Goal: Information Seeking & Learning: Learn about a topic

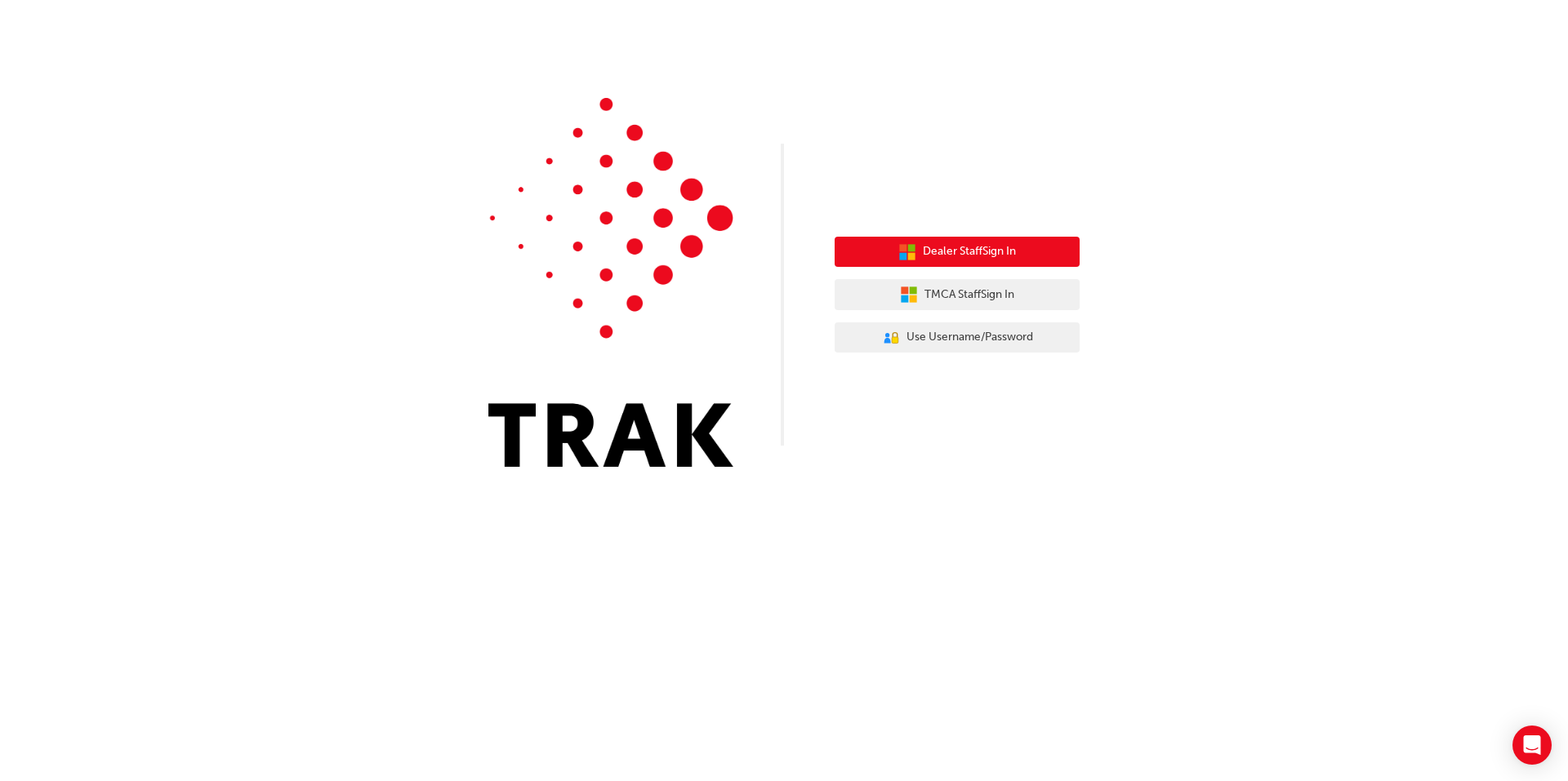
click at [973, 259] on span "Dealer Staff Sign In" at bounding box center [969, 251] width 93 height 18
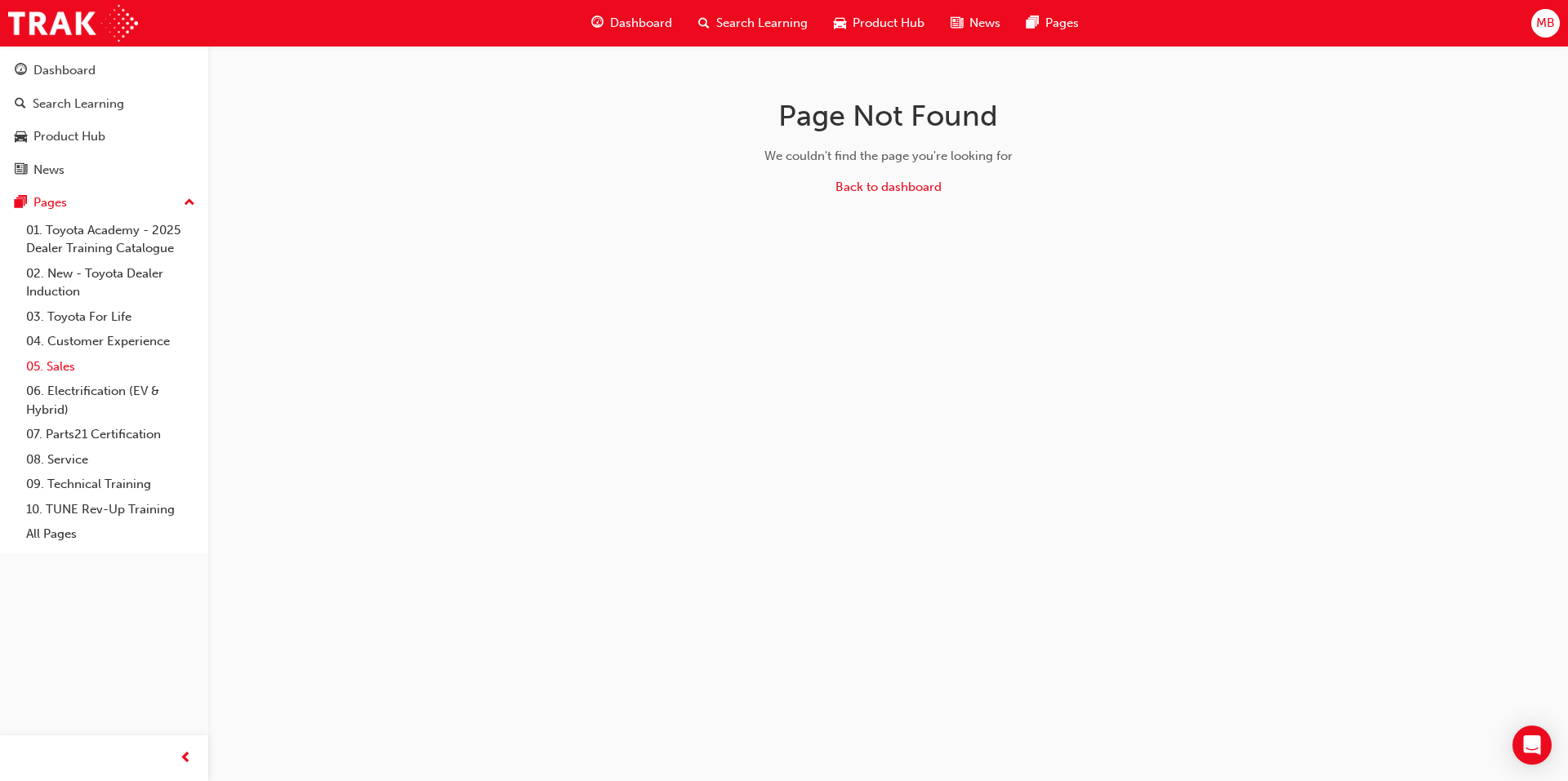
click at [63, 364] on link "05. Sales" at bounding box center [110, 367] width 182 height 25
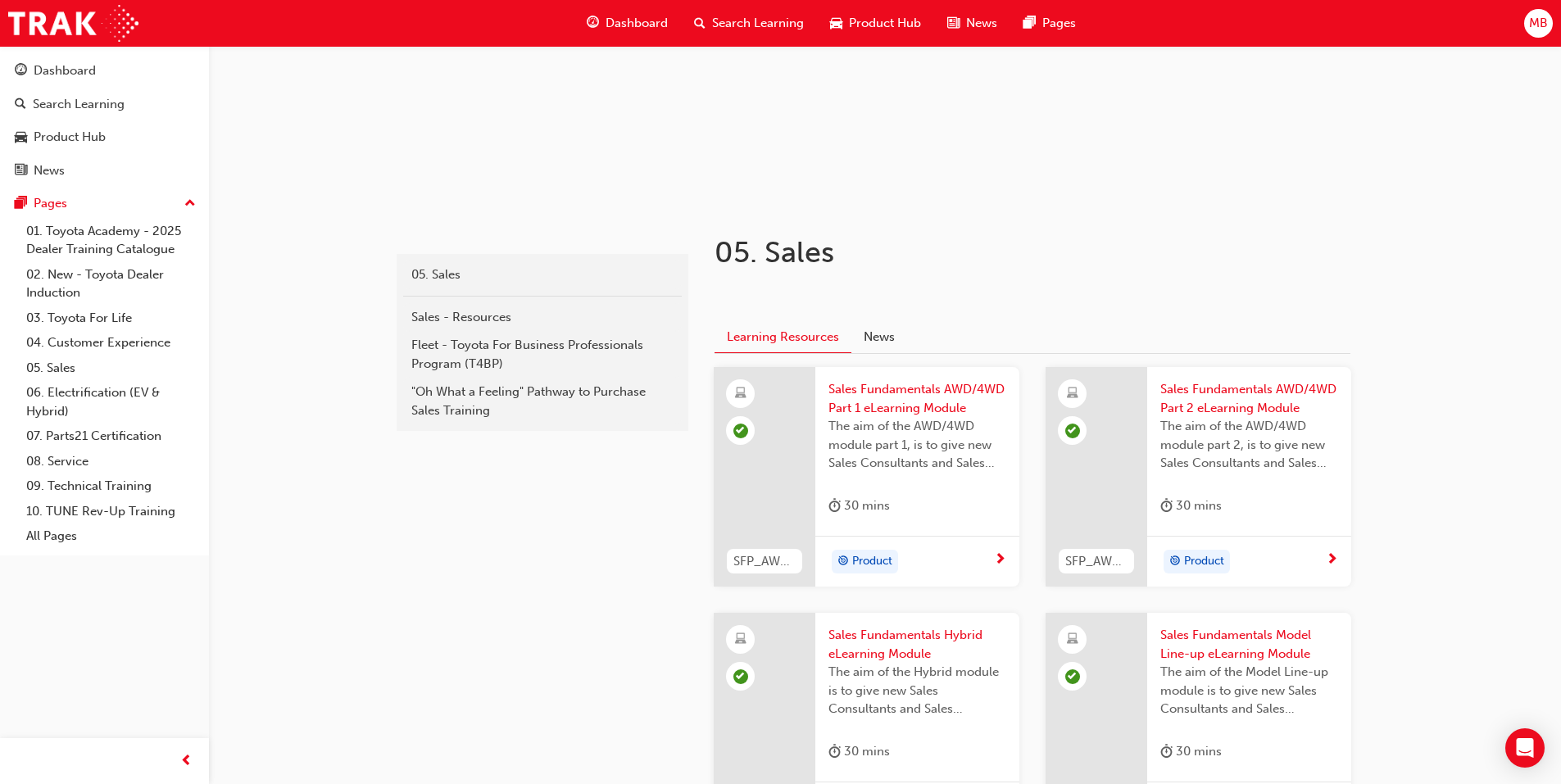
scroll to position [165, 0]
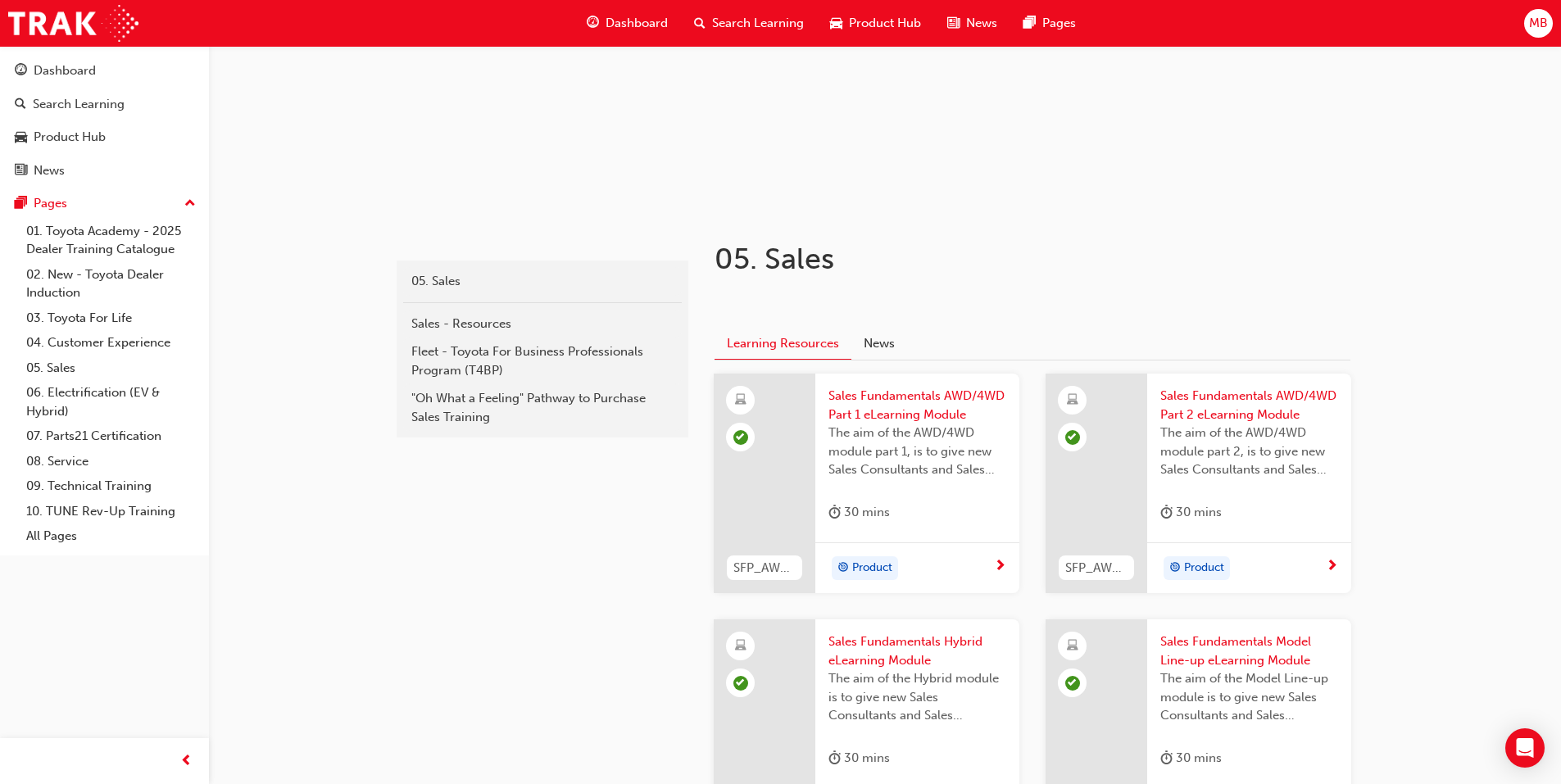
click at [1000, 565] on span "next-icon" at bounding box center [1000, 566] width 13 height 14
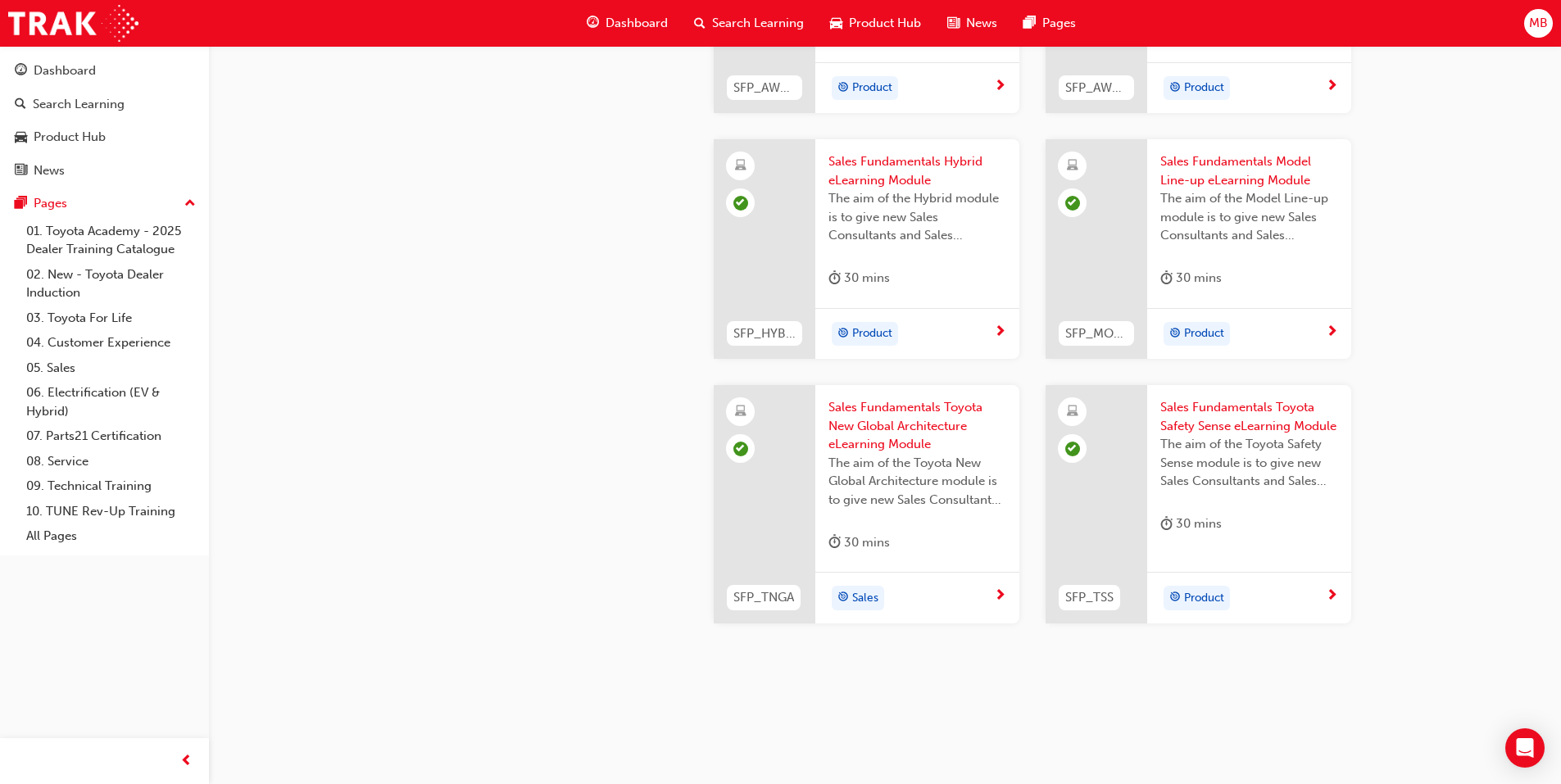
scroll to position [657, 0]
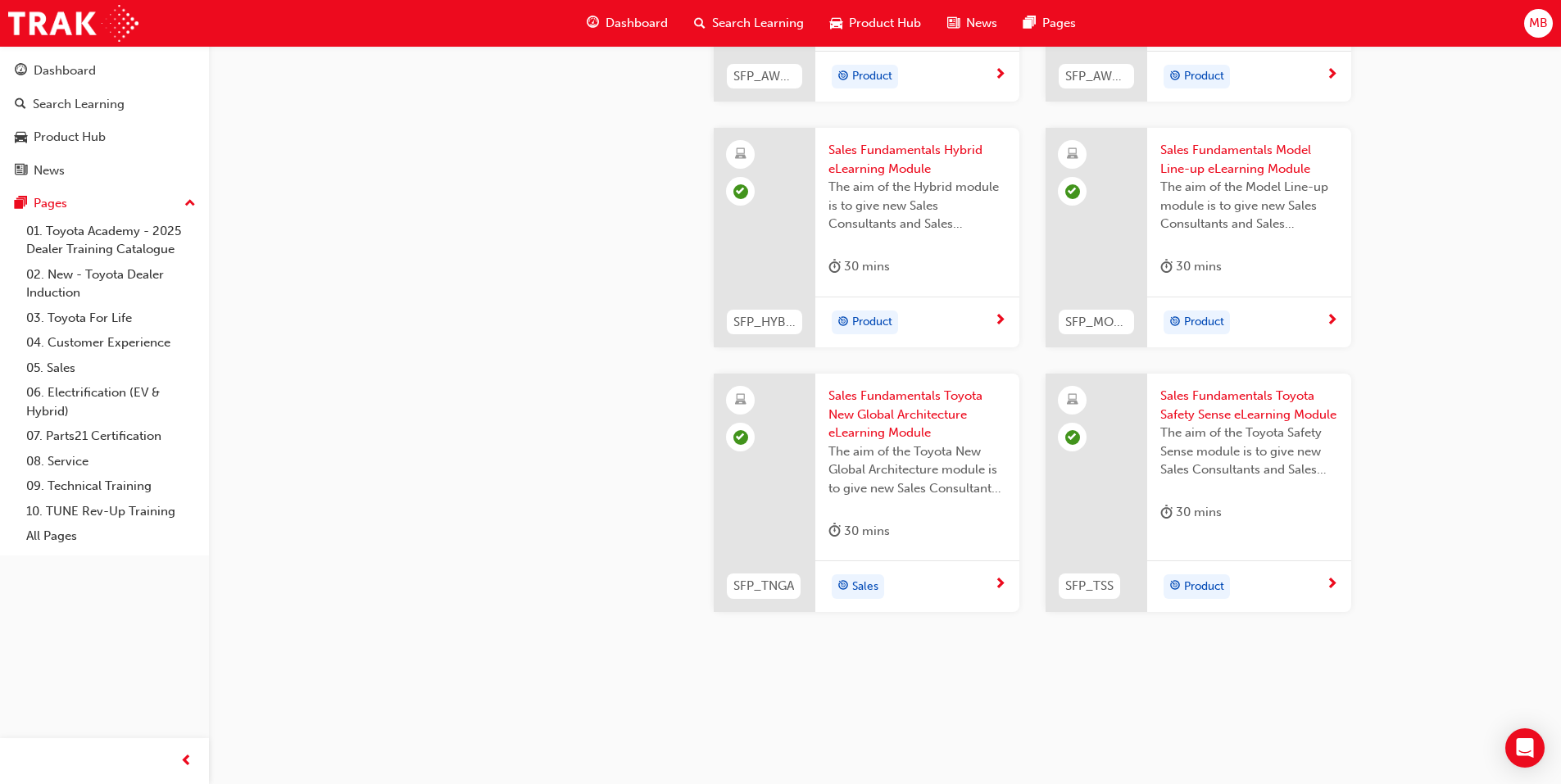
click at [854, 585] on span "Sales" at bounding box center [865, 587] width 26 height 19
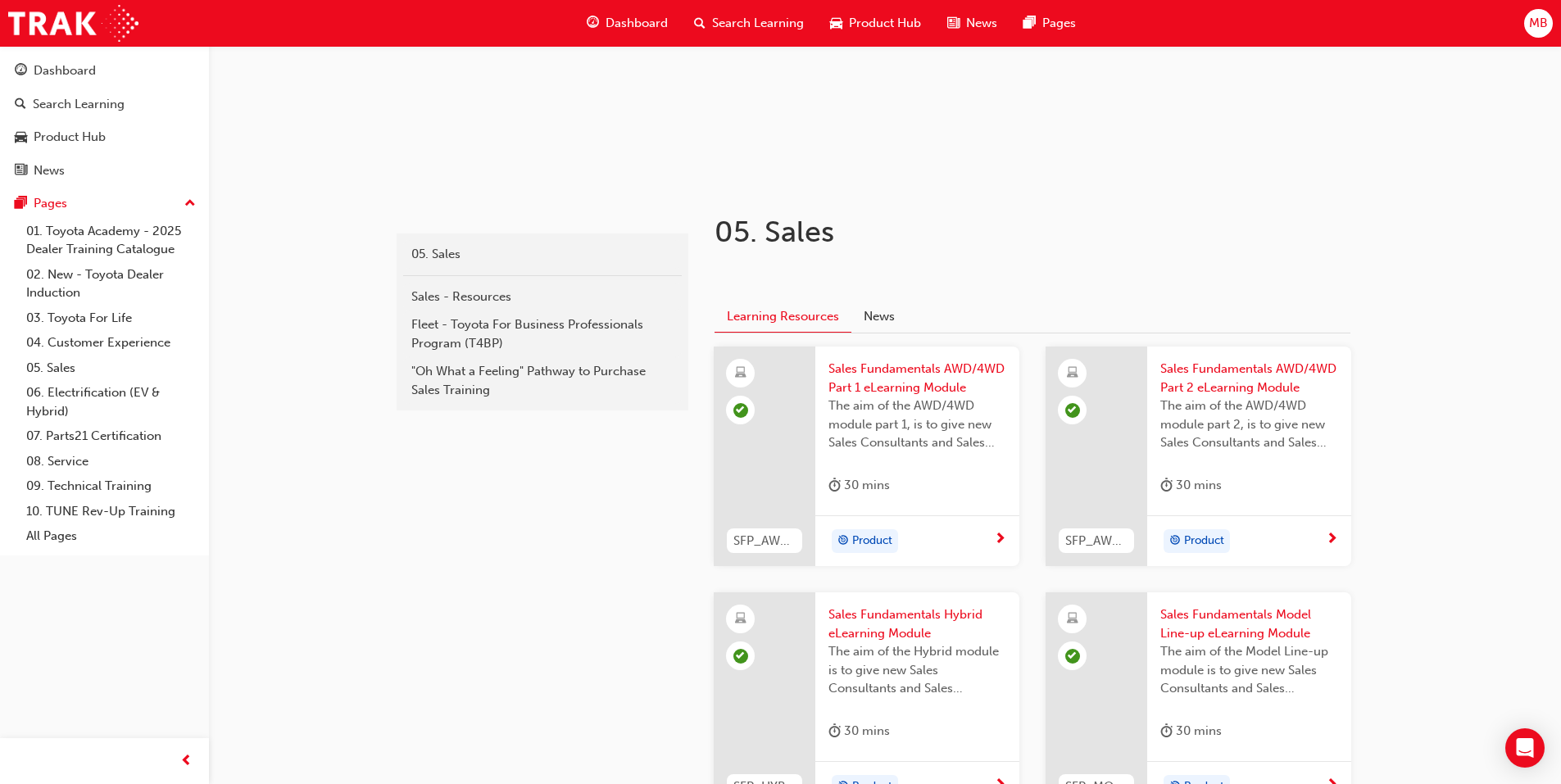
scroll to position [165, 0]
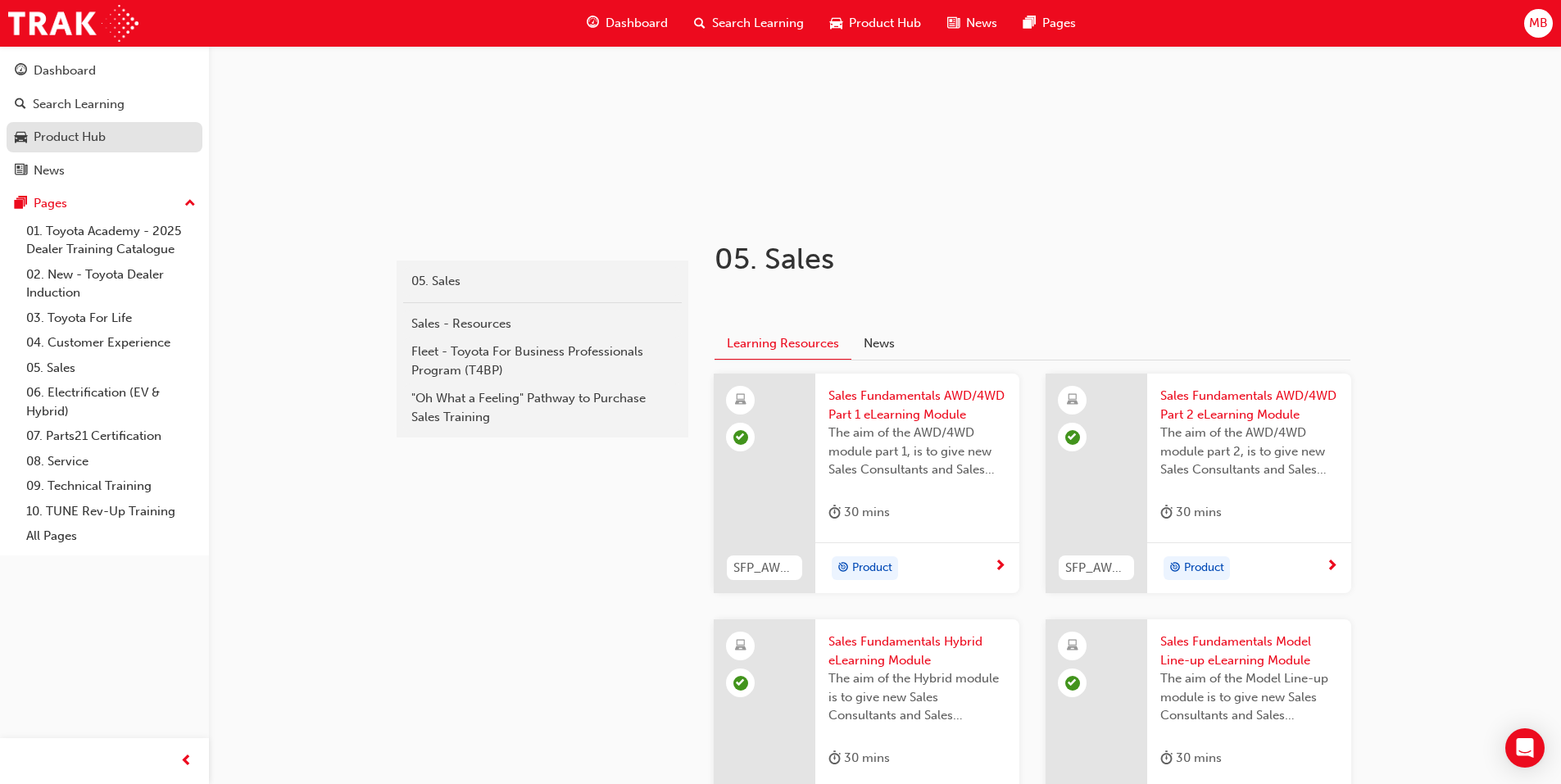
click at [89, 137] on div "Product Hub" at bounding box center [69, 137] width 72 height 19
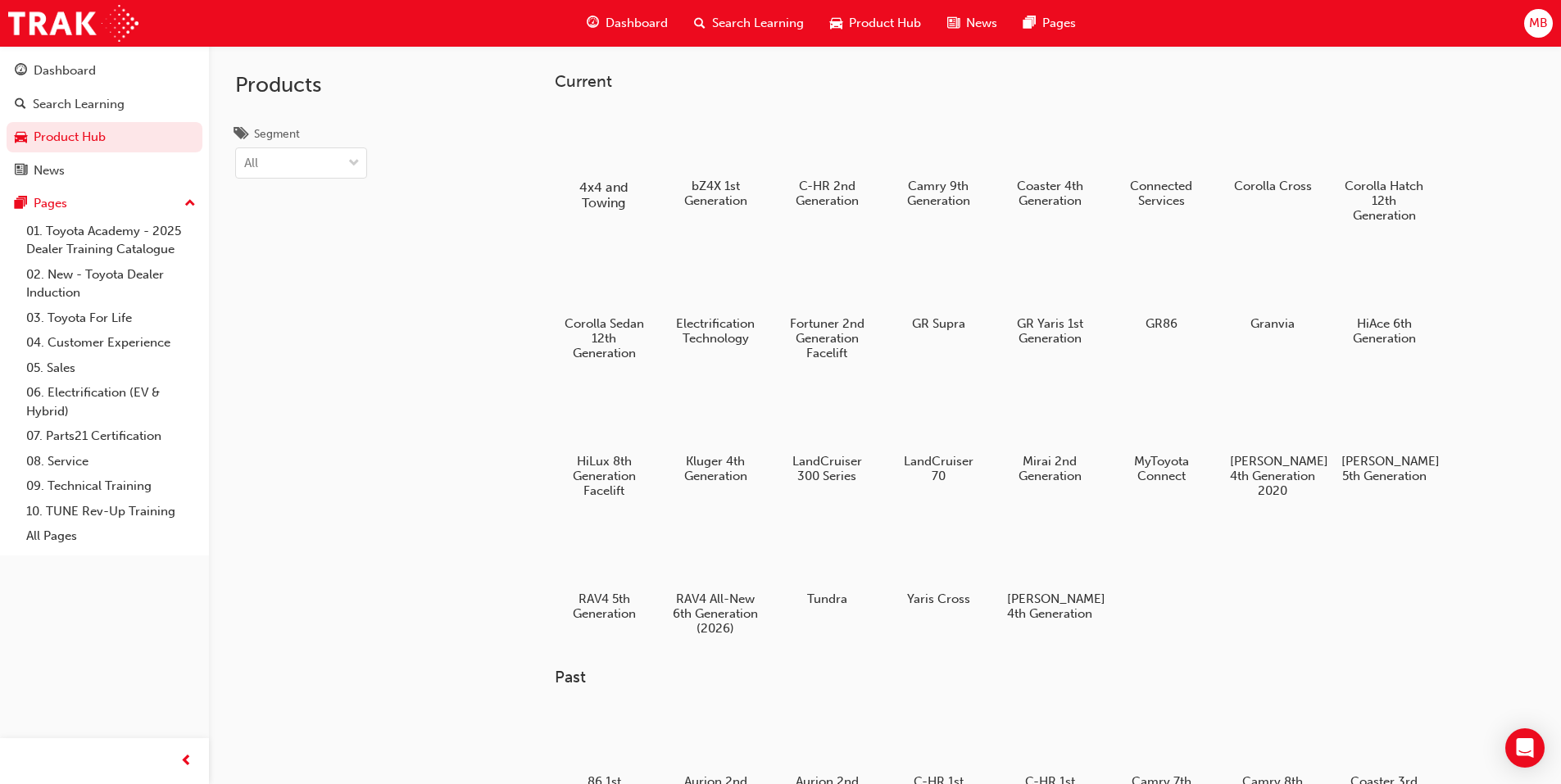
click at [611, 192] on h5 "4x4 and Towing" at bounding box center [604, 195] width 91 height 31
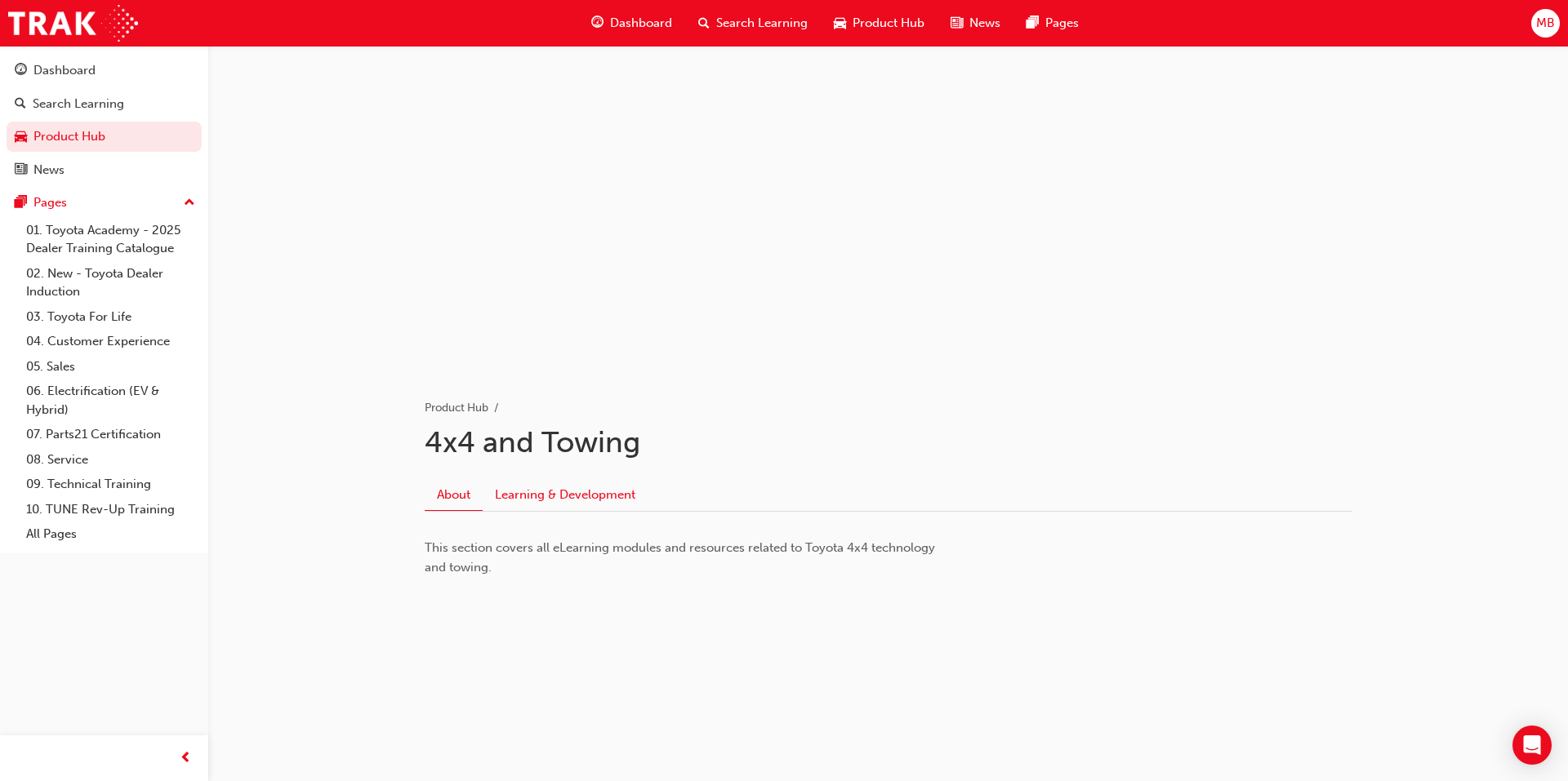
click at [598, 497] on link "Learning & Development" at bounding box center [565, 494] width 165 height 31
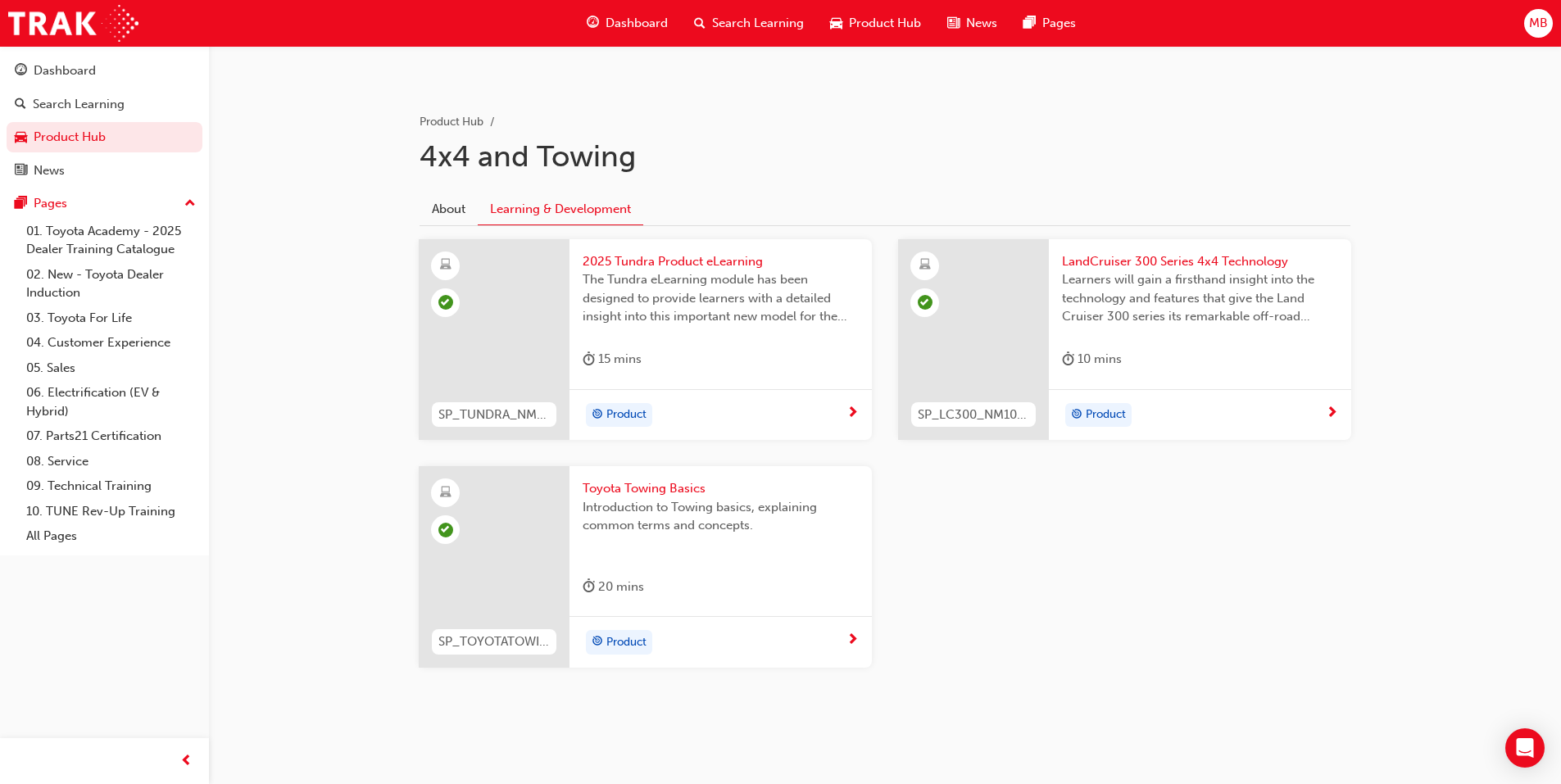
scroll to position [291, 0]
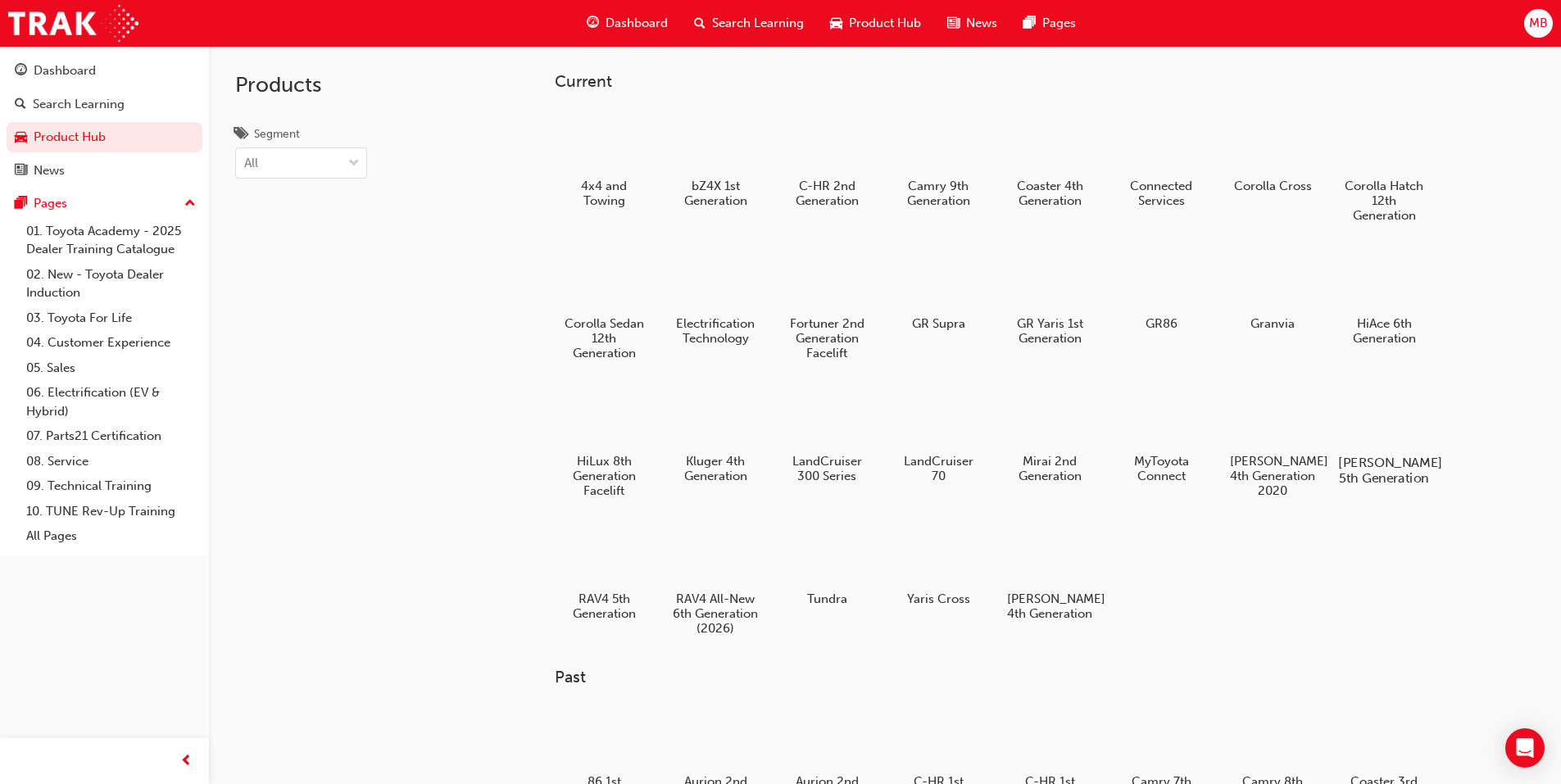
click at [1371, 466] on h5 "Prado 5th Generation" at bounding box center [1384, 470] width 91 height 31
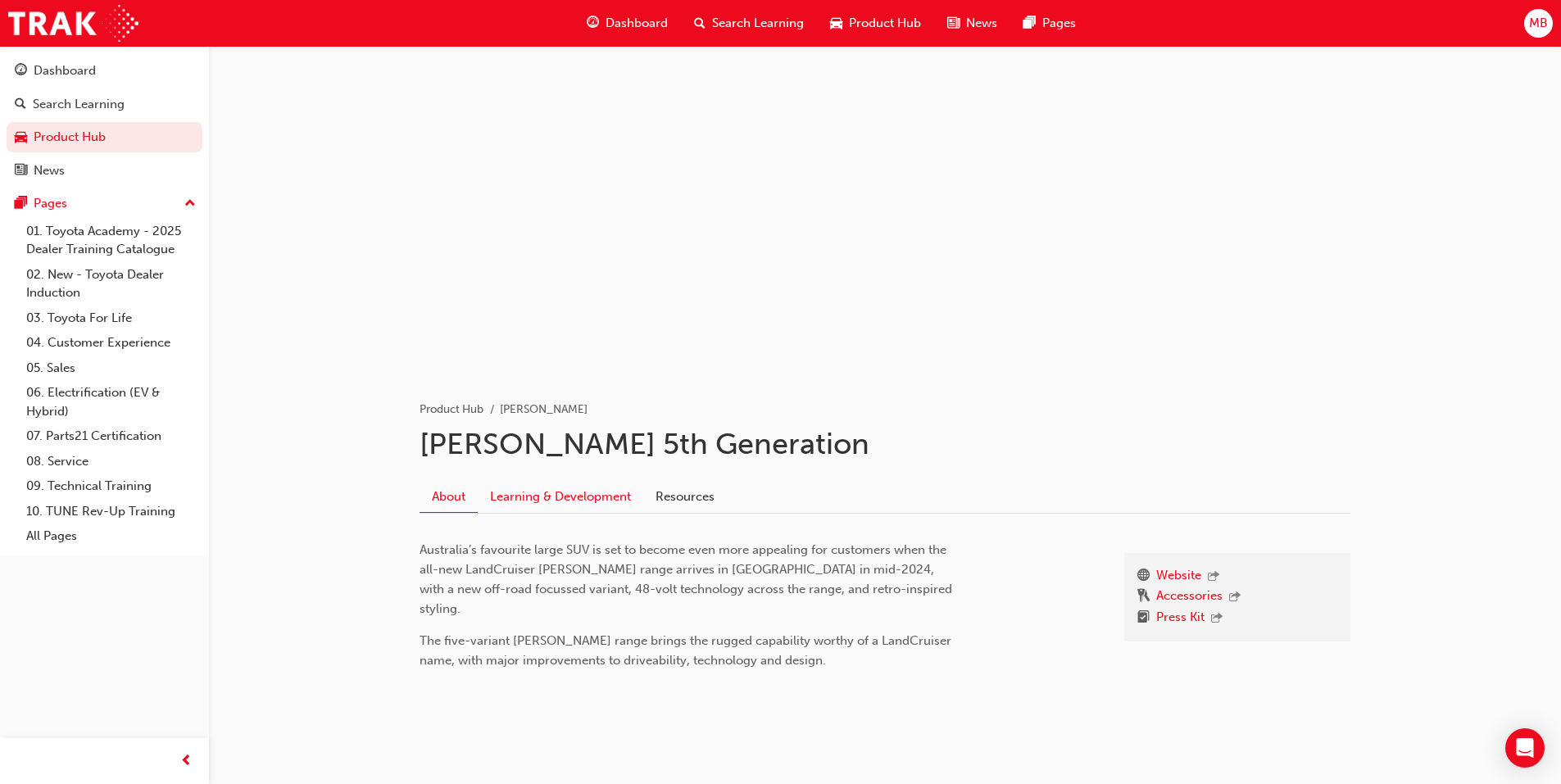
click at [595, 496] on link "Learning & Development" at bounding box center [561, 496] width 165 height 31
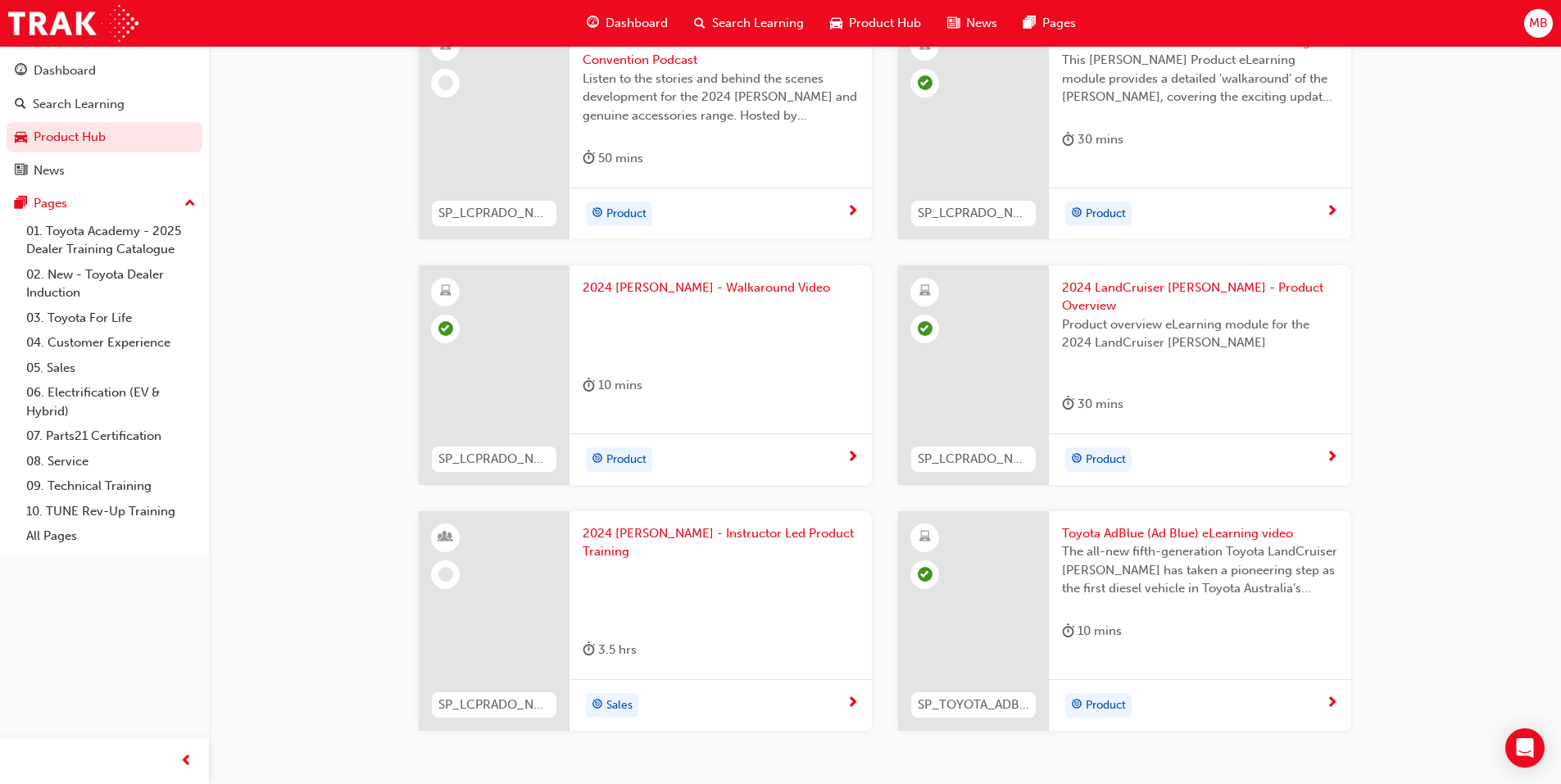
scroll to position [537, 0]
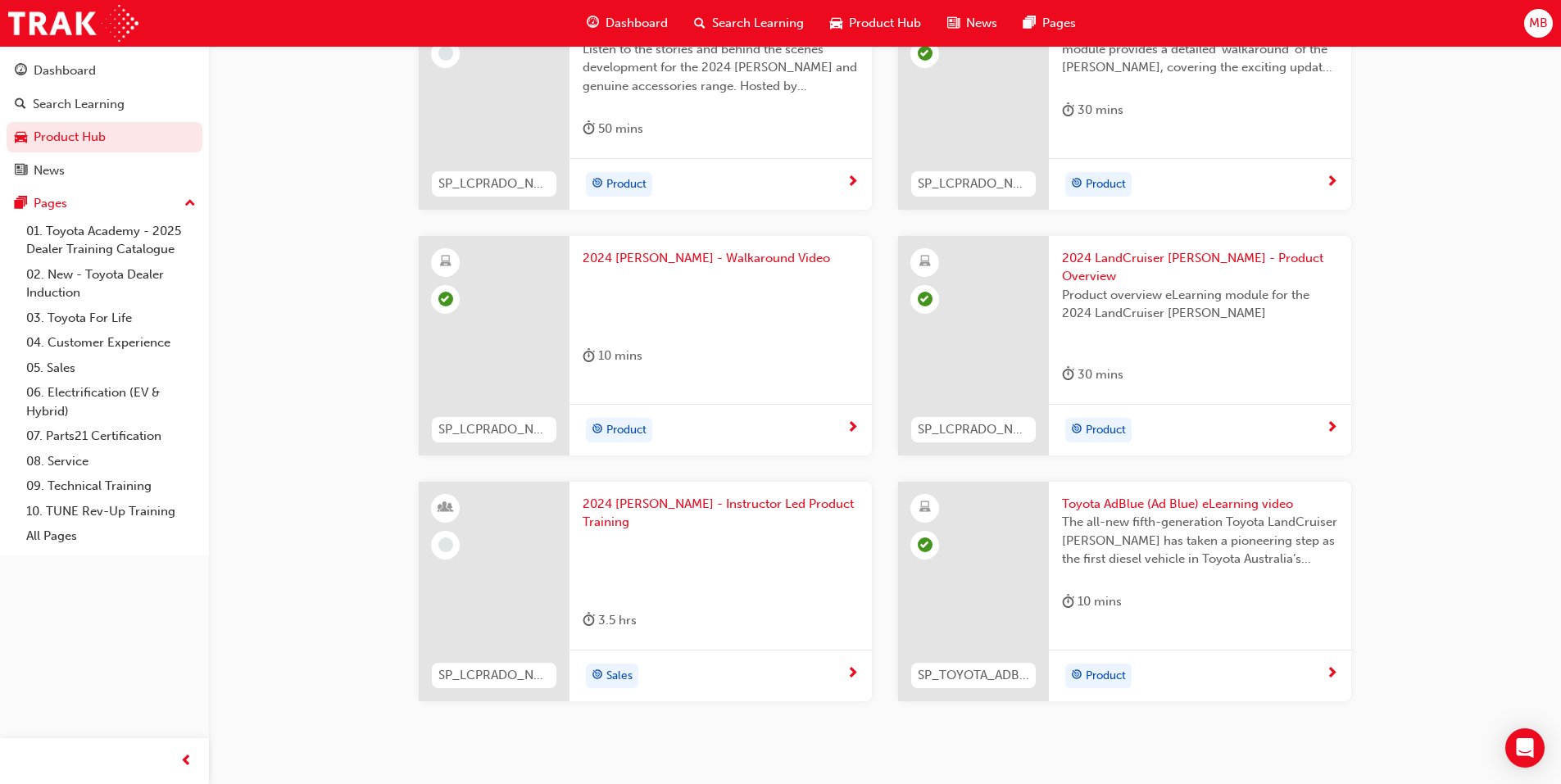
click at [716, 495] on span "2024 Prado - Instructor Led Product Training" at bounding box center [720, 513] width 276 height 37
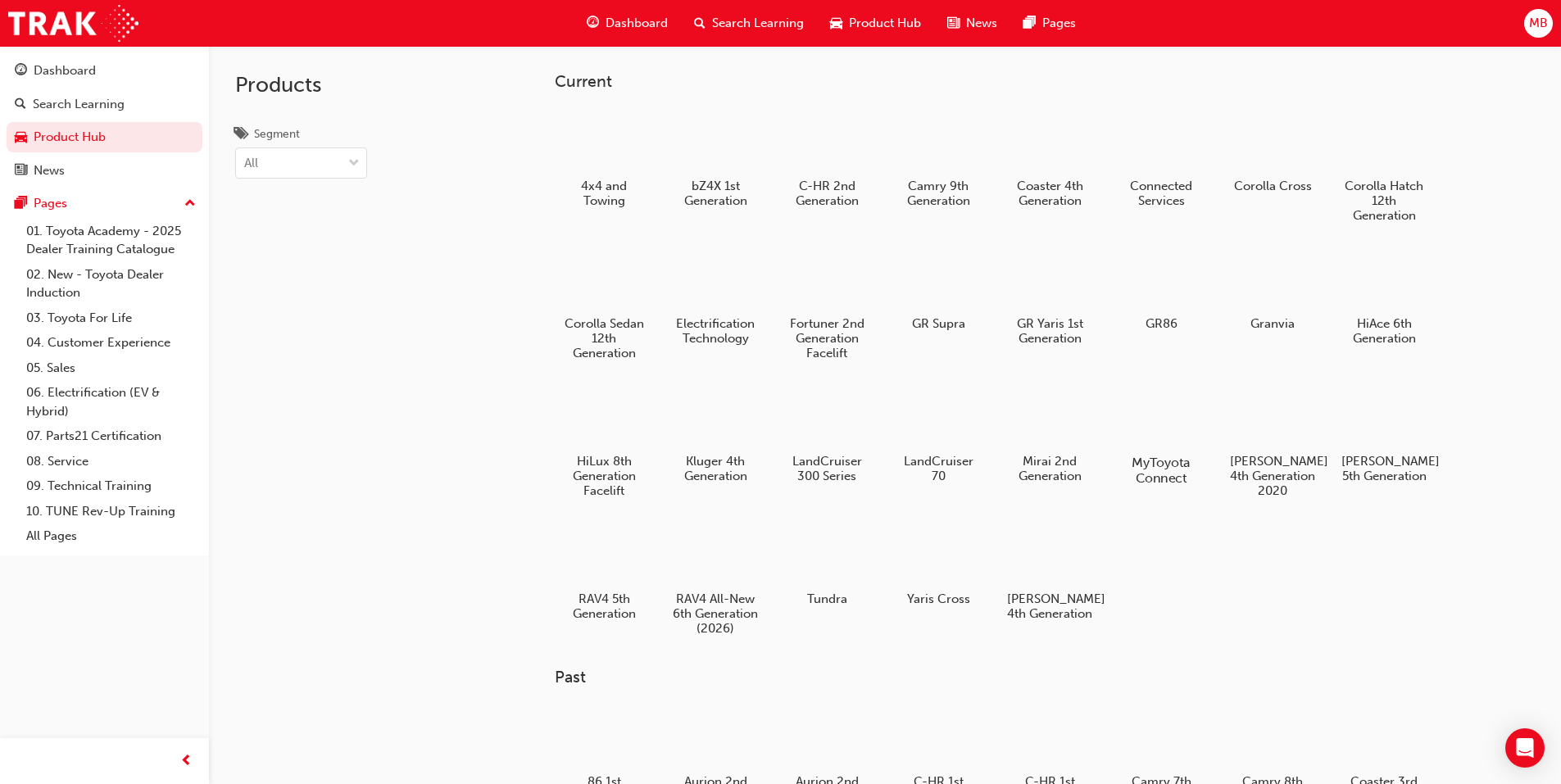
click at [1154, 462] on h5 "MyToyota Connect" at bounding box center [1161, 470] width 91 height 31
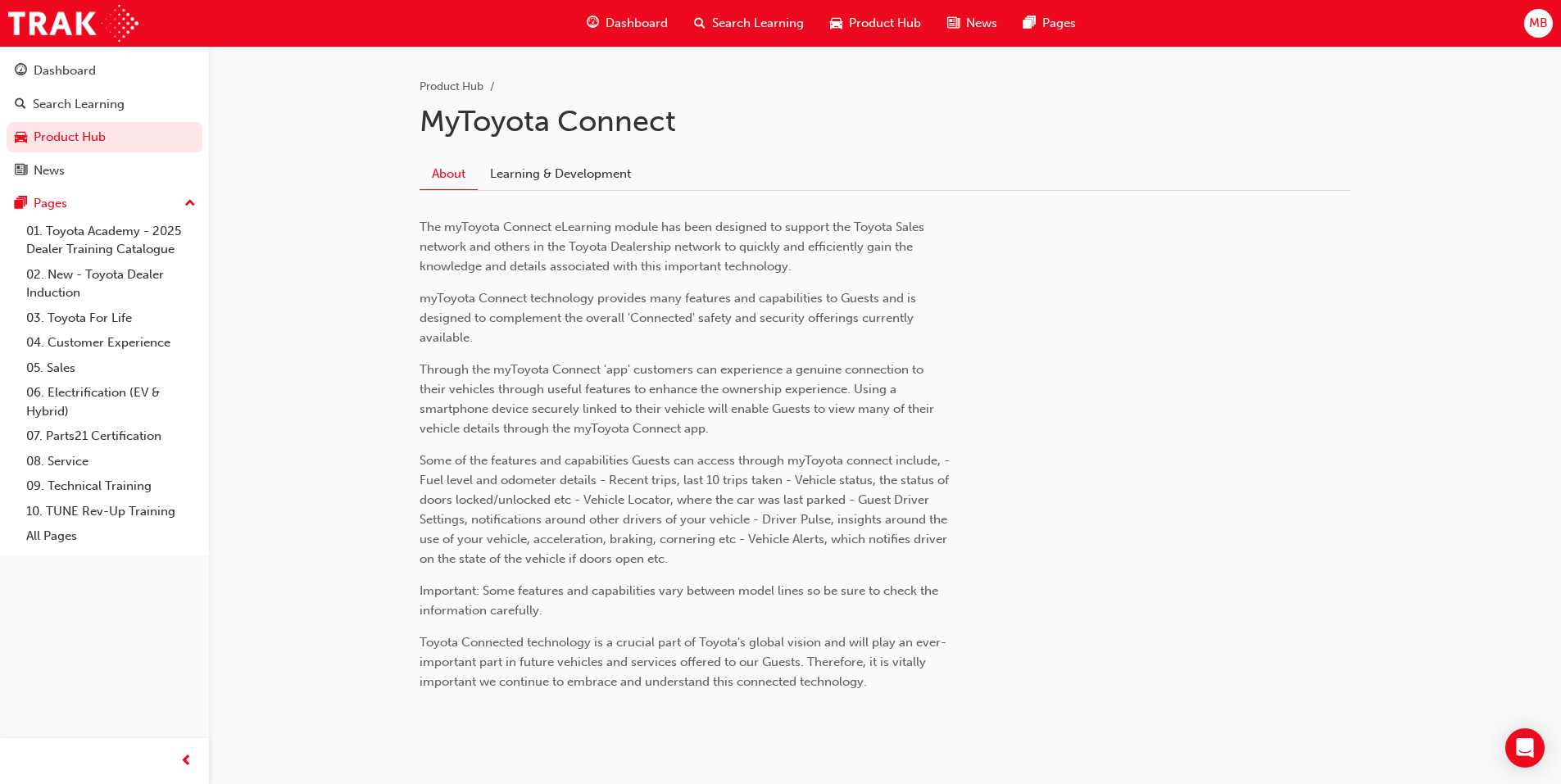
scroll to position [362, 0]
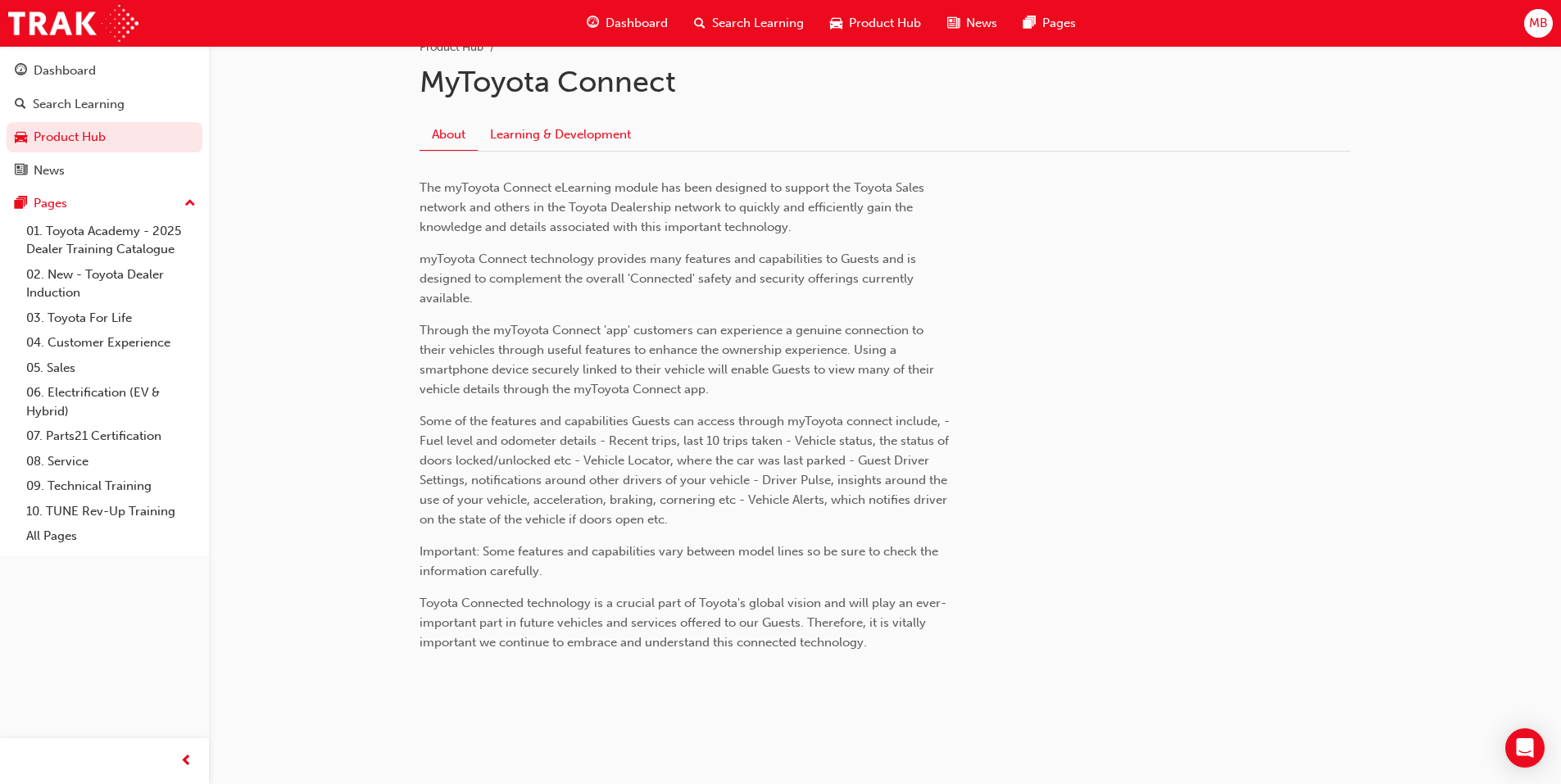
click at [587, 132] on link "Learning & Development" at bounding box center [561, 134] width 165 height 31
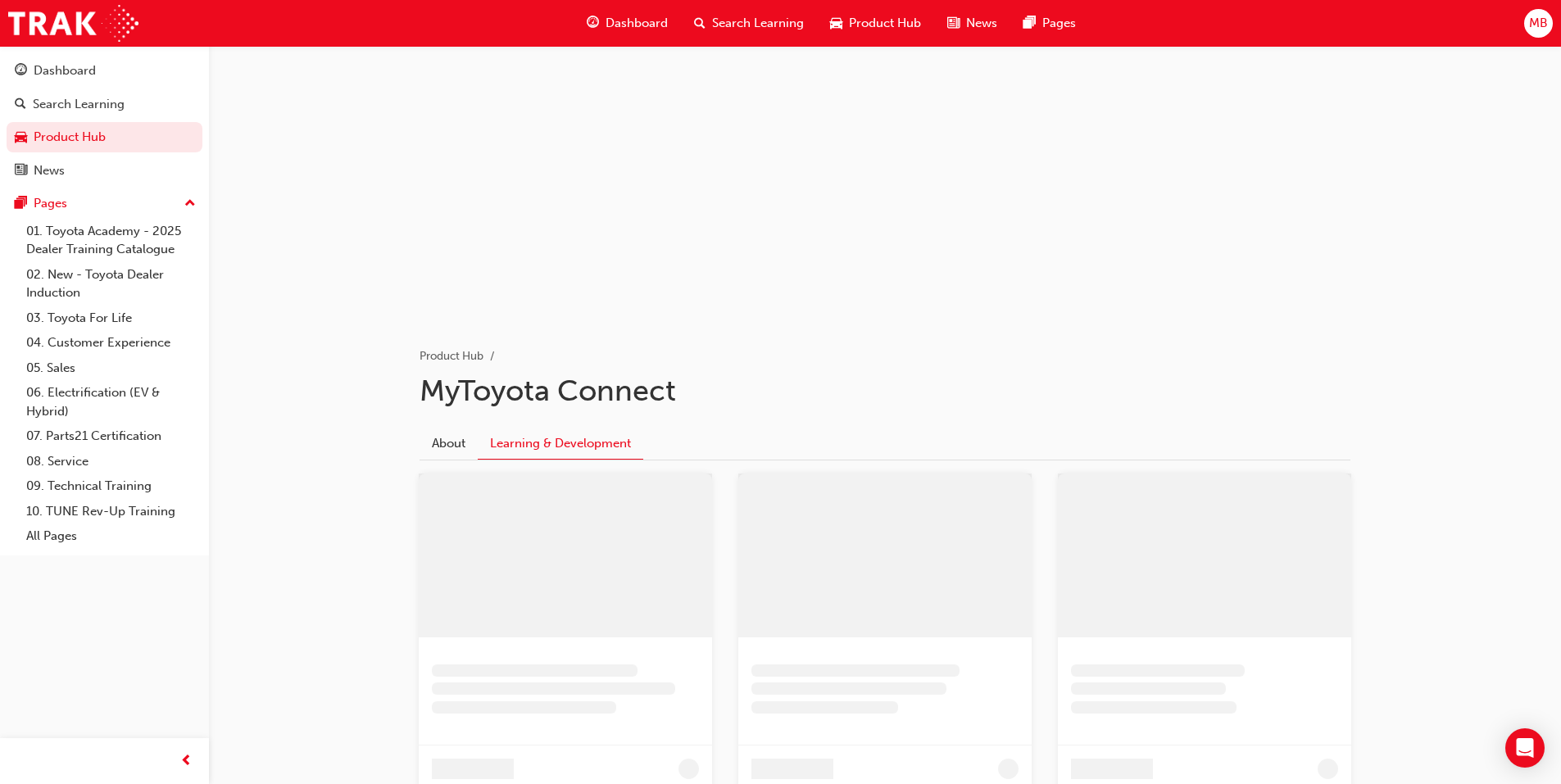
scroll to position [63, 0]
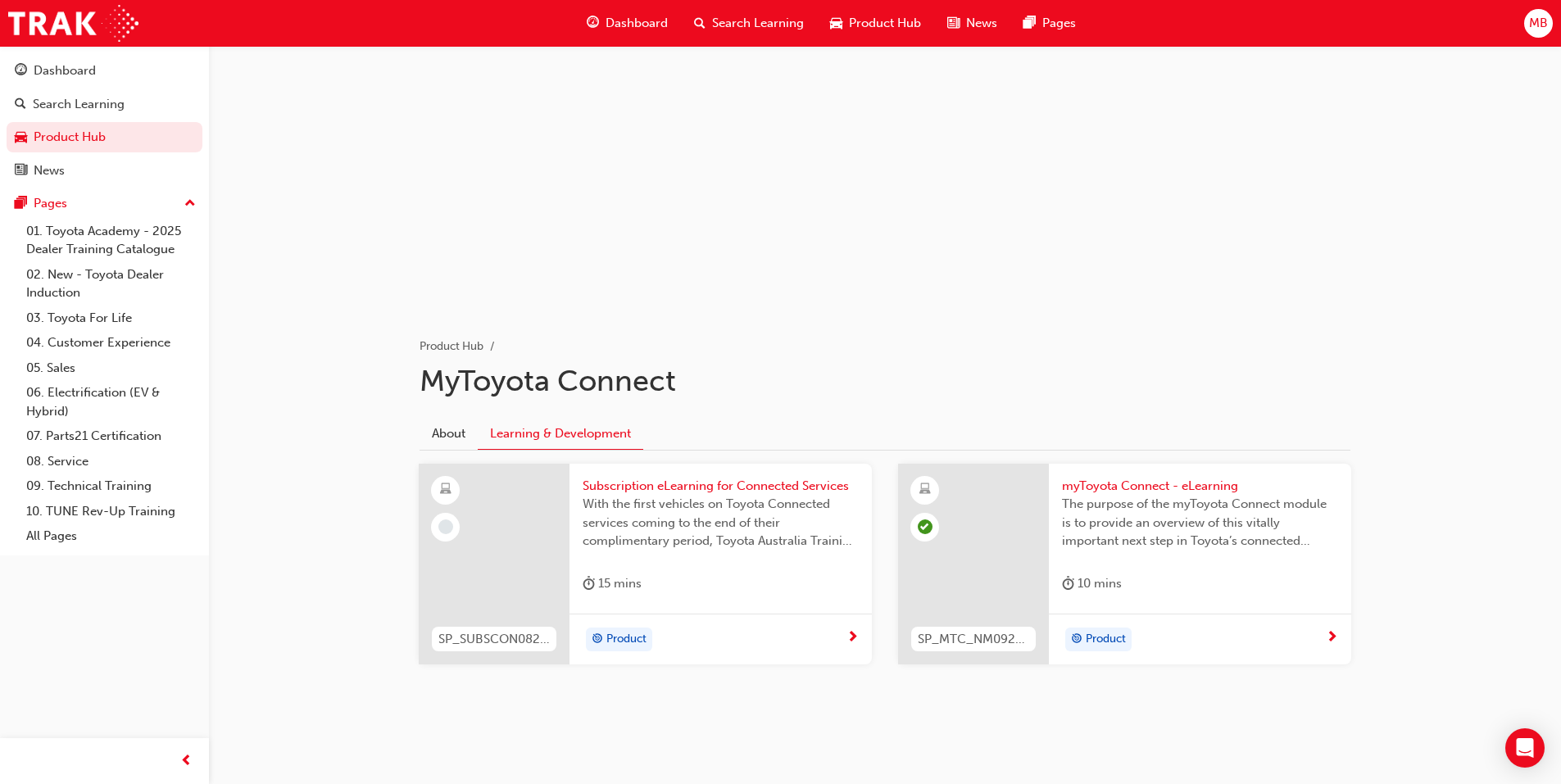
click at [713, 483] on span "Subscription eLearning for Connected Services" at bounding box center [720, 486] width 276 height 19
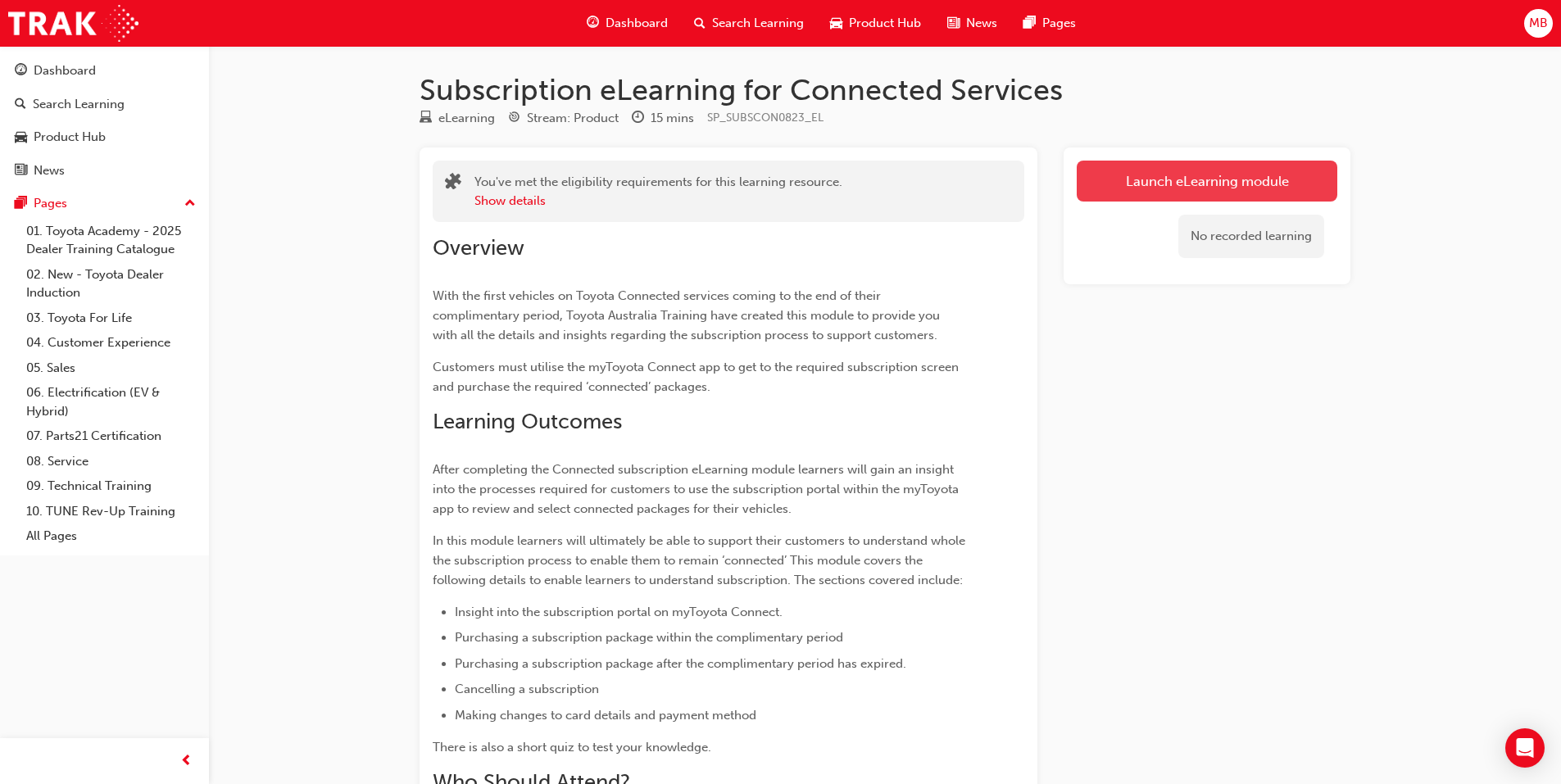
click at [1203, 178] on link "Launch eLearning module" at bounding box center [1207, 181] width 261 height 41
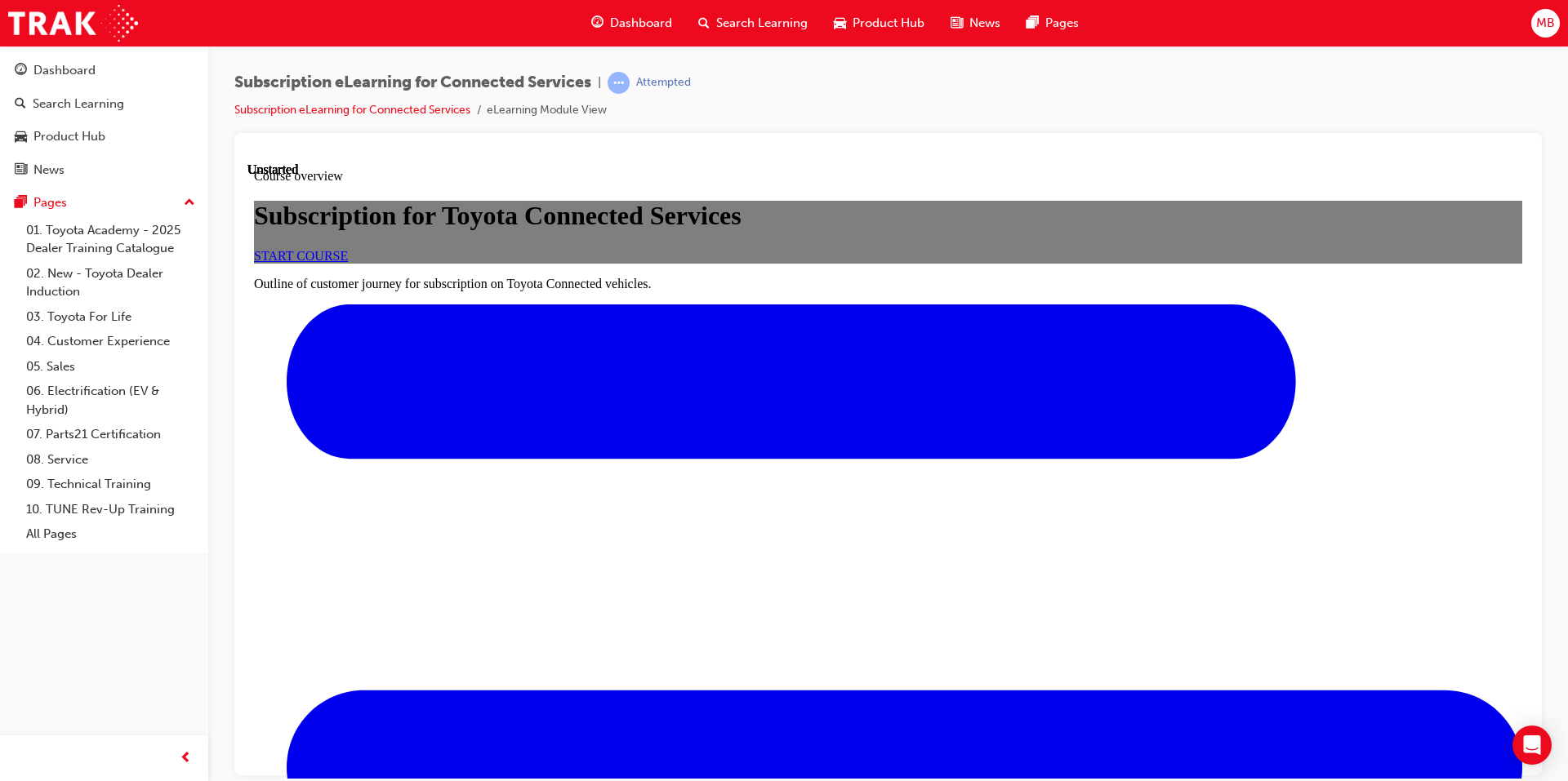
click at [348, 262] on span "START COURSE" at bounding box center [301, 255] width 94 height 14
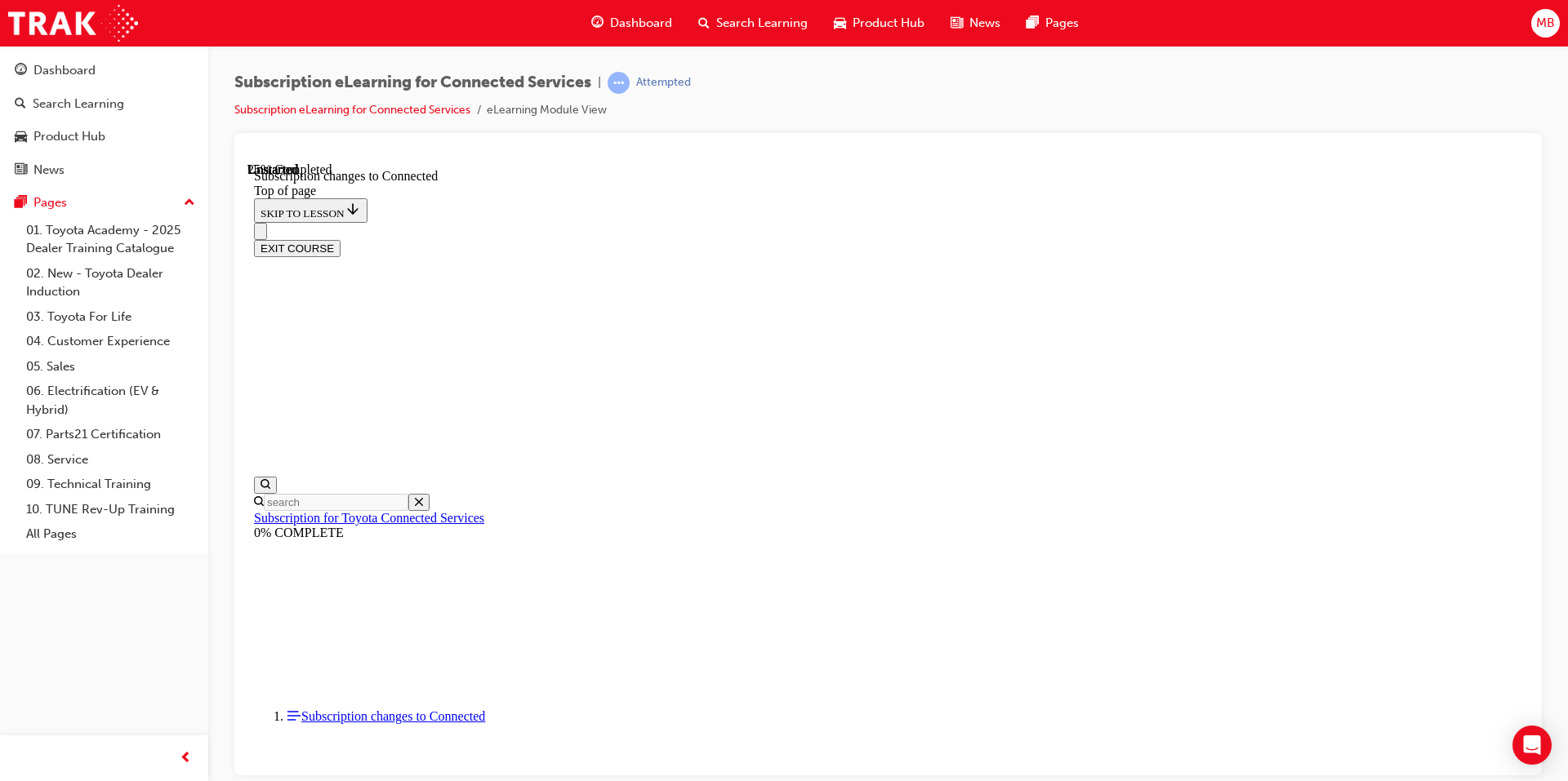
scroll to position [853, 0]
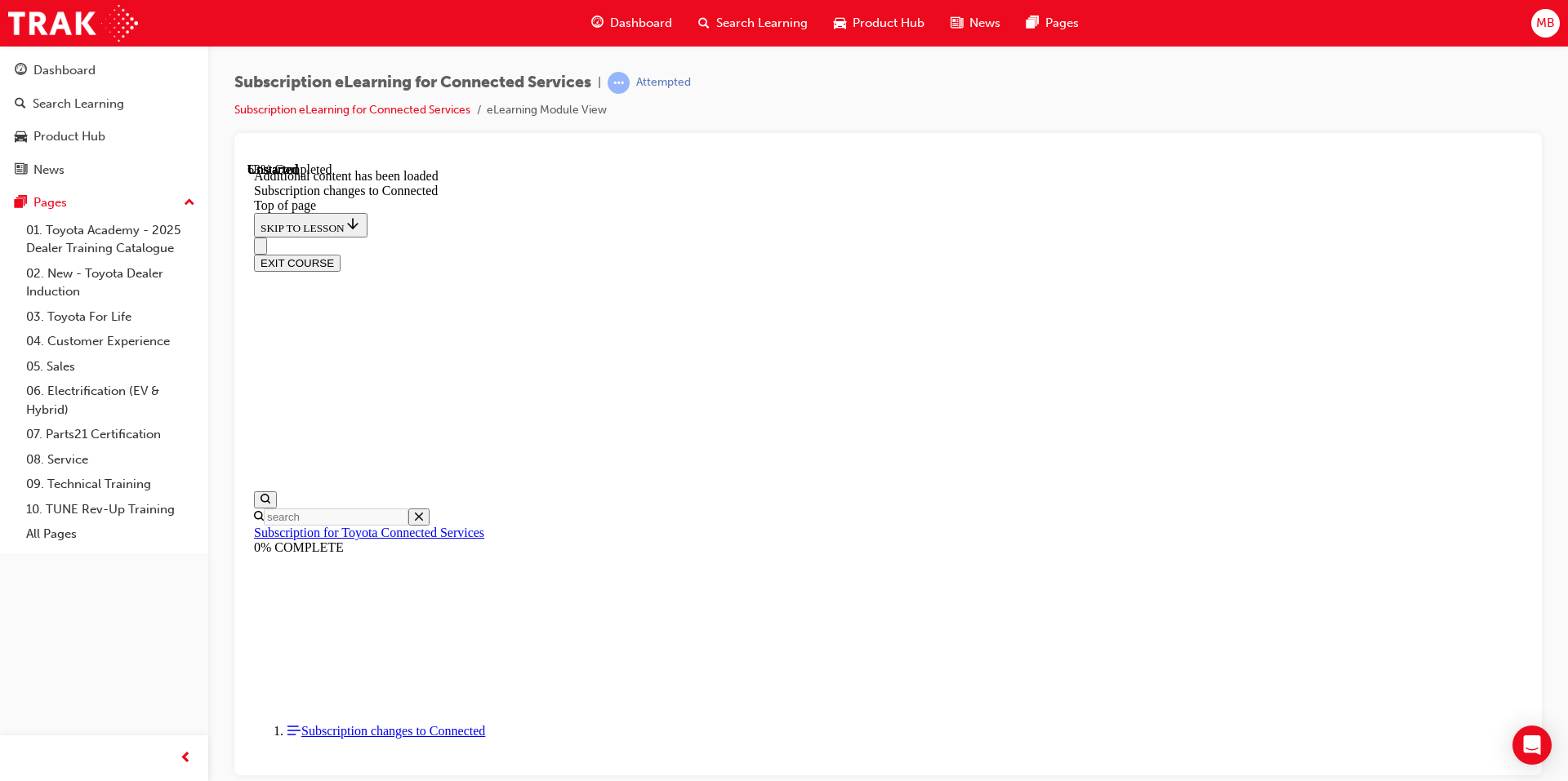
scroll to position [1944, 0]
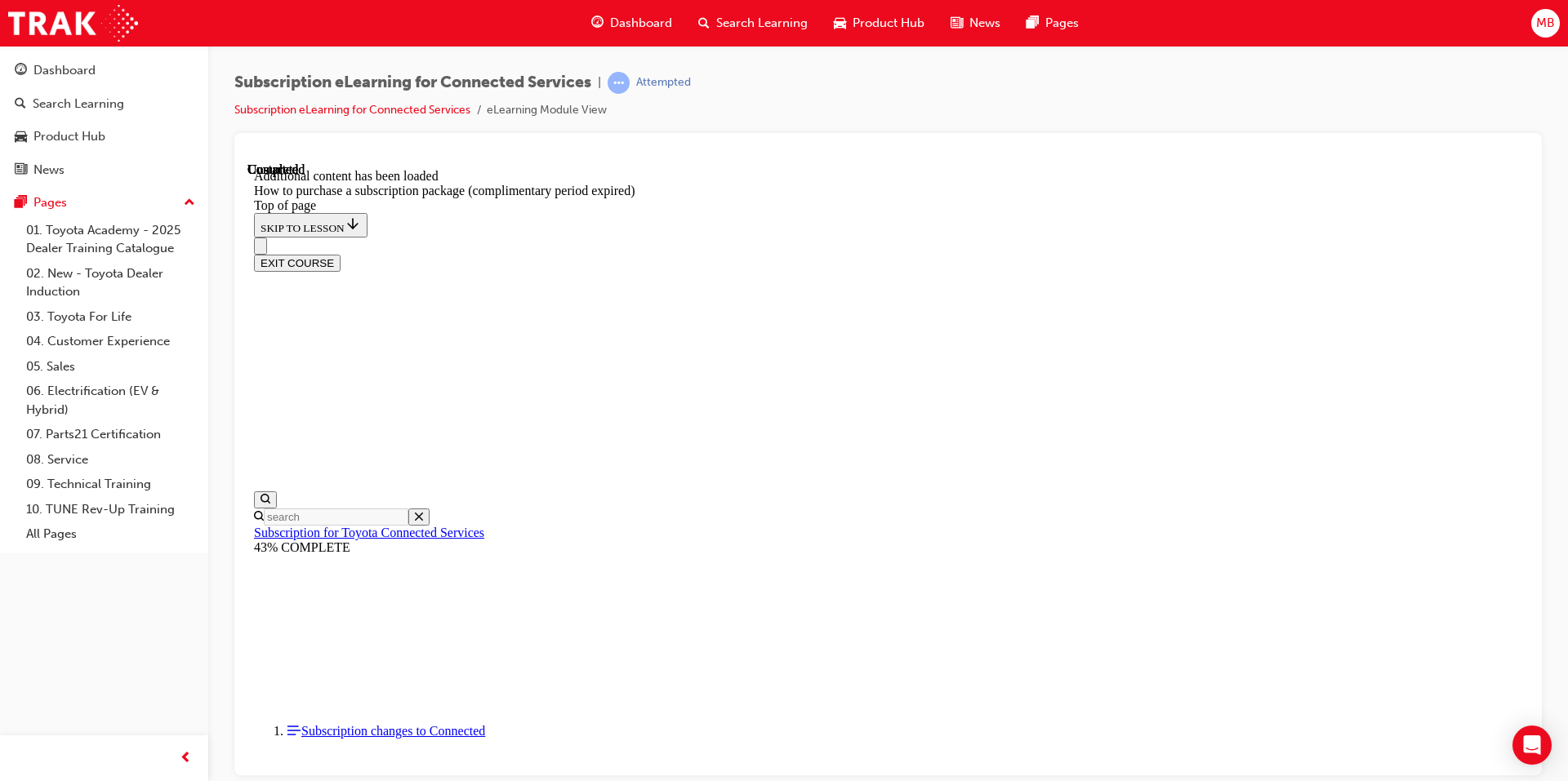
scroll to position [1590, 0]
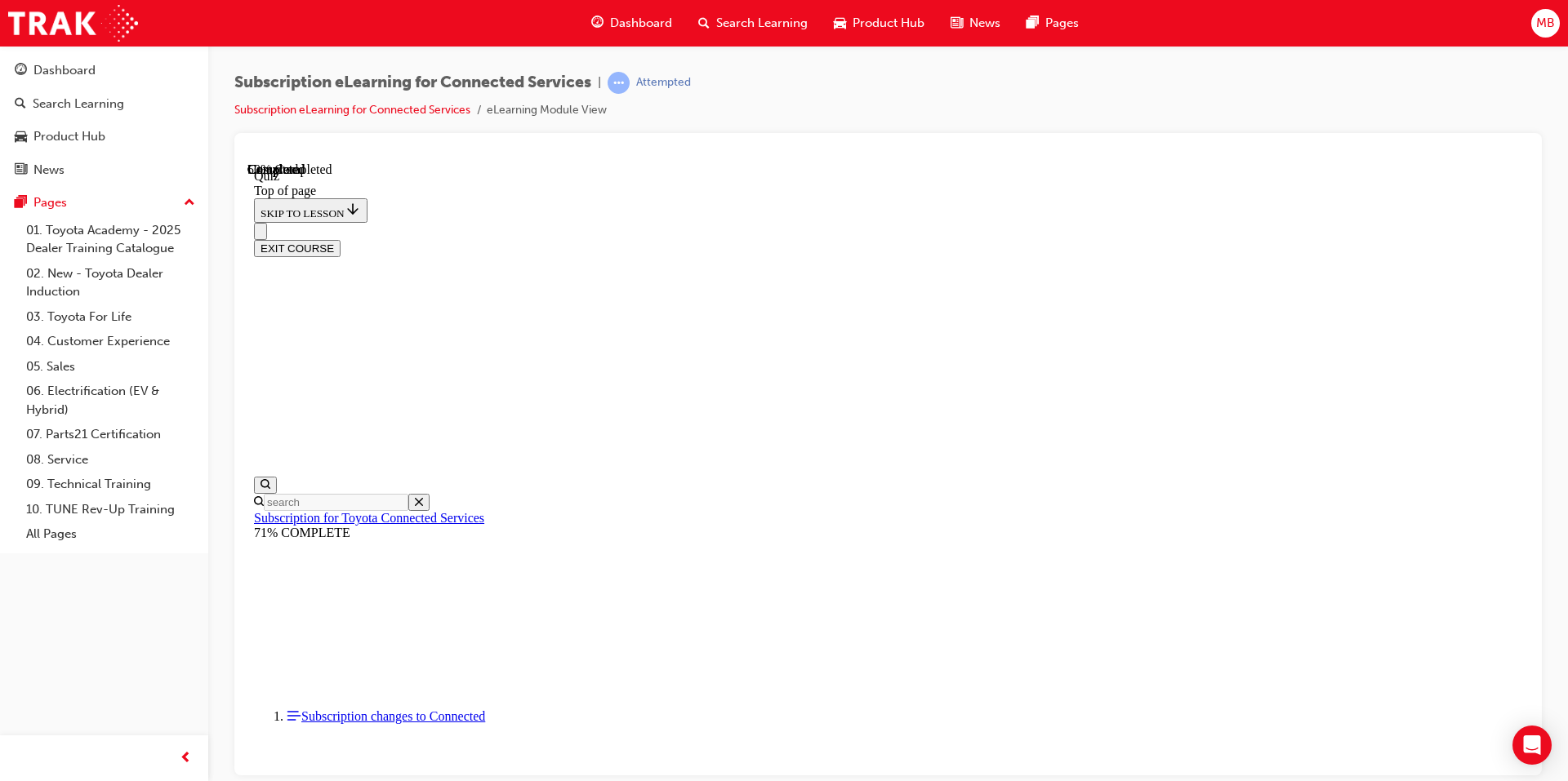
scroll to position [50, 0]
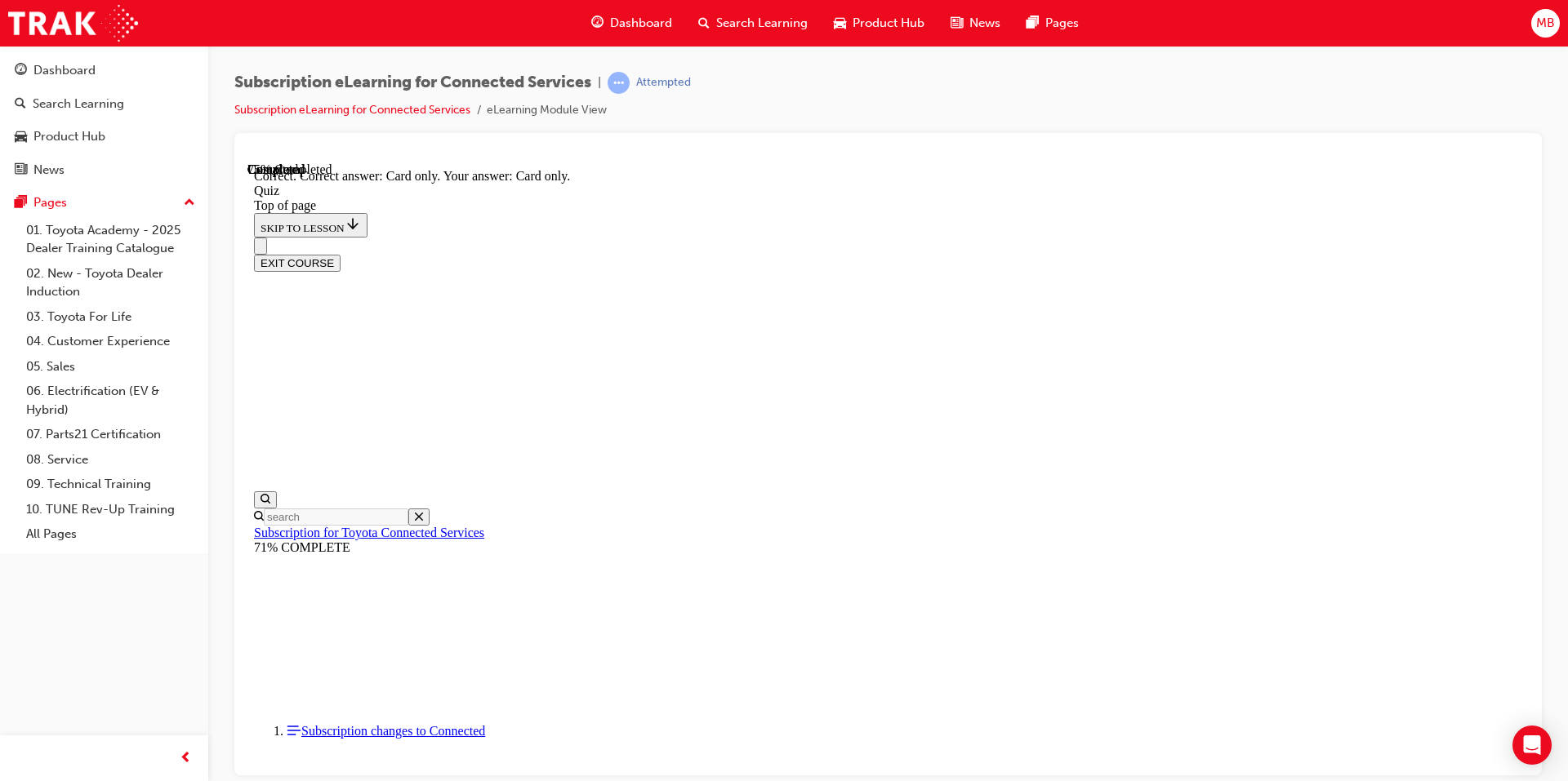
scroll to position [179, 0]
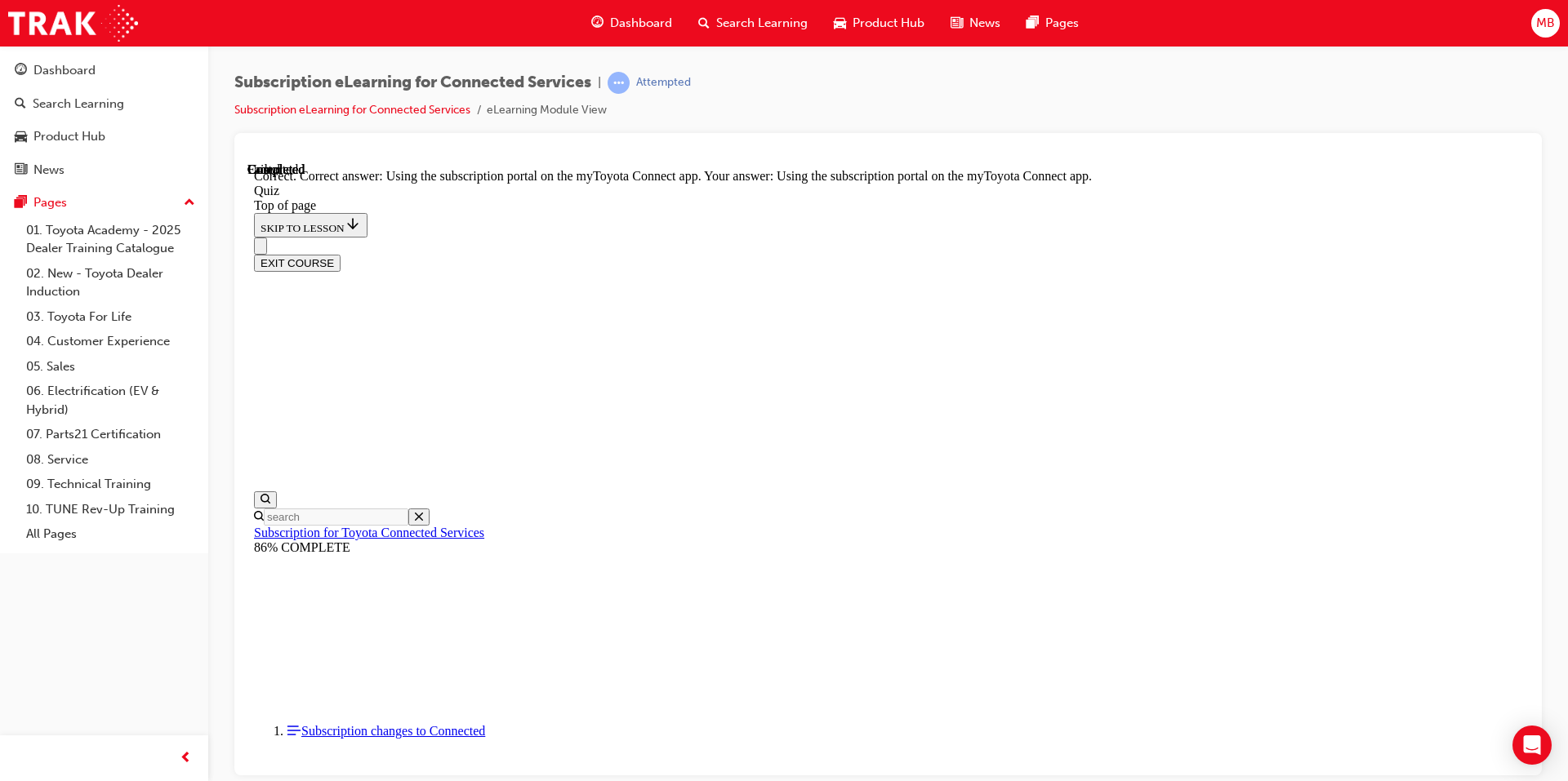
scroll to position [179, 0]
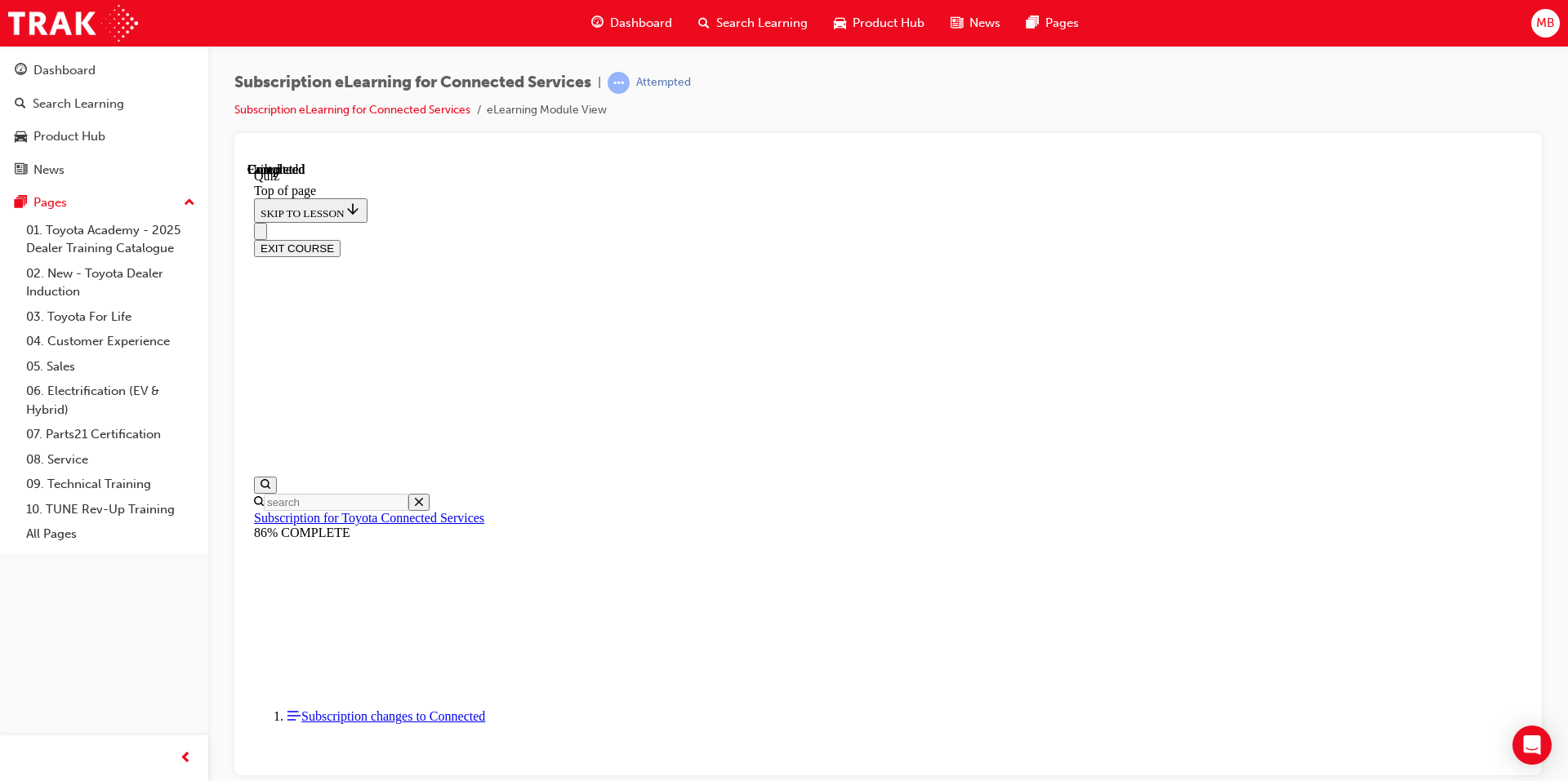
scroll to position [270, 0]
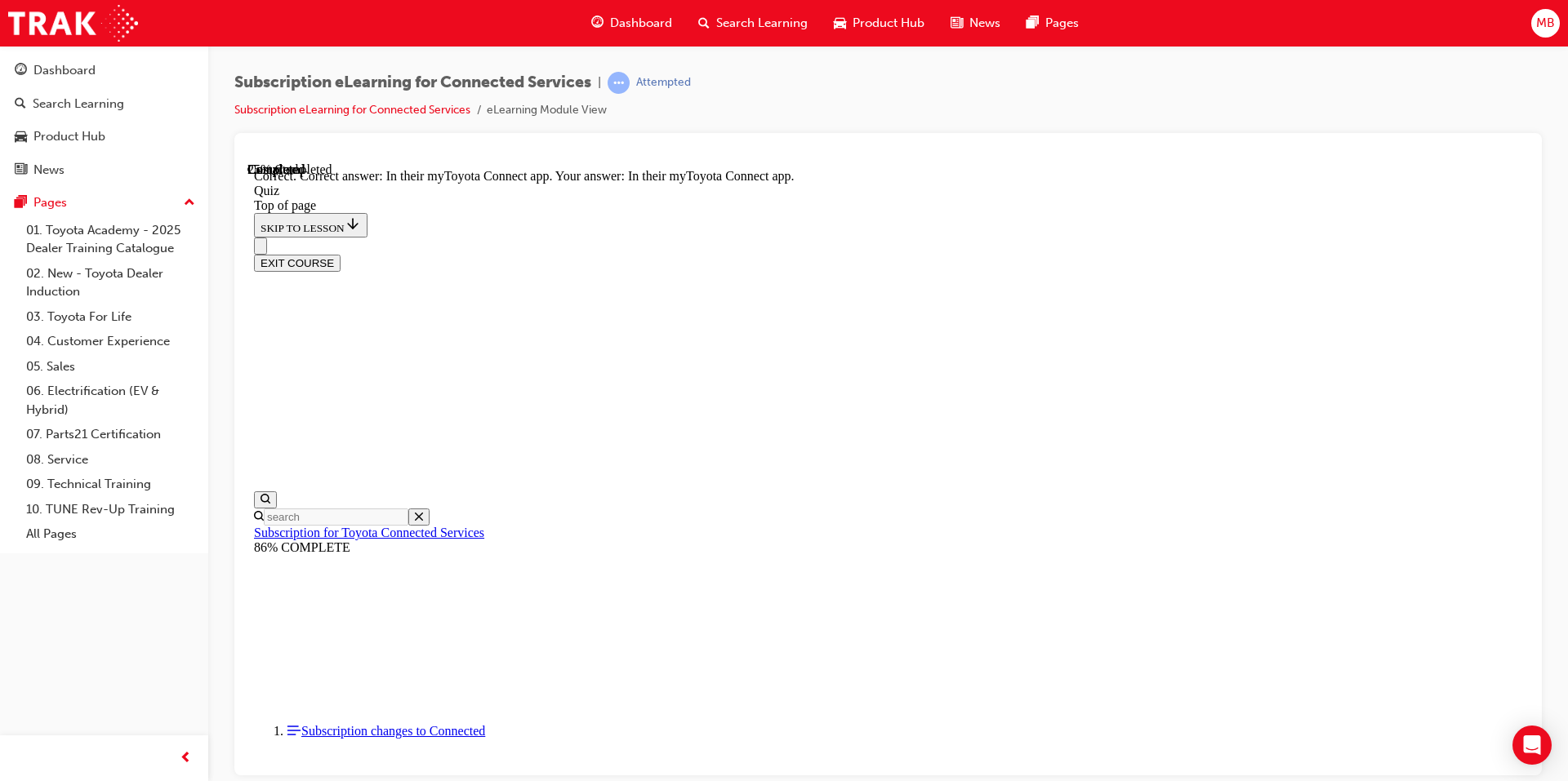
scroll to position [207, 0]
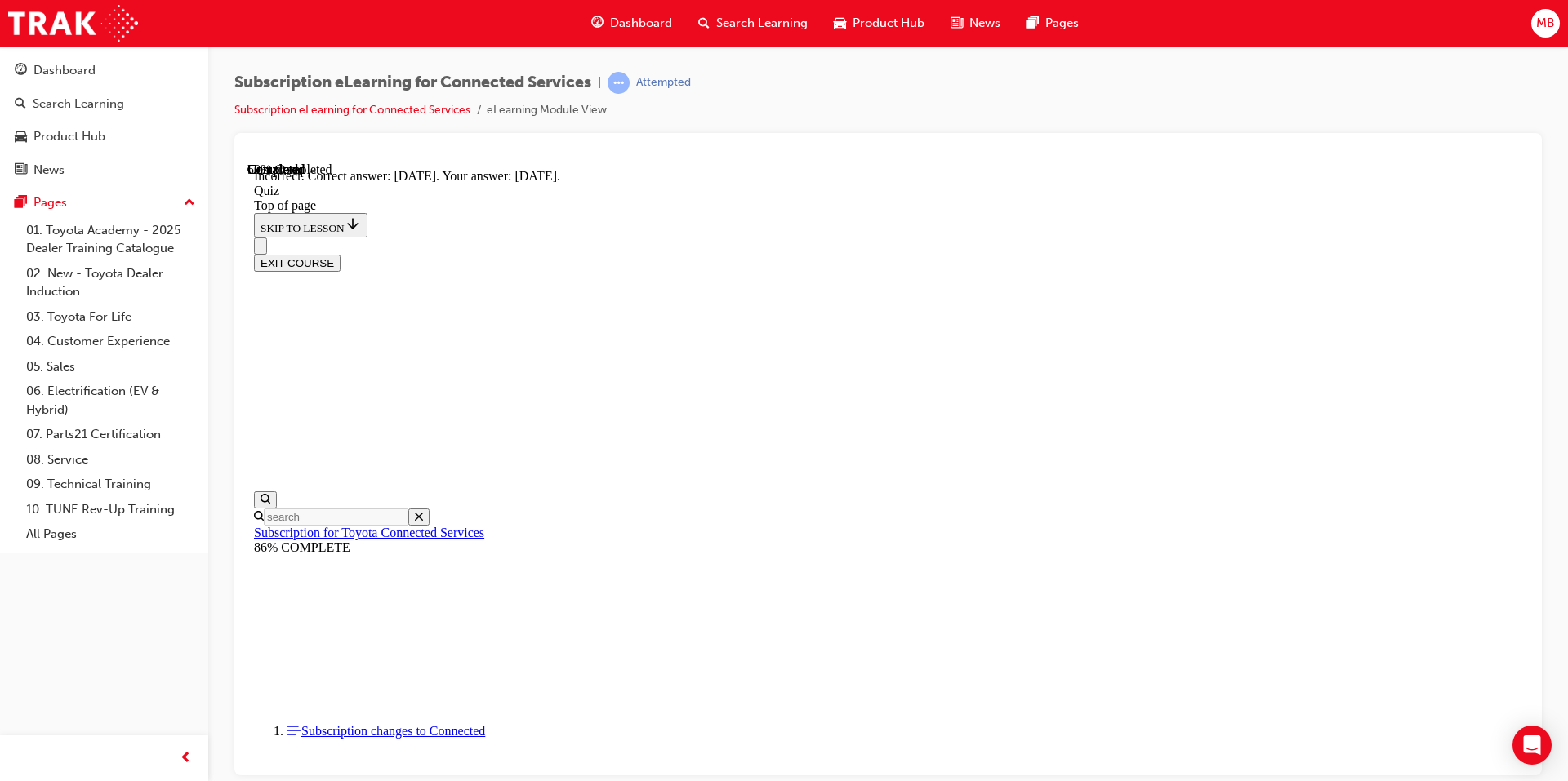
scroll to position [207, 0]
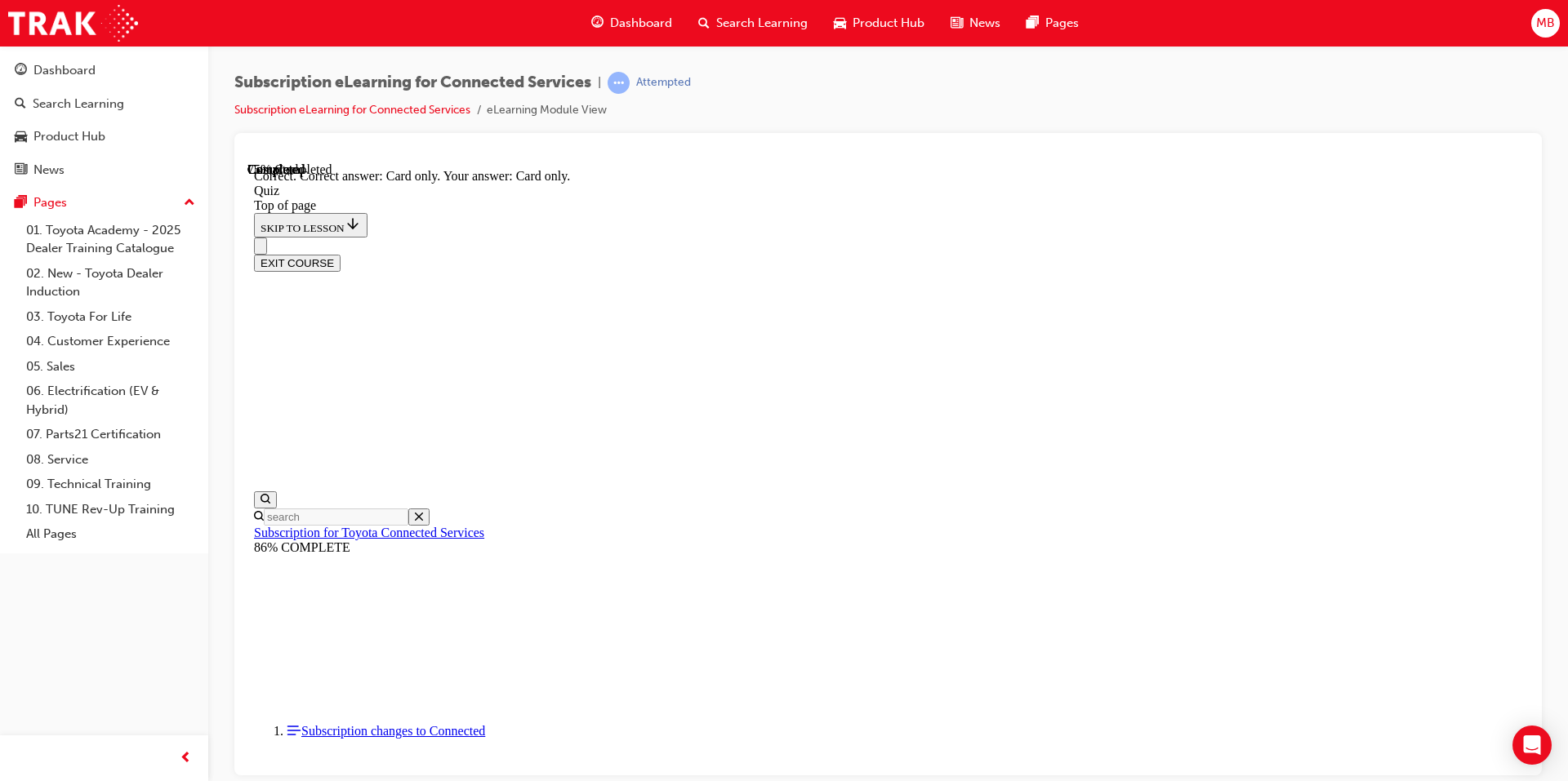
scroll to position [179, 0]
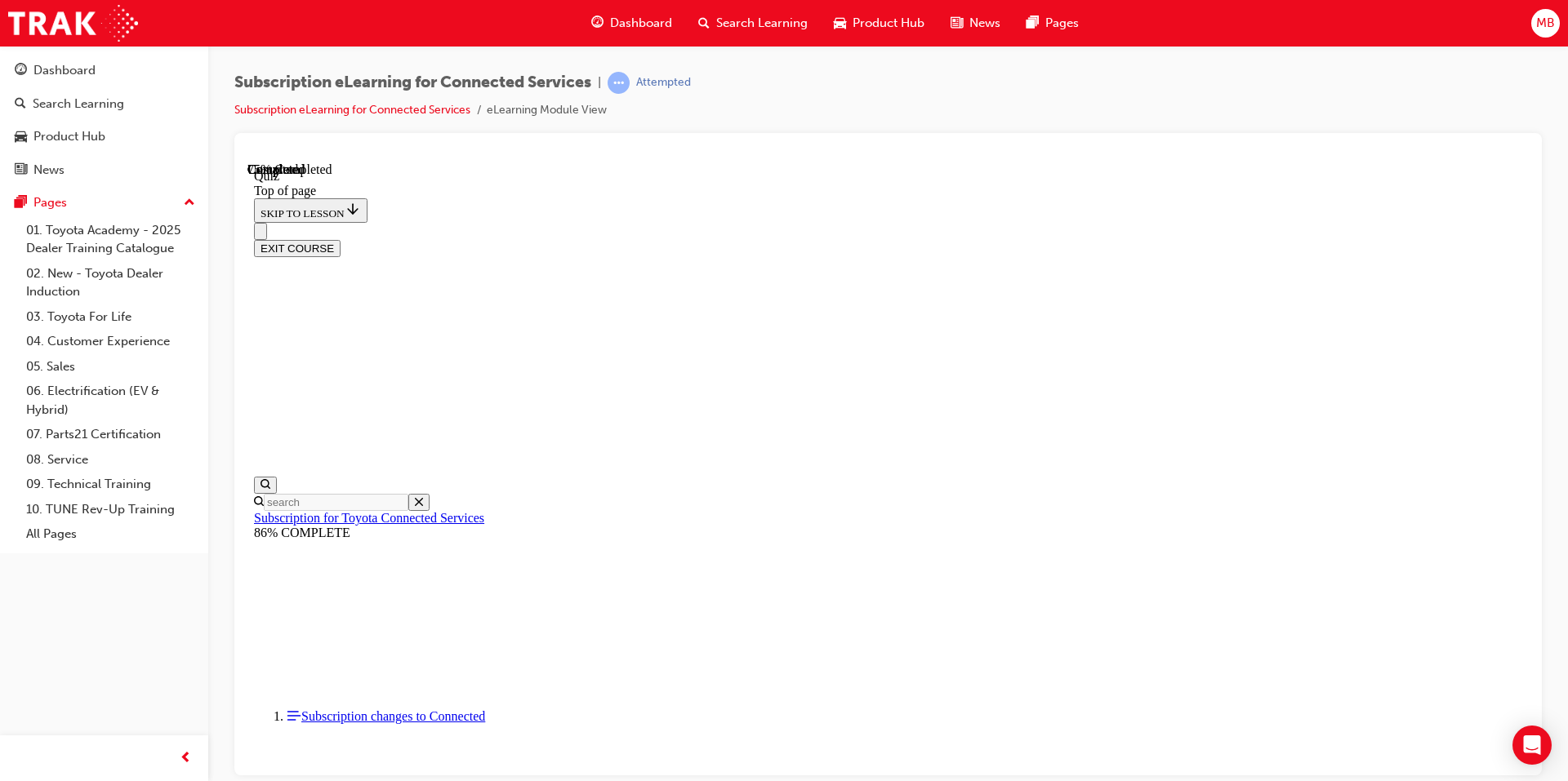
scroll to position [50, 0]
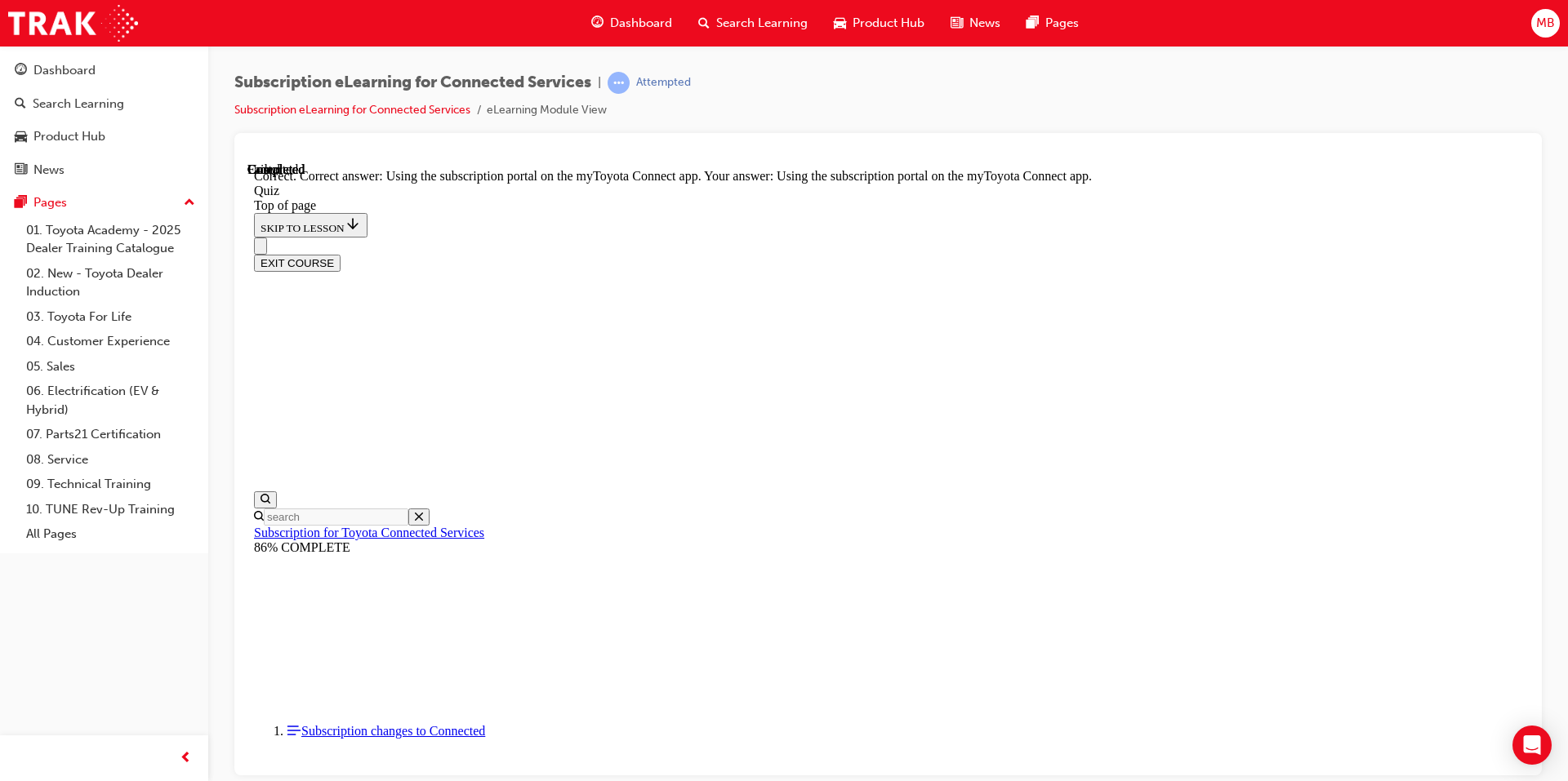
scroll to position [179, 0]
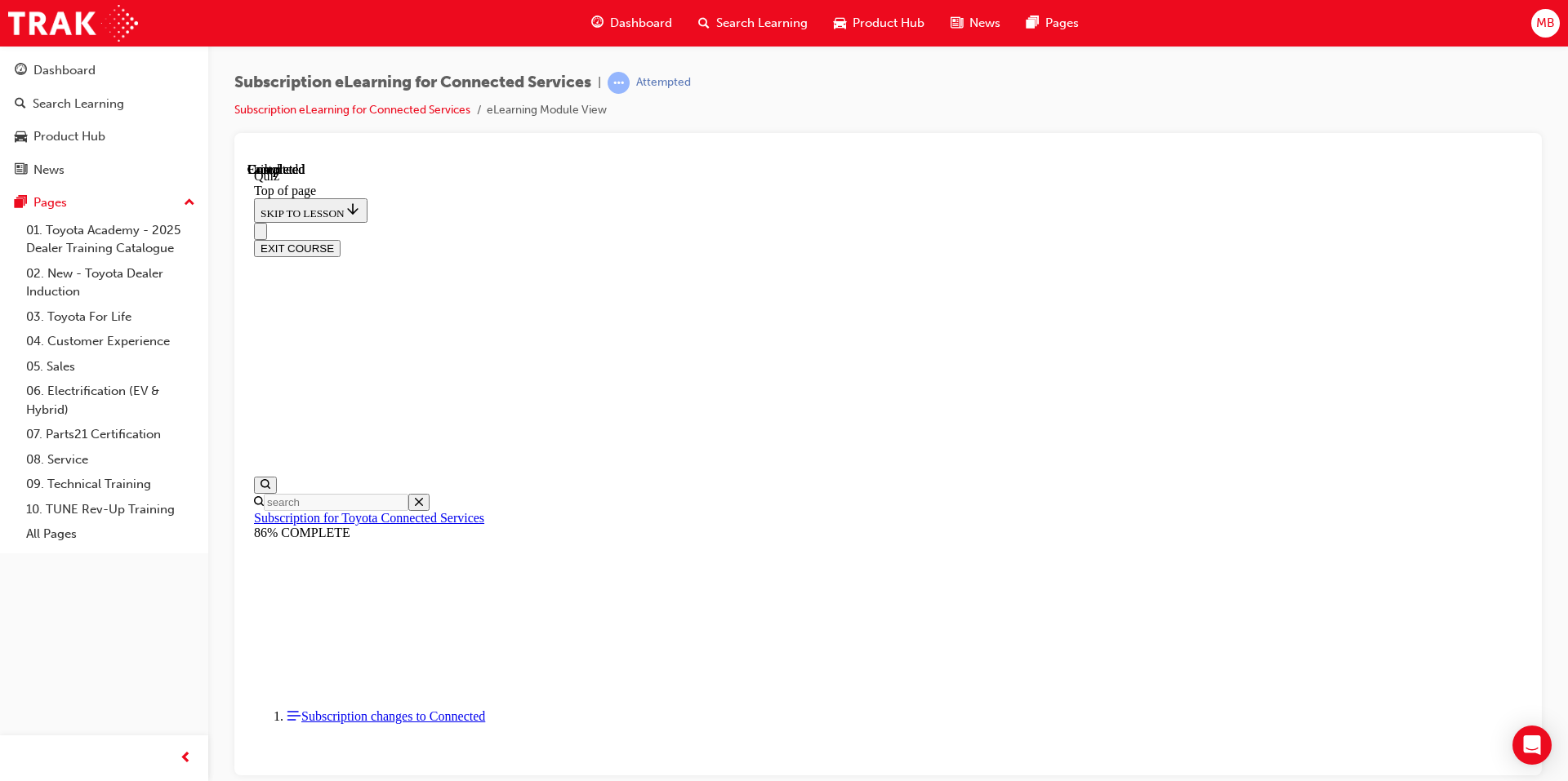
scroll to position [270, 0]
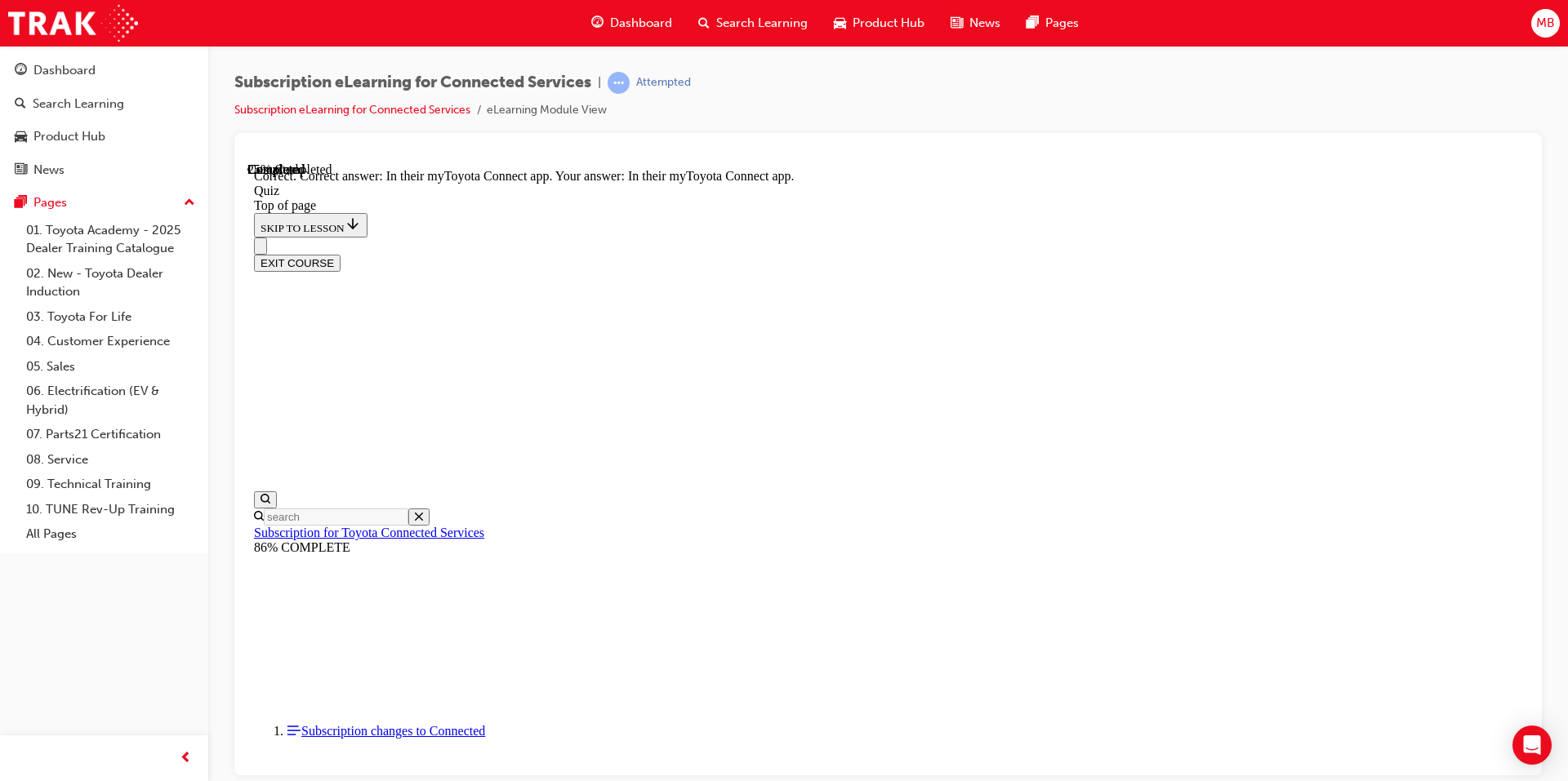
scroll to position [207, 0]
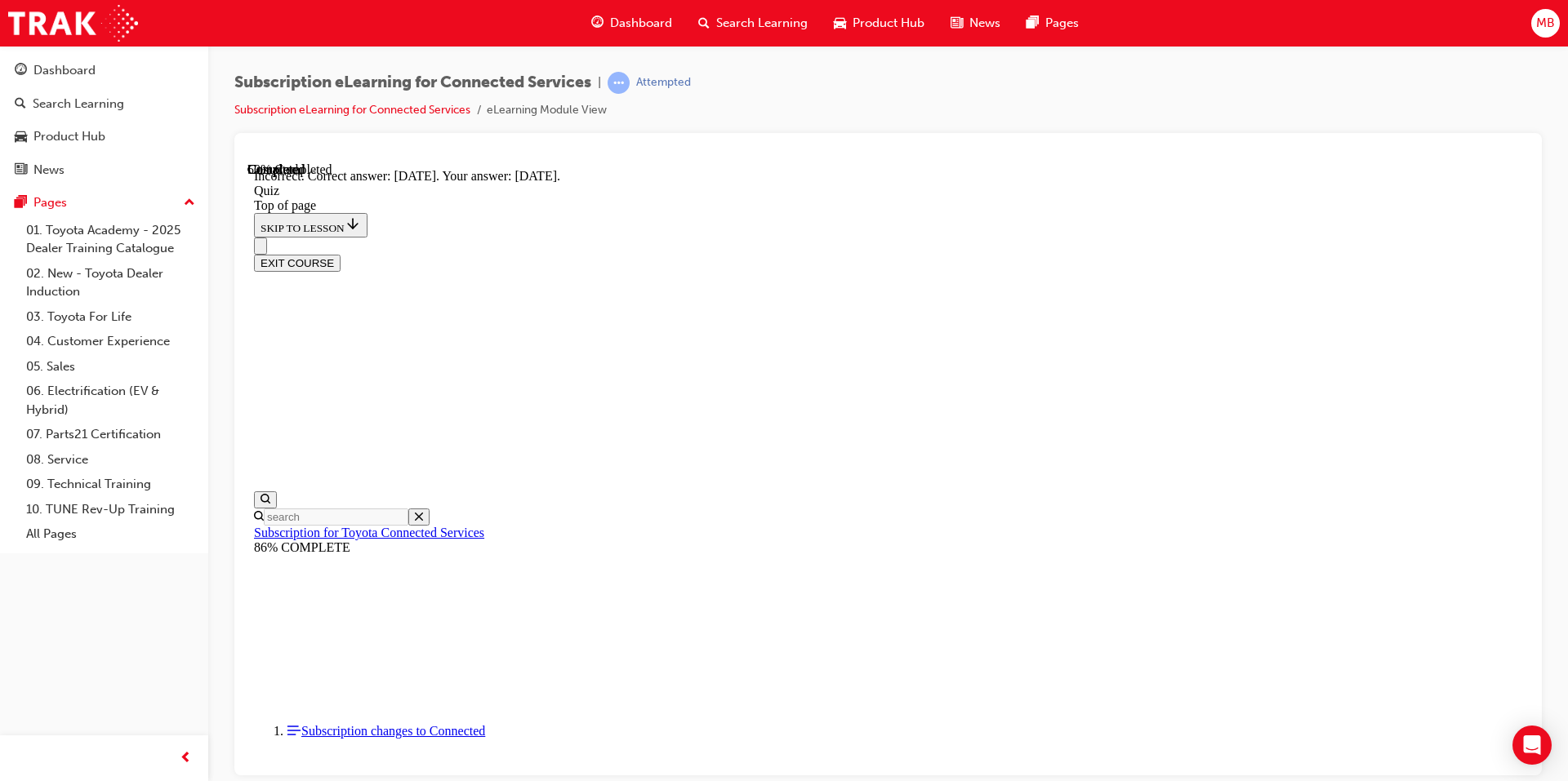
scroll to position [207, 0]
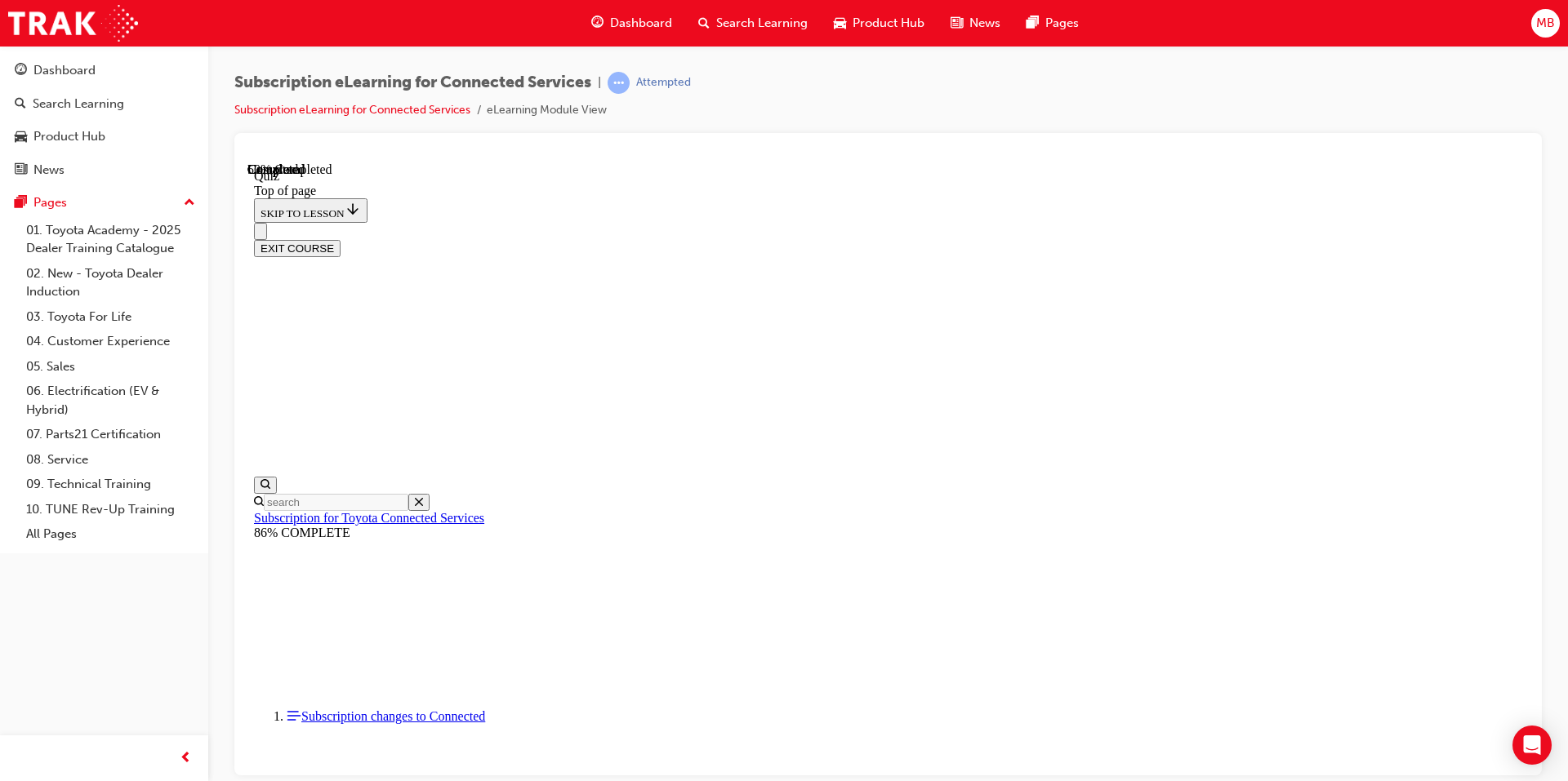
scroll to position [50, 0]
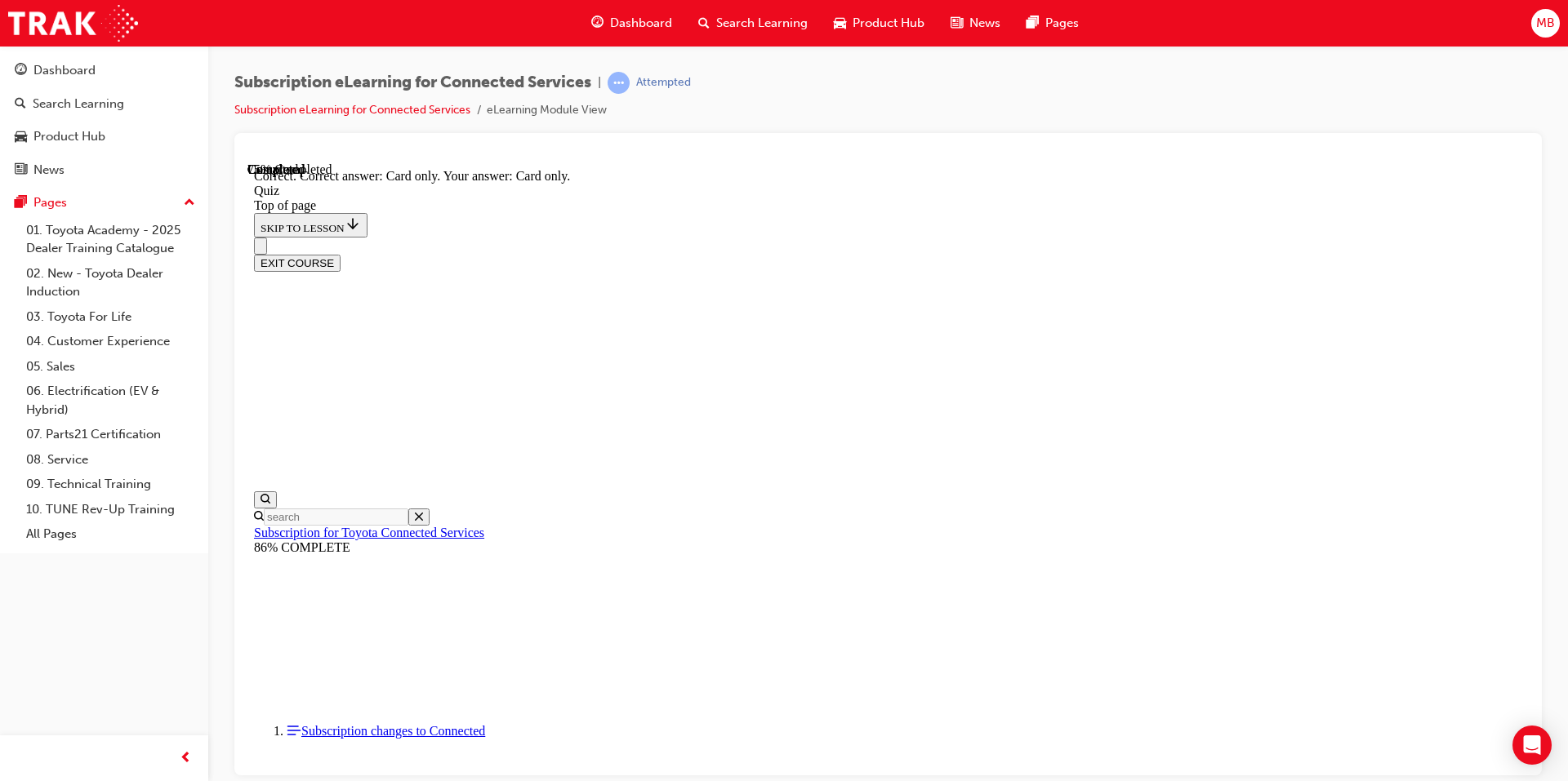
scroll to position [179, 0]
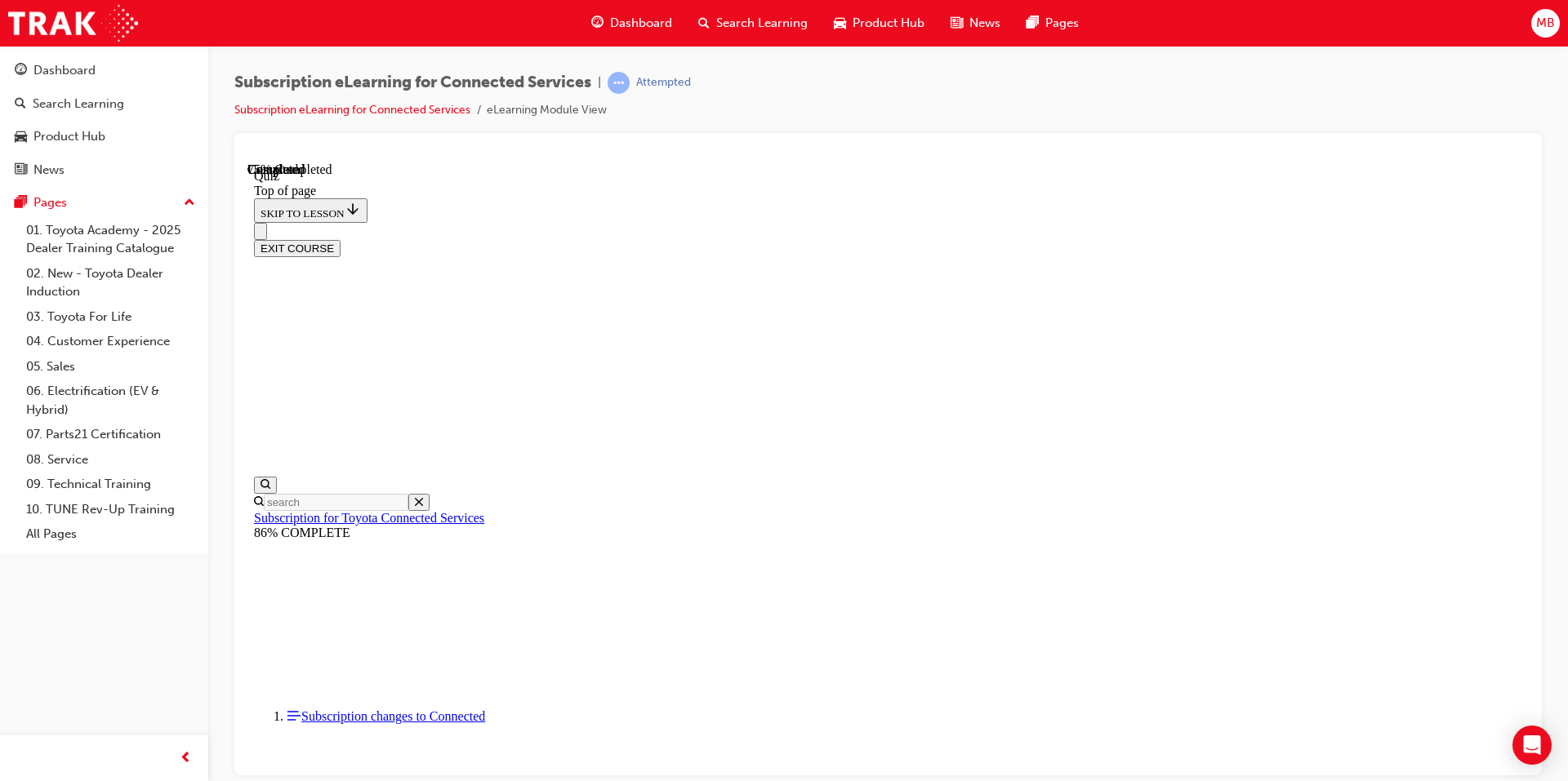
scroll to position [50, 0]
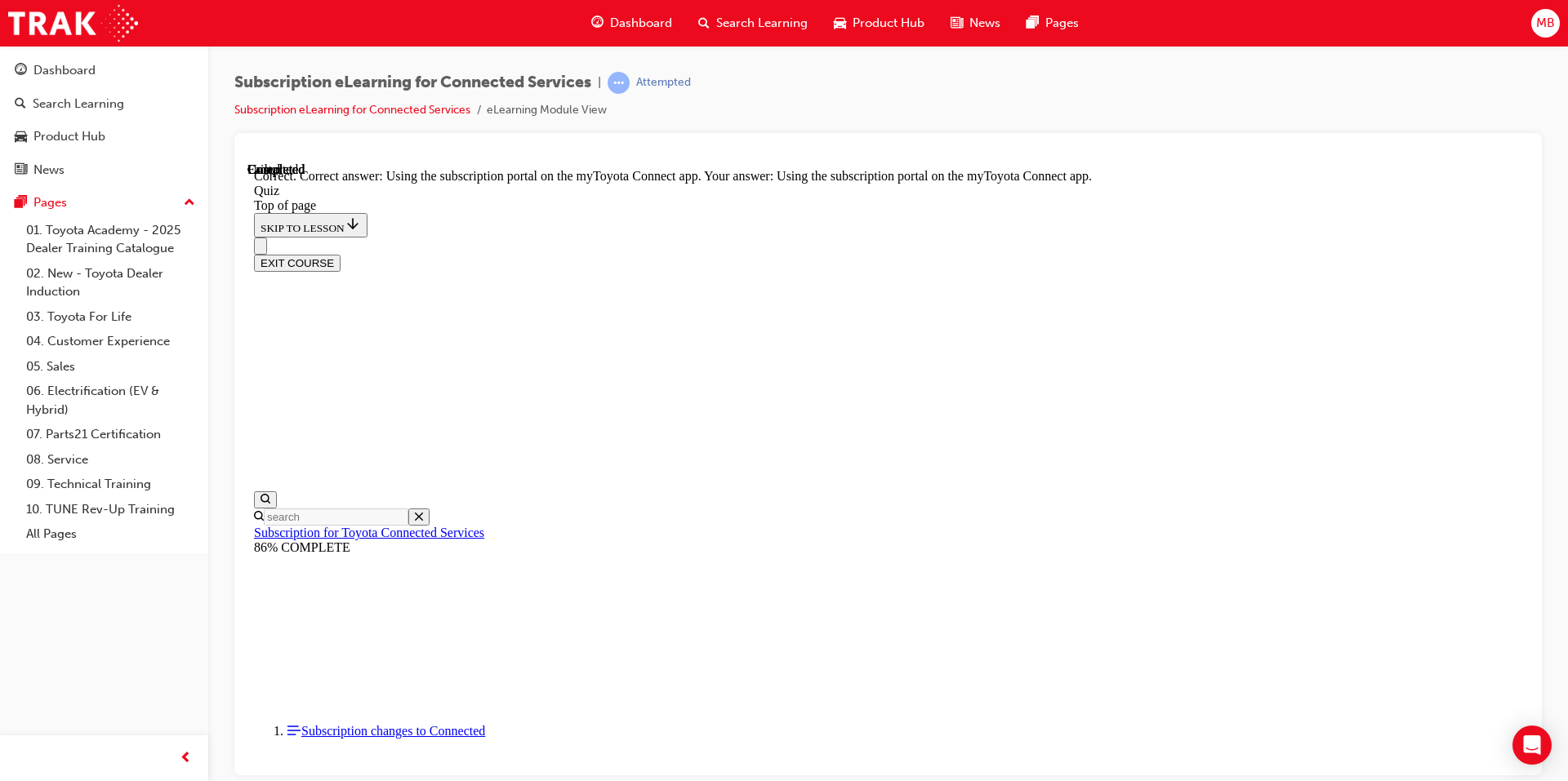
scroll to position [179, 0]
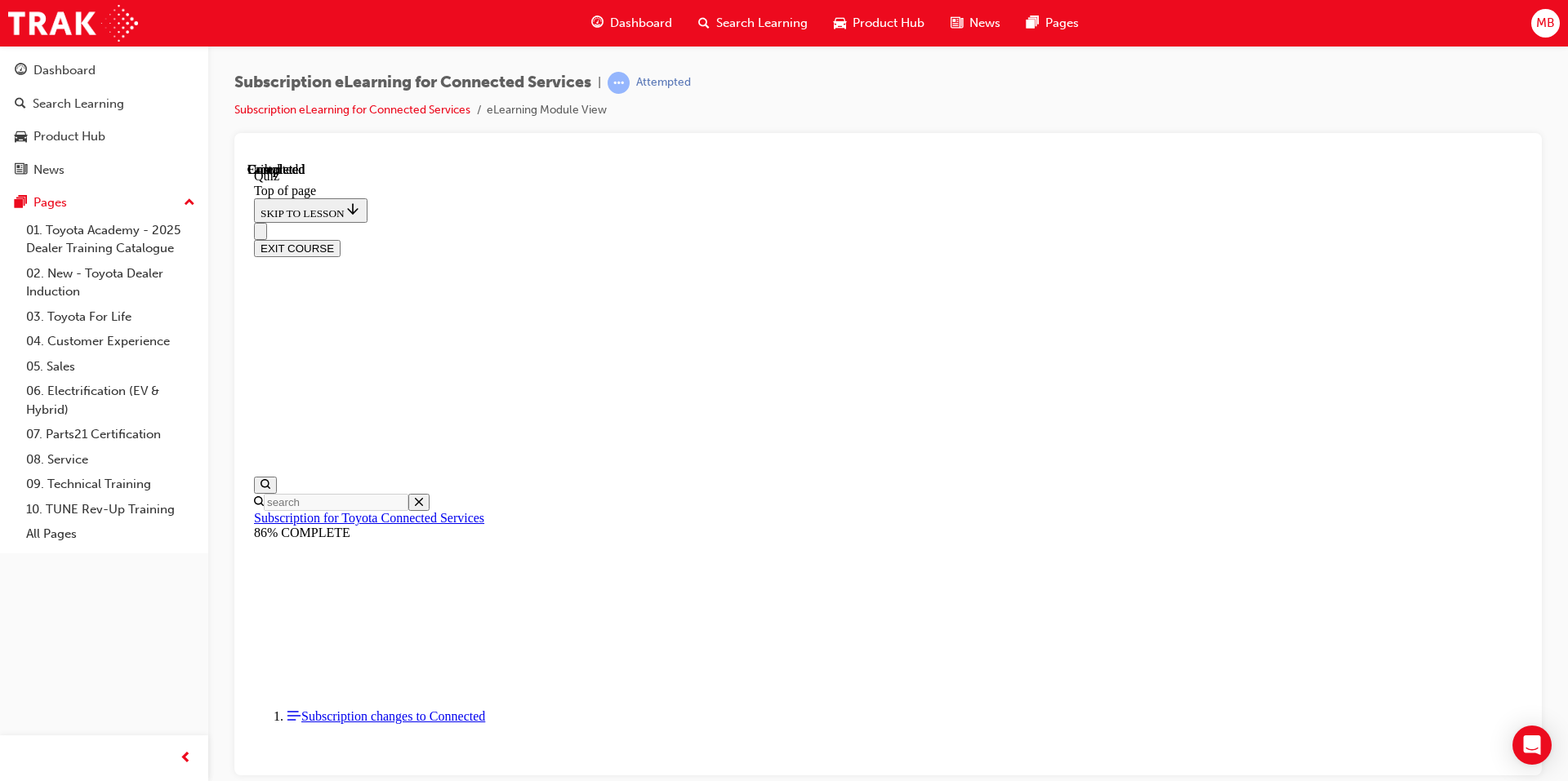
scroll to position [270, 0]
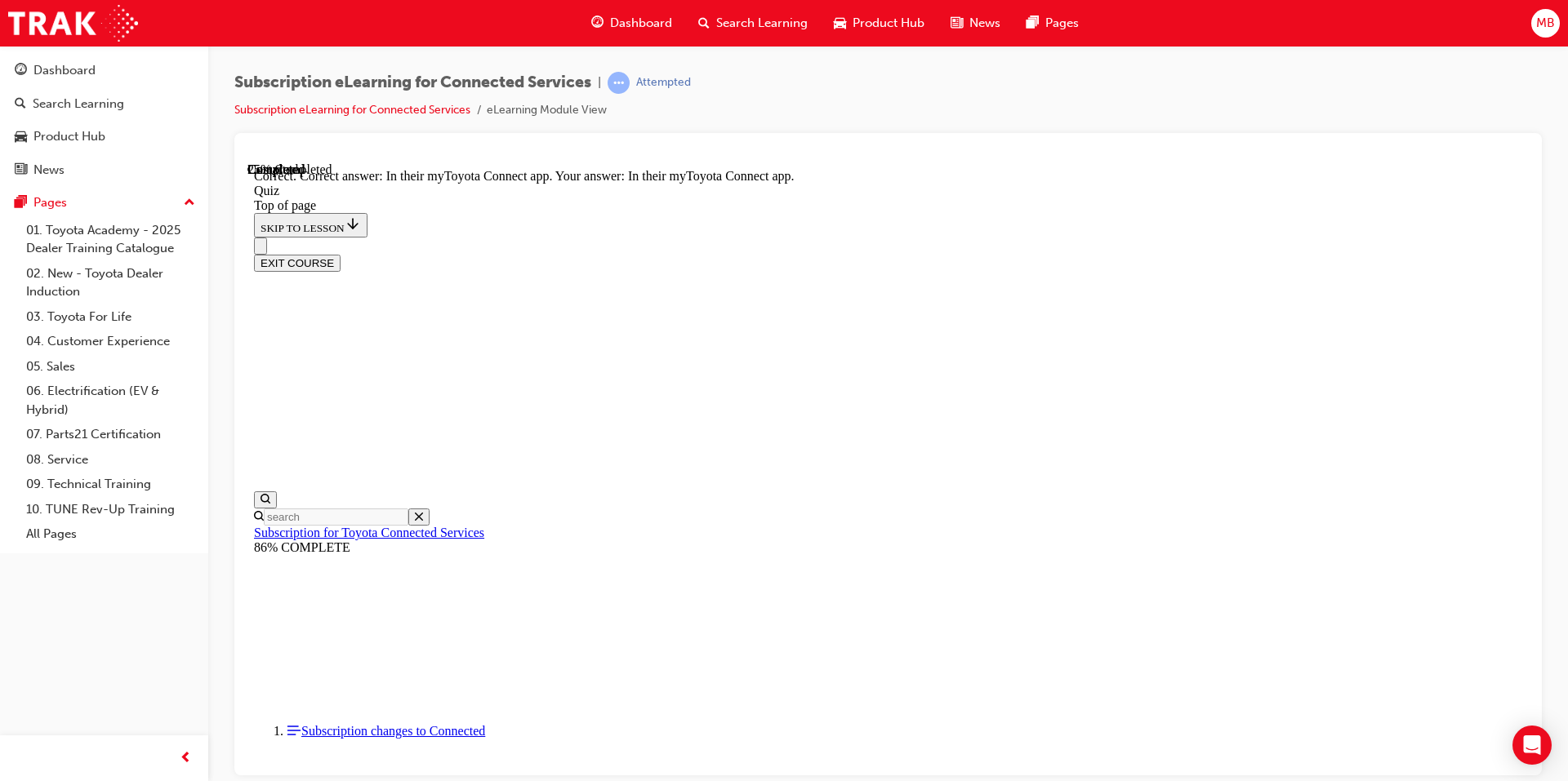
scroll to position [207, 0]
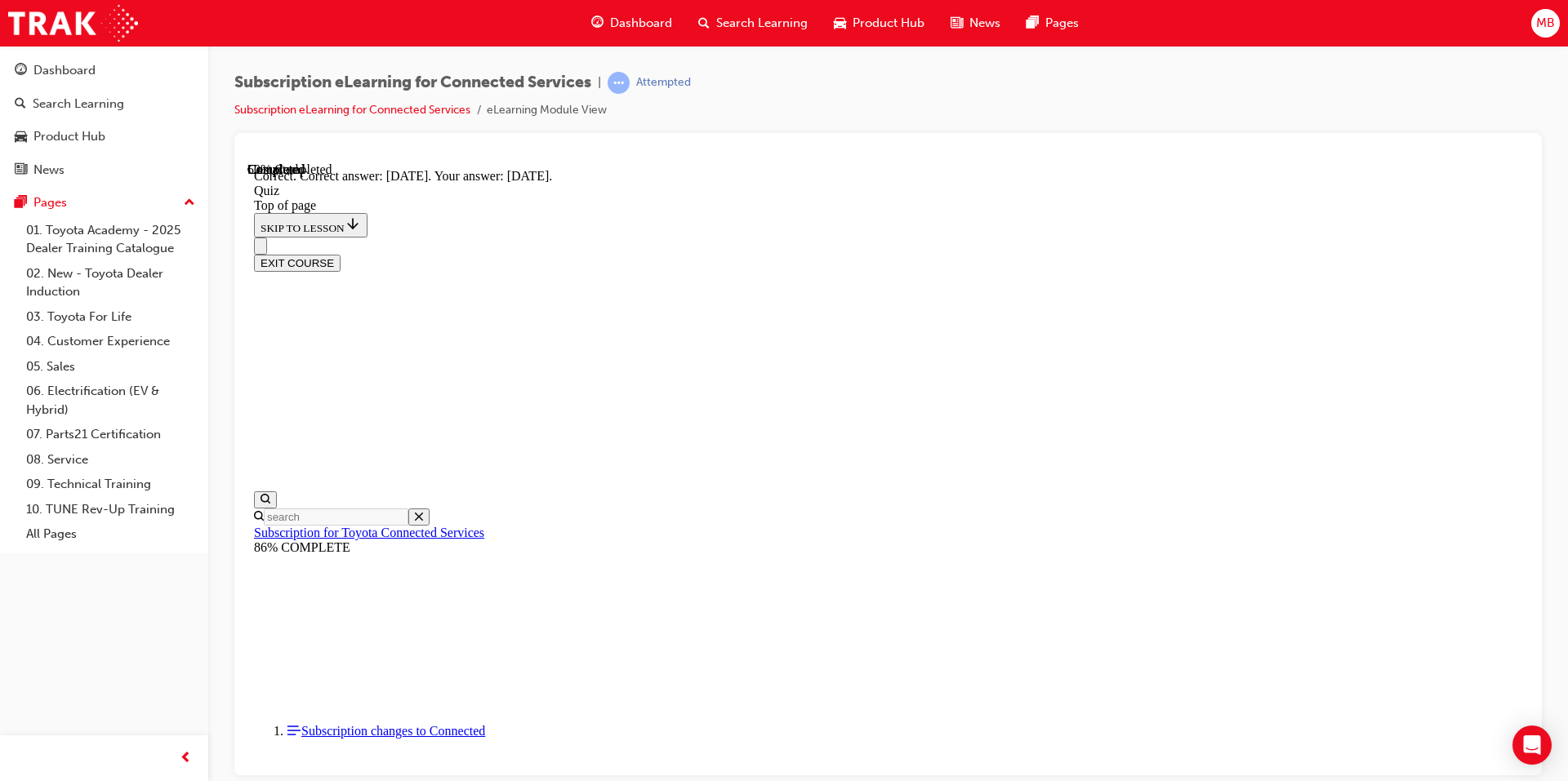
scroll to position [207, 0]
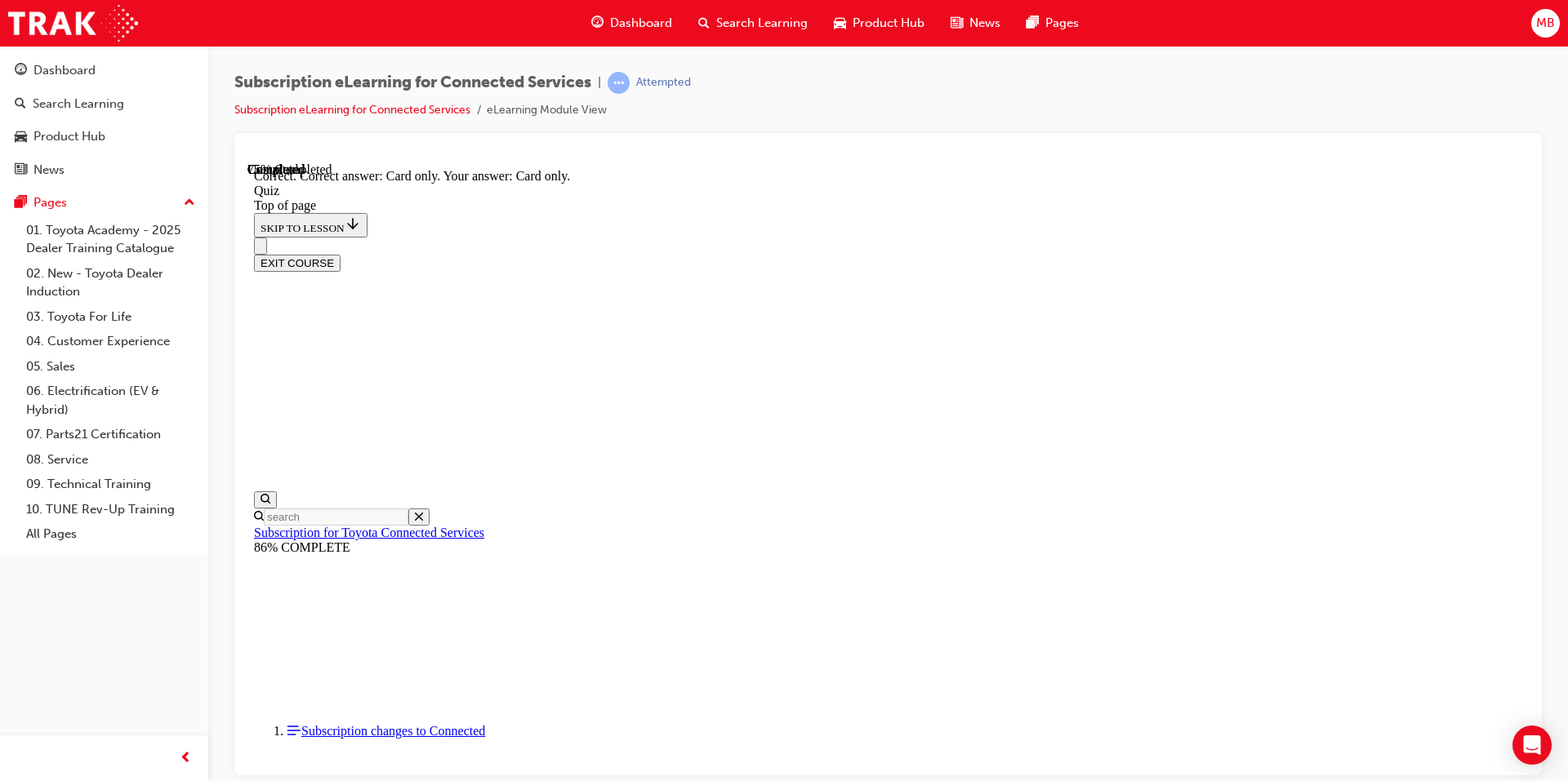
scroll to position [179, 0]
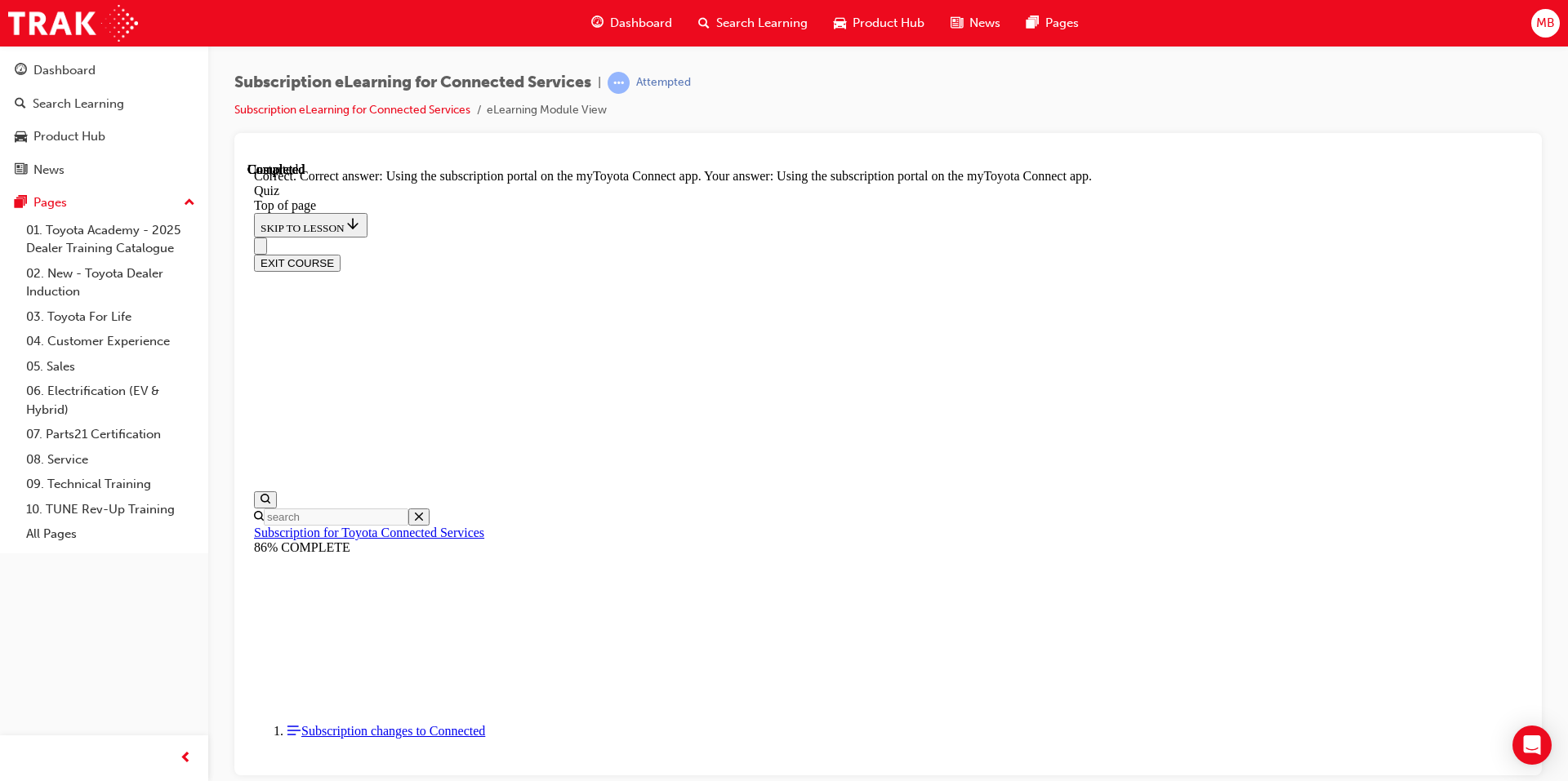
scroll to position [179, 0]
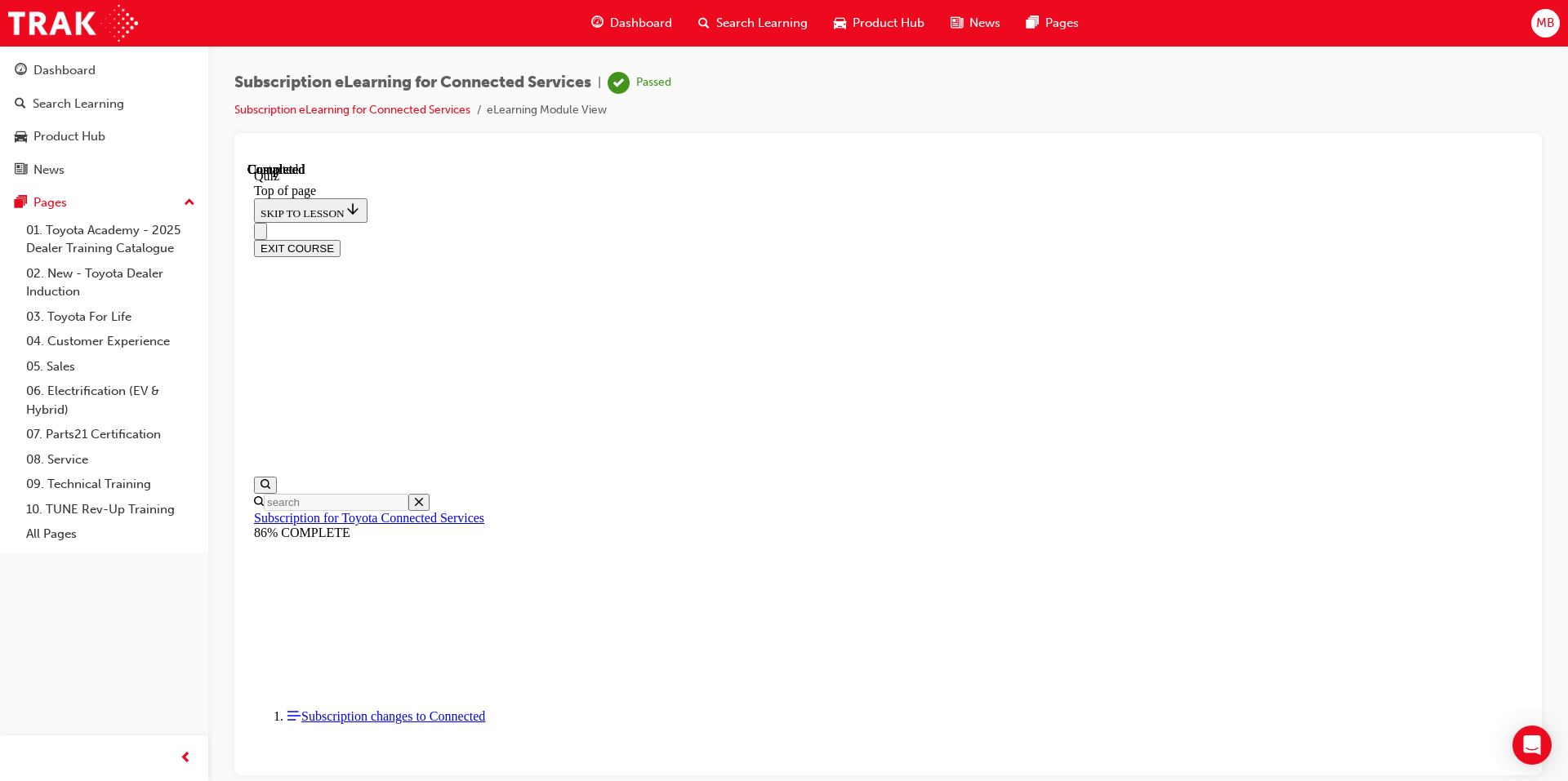
scroll to position [270, 0]
click at [341, 239] on button "EXIT COURSE" at bounding box center [297, 247] width 87 height 17
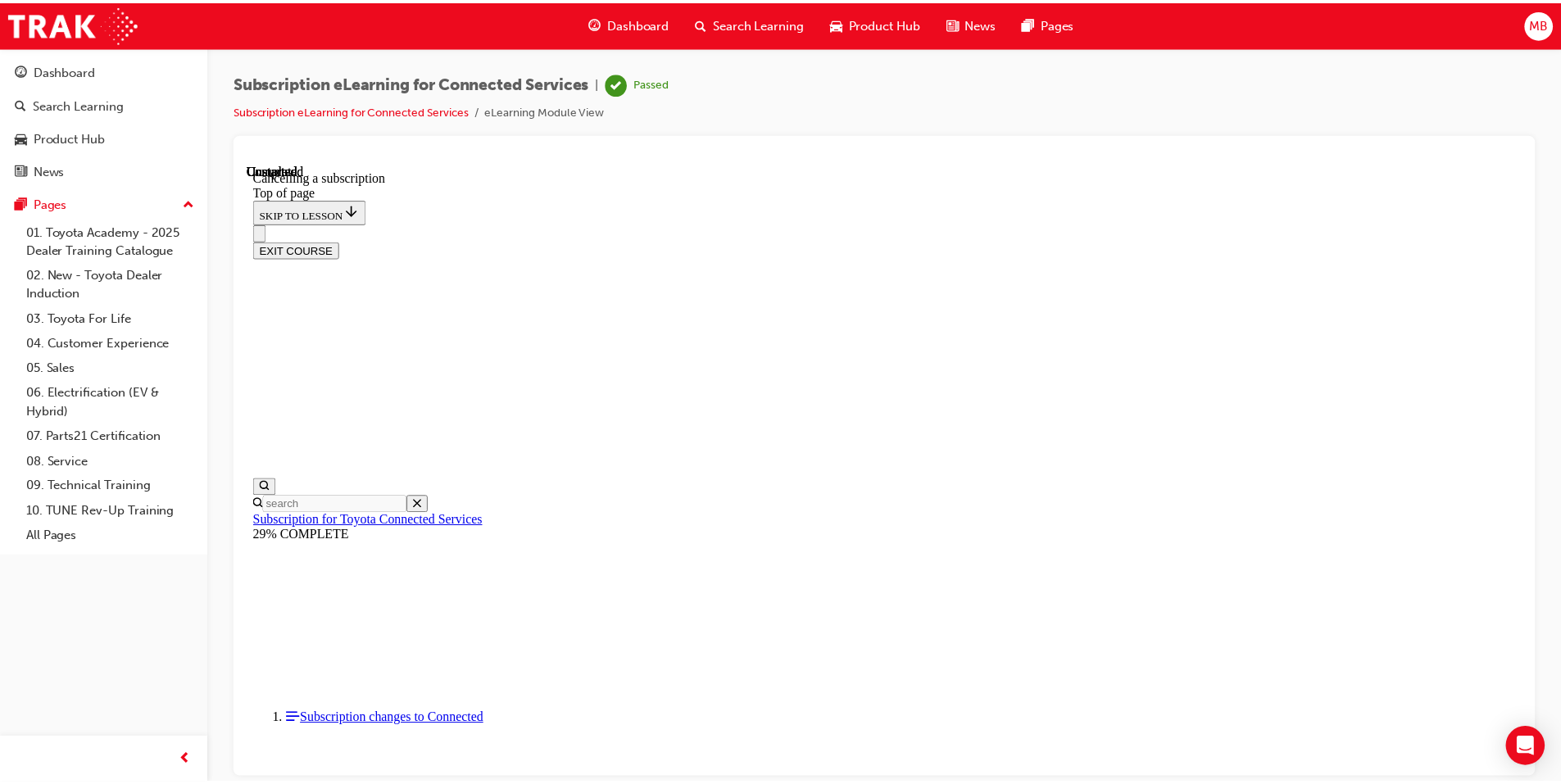
scroll to position [51, 0]
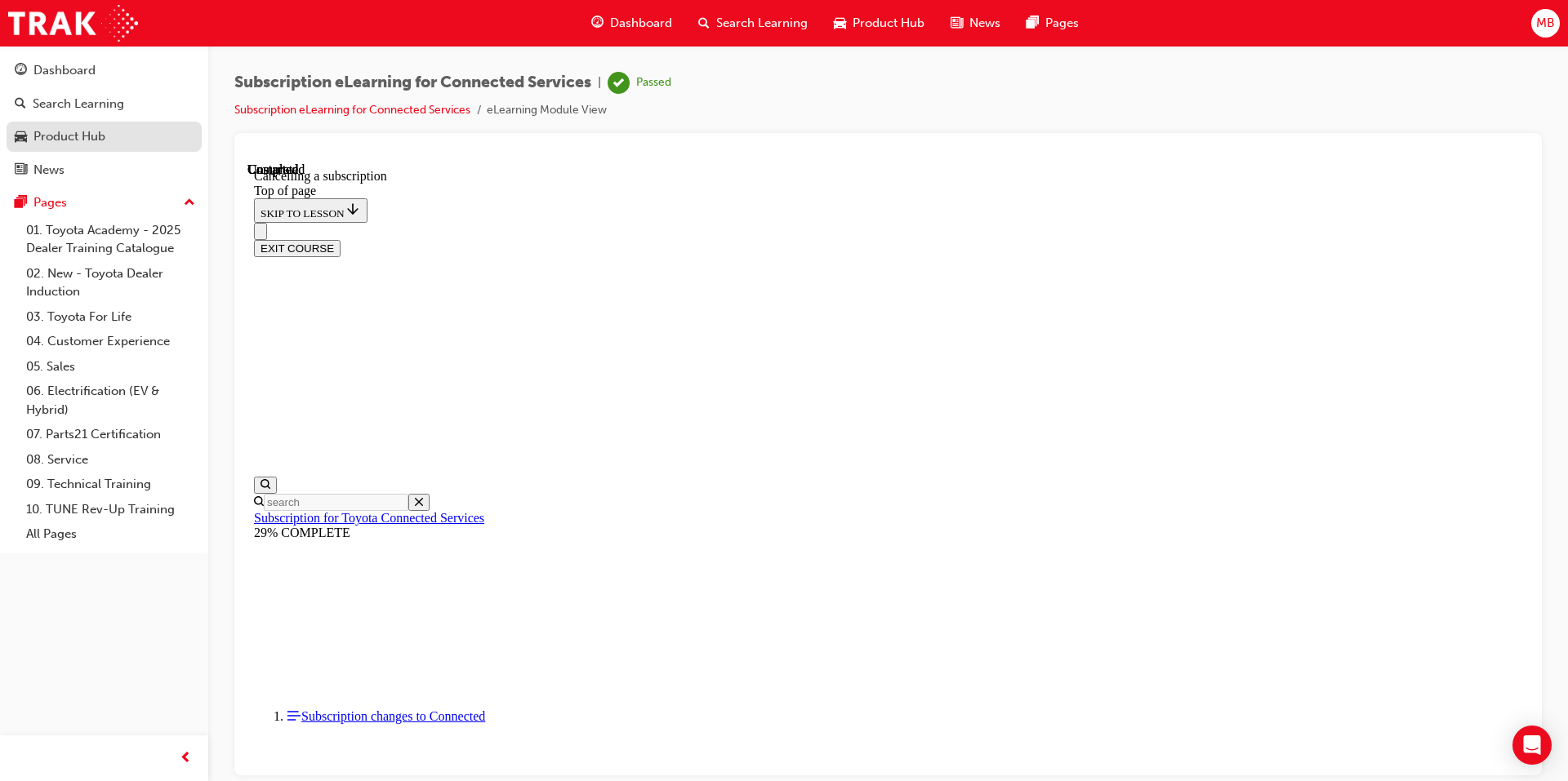
click at [114, 135] on div "Product Hub" at bounding box center [103, 136] width 179 height 20
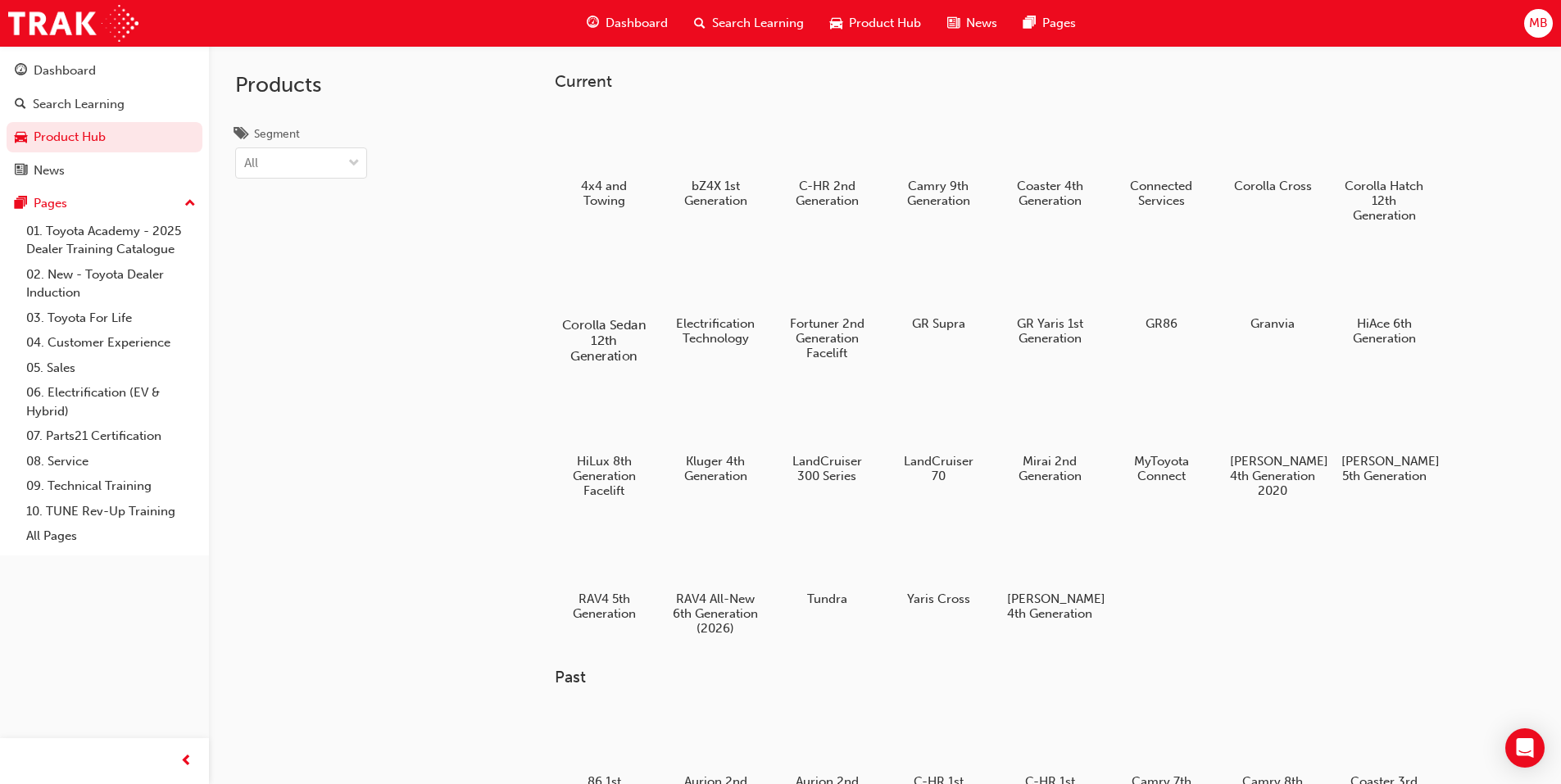
click at [594, 323] on h5 "Corolla Sedan 12th Generation" at bounding box center [604, 340] width 91 height 46
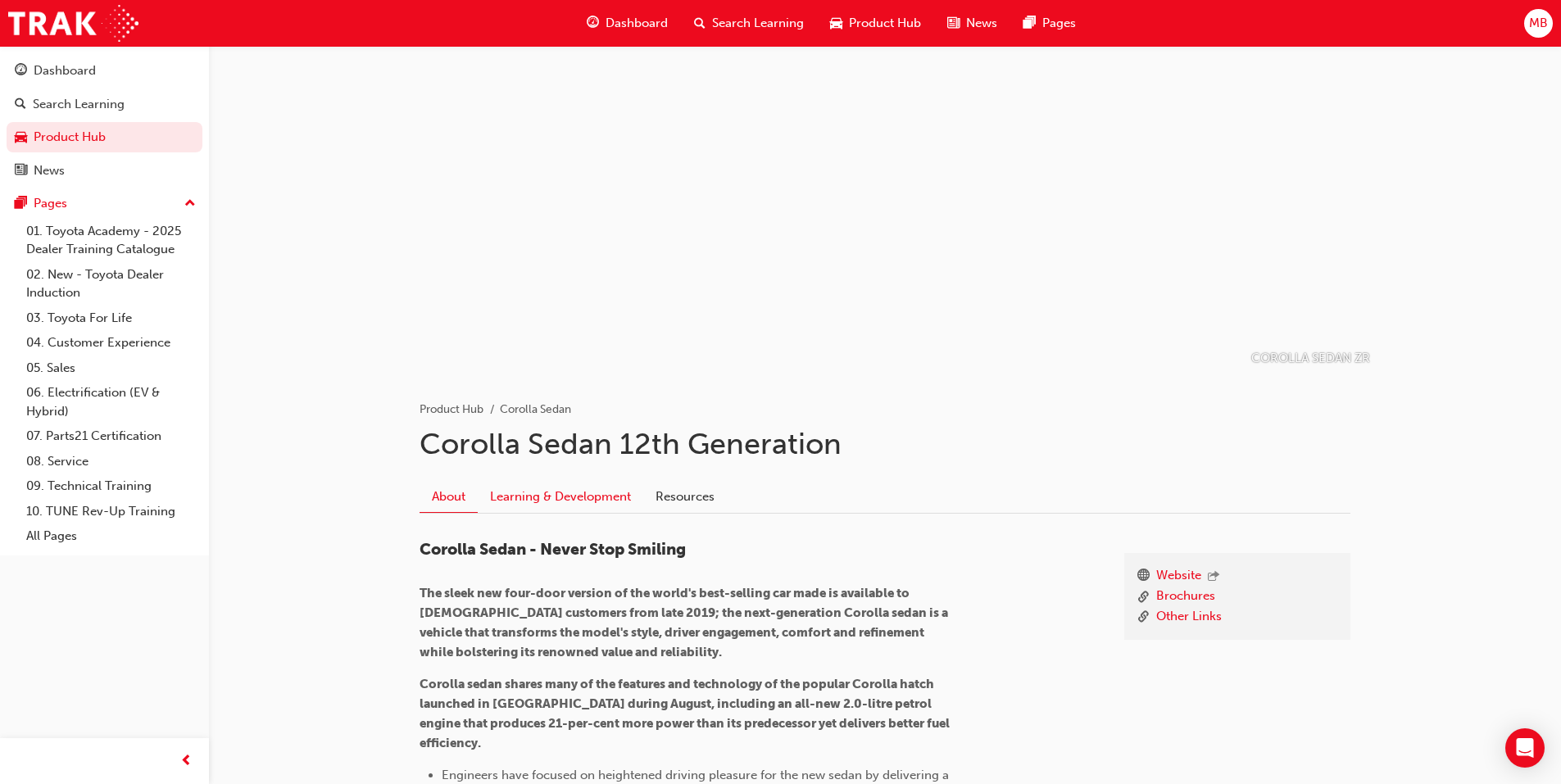
click at [573, 500] on link "Learning & Development" at bounding box center [561, 496] width 165 height 31
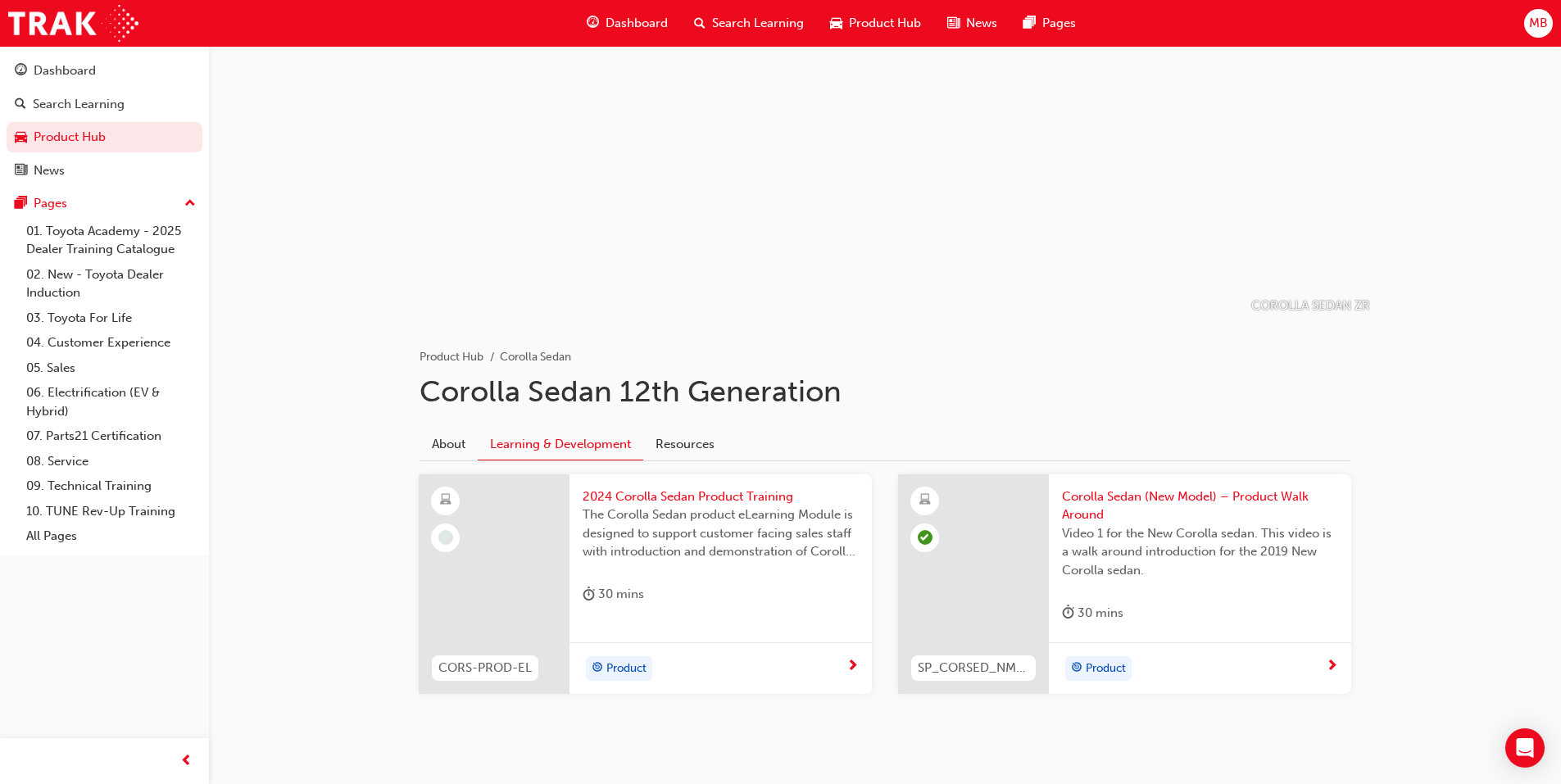
scroll to position [82, 0]
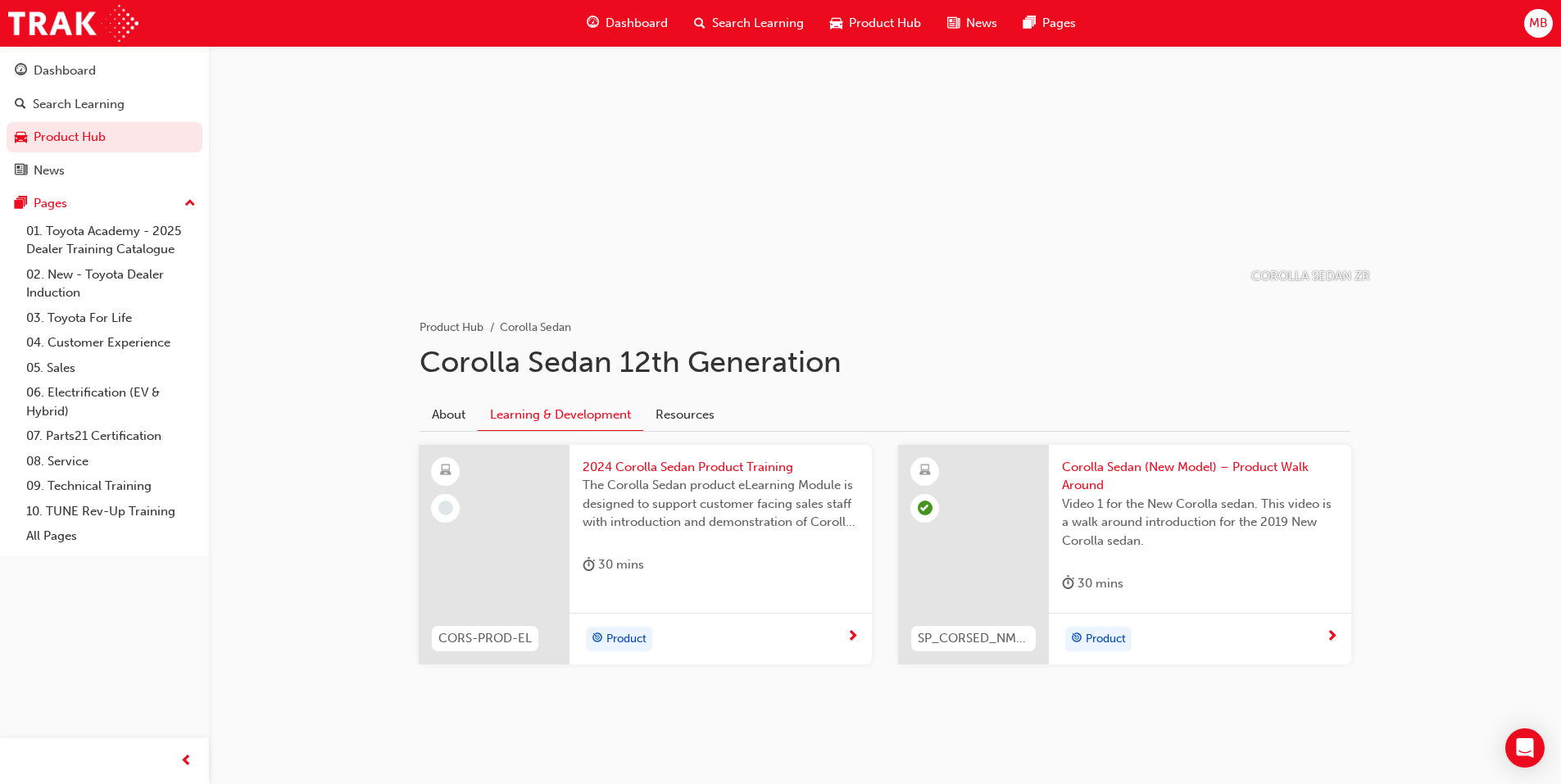
click at [693, 468] on span "2024 Corolla Sedan Product Training" at bounding box center [720, 468] width 276 height 19
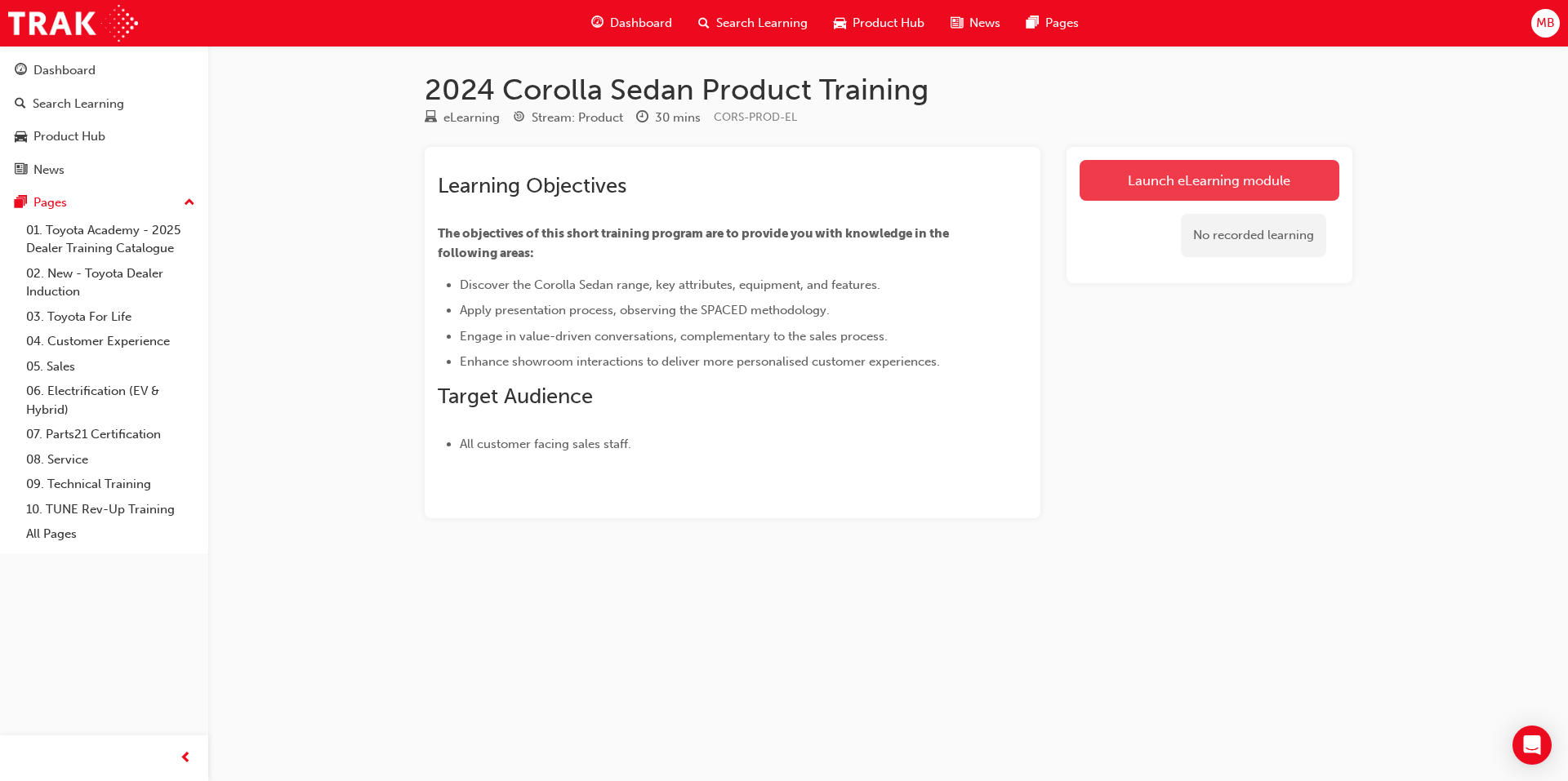
click at [1224, 182] on link "Launch eLearning module" at bounding box center [1209, 180] width 260 height 41
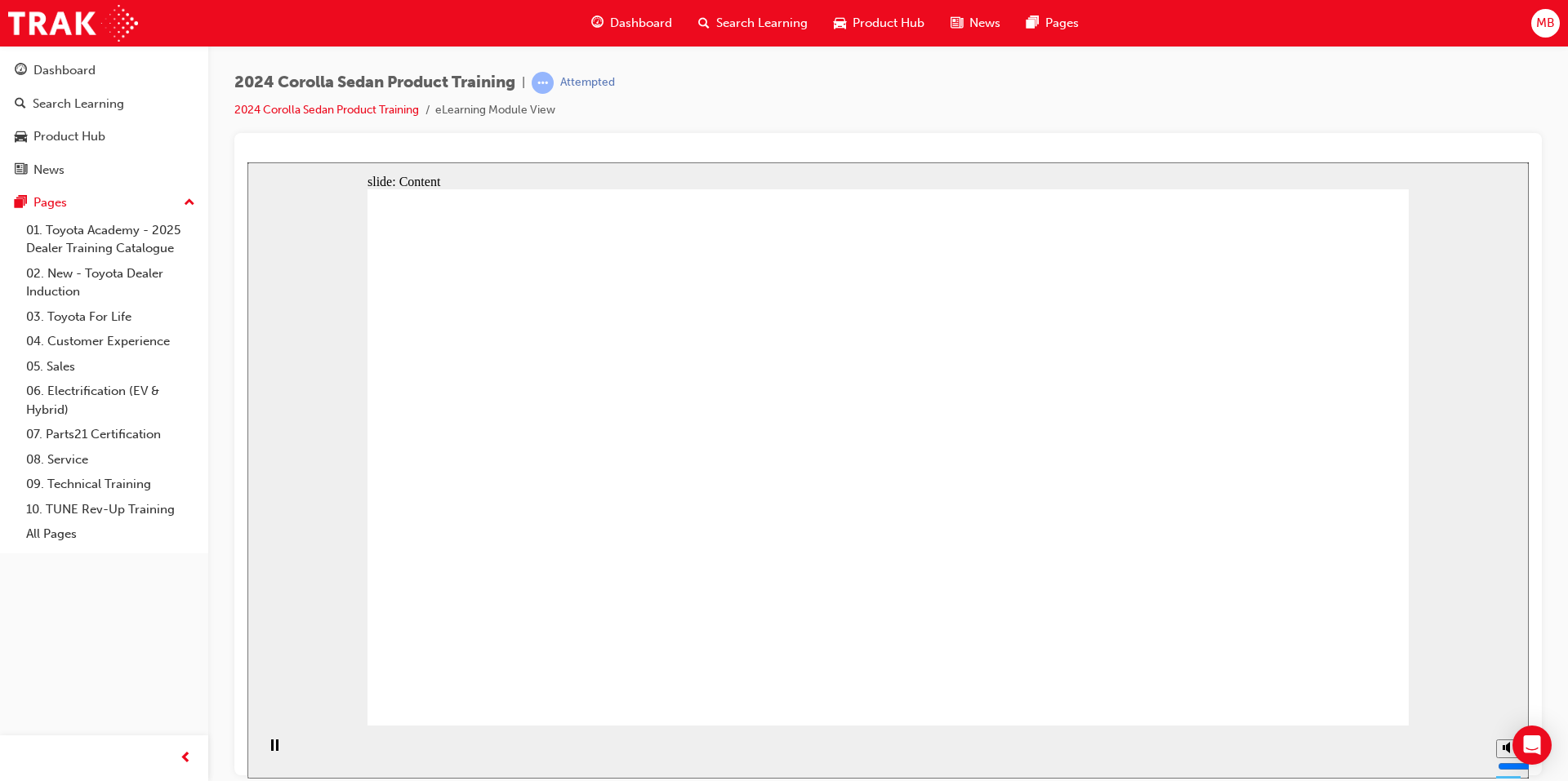
radio input "true"
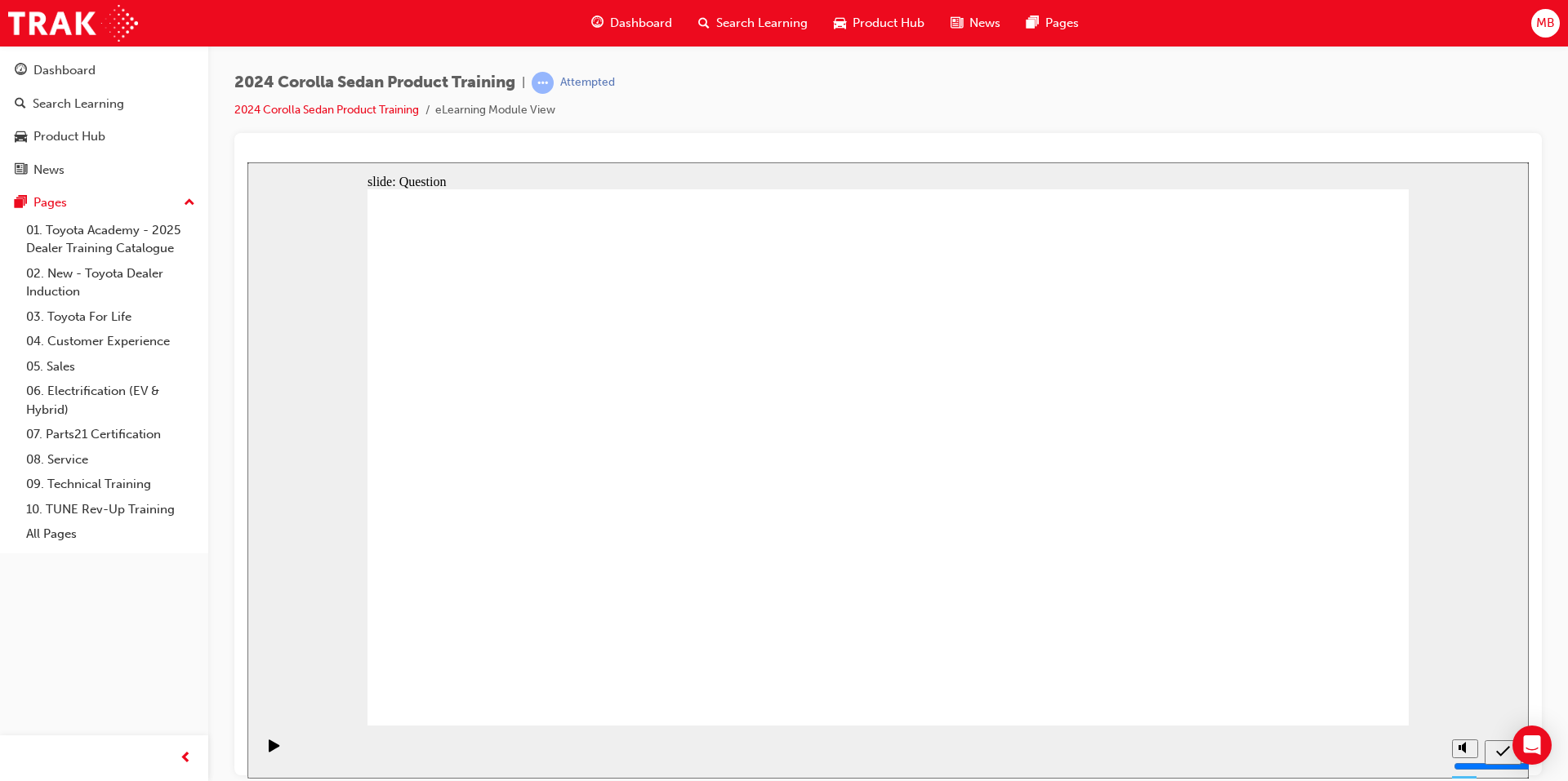
radio input "true"
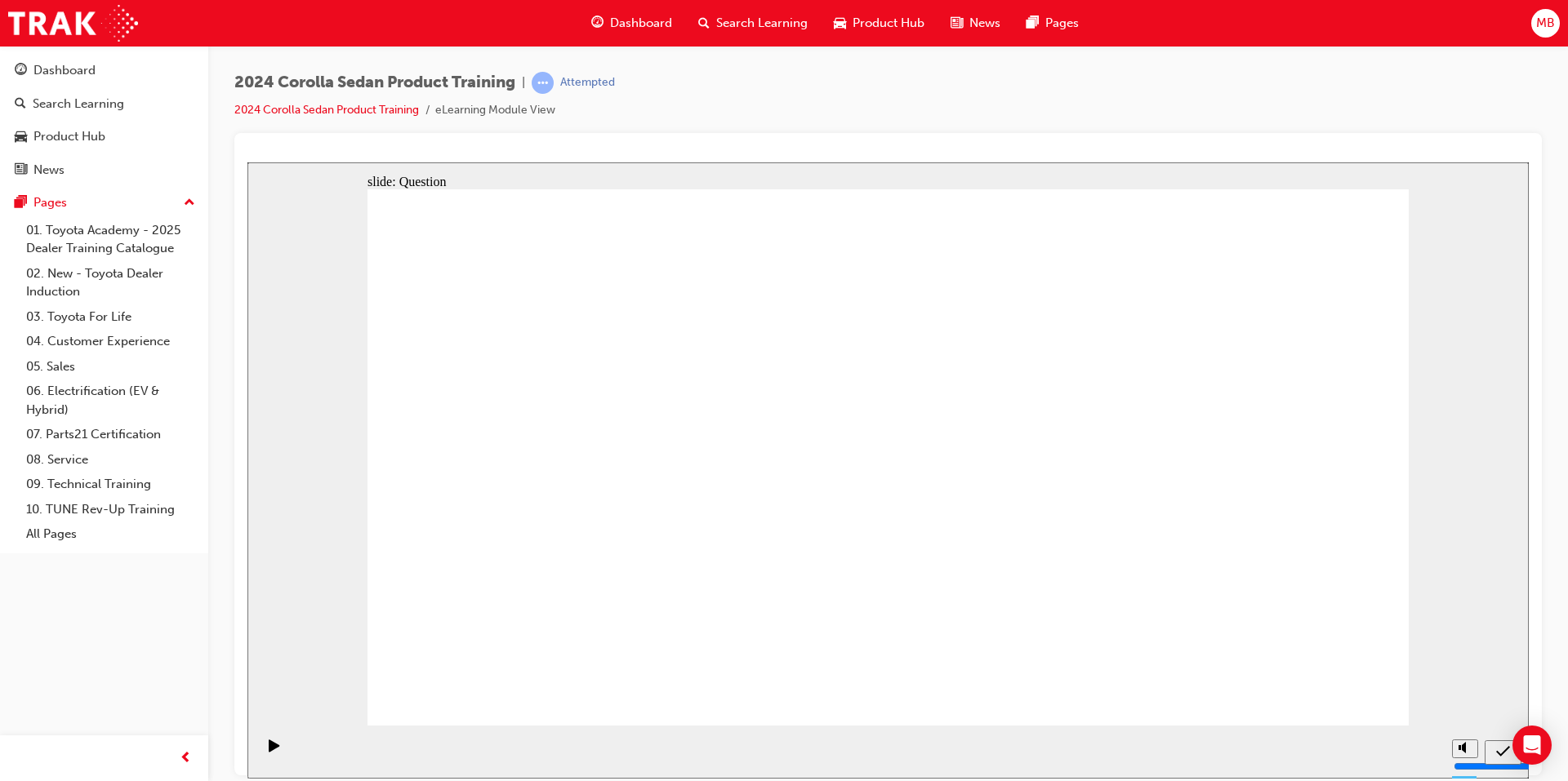
radio input "true"
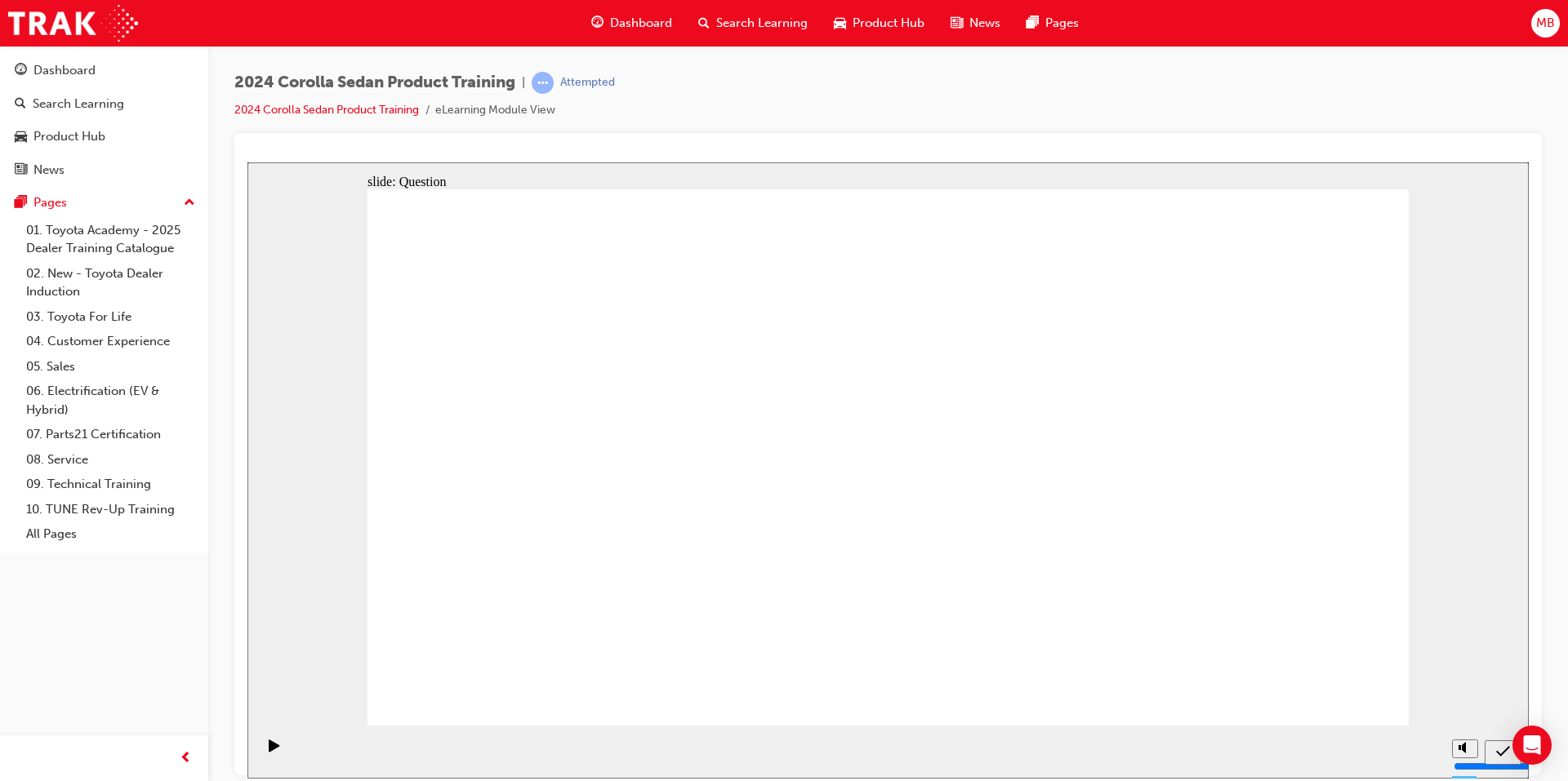
radio input "true"
drag, startPoint x: 607, startPoint y: 420, endPoint x: 1133, endPoint y: 582, distance: 550.4
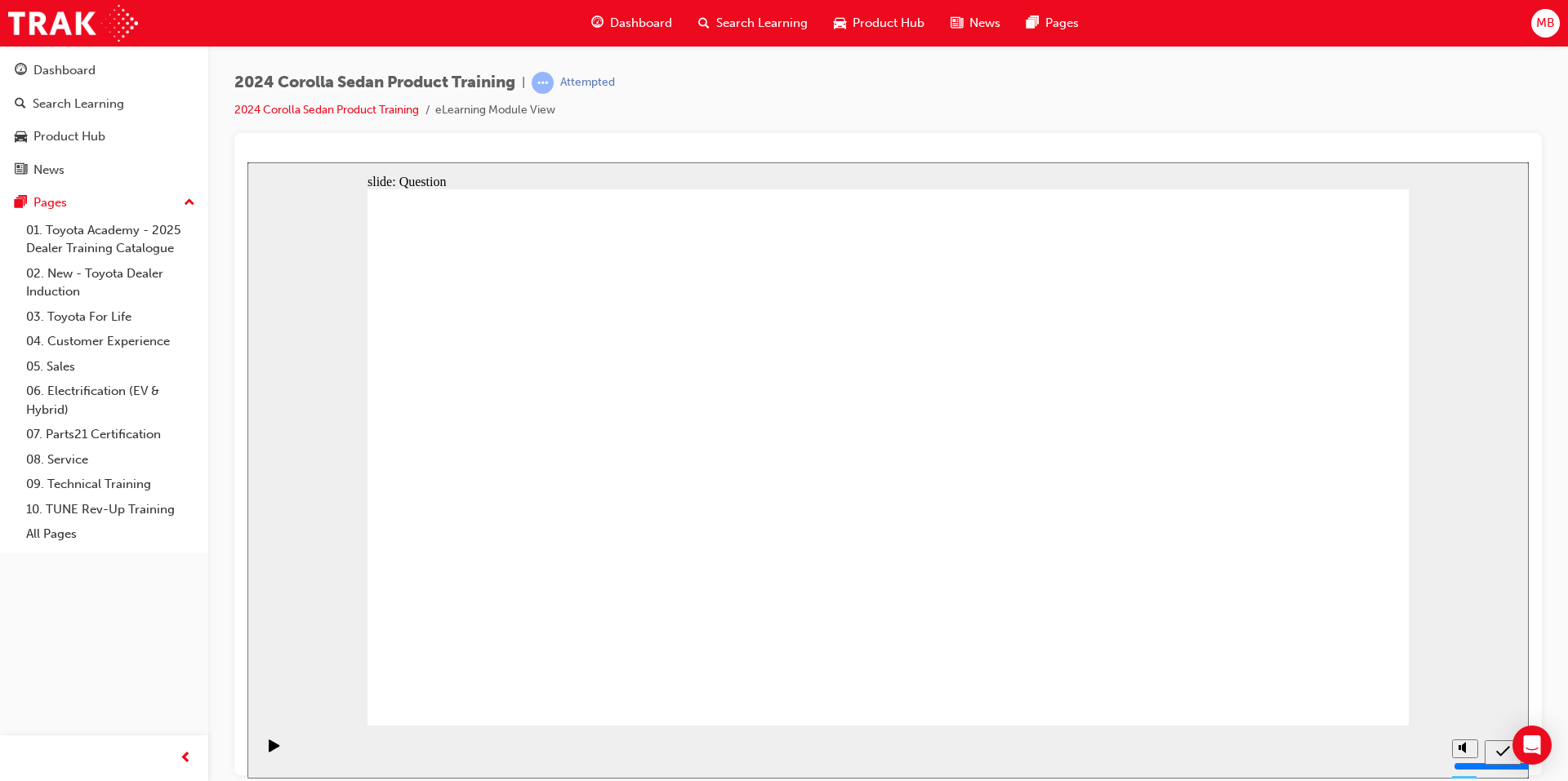
drag, startPoint x: 1158, startPoint y: 417, endPoint x: 804, endPoint y: 577, distance: 388.5
drag, startPoint x: 799, startPoint y: 437, endPoint x: 960, endPoint y: 567, distance: 206.9
drag, startPoint x: 981, startPoint y: 433, endPoint x: 644, endPoint y: 586, distance: 370.1
drag, startPoint x: 1366, startPoint y: 689, endPoint x: 1341, endPoint y: 686, distance: 25.2
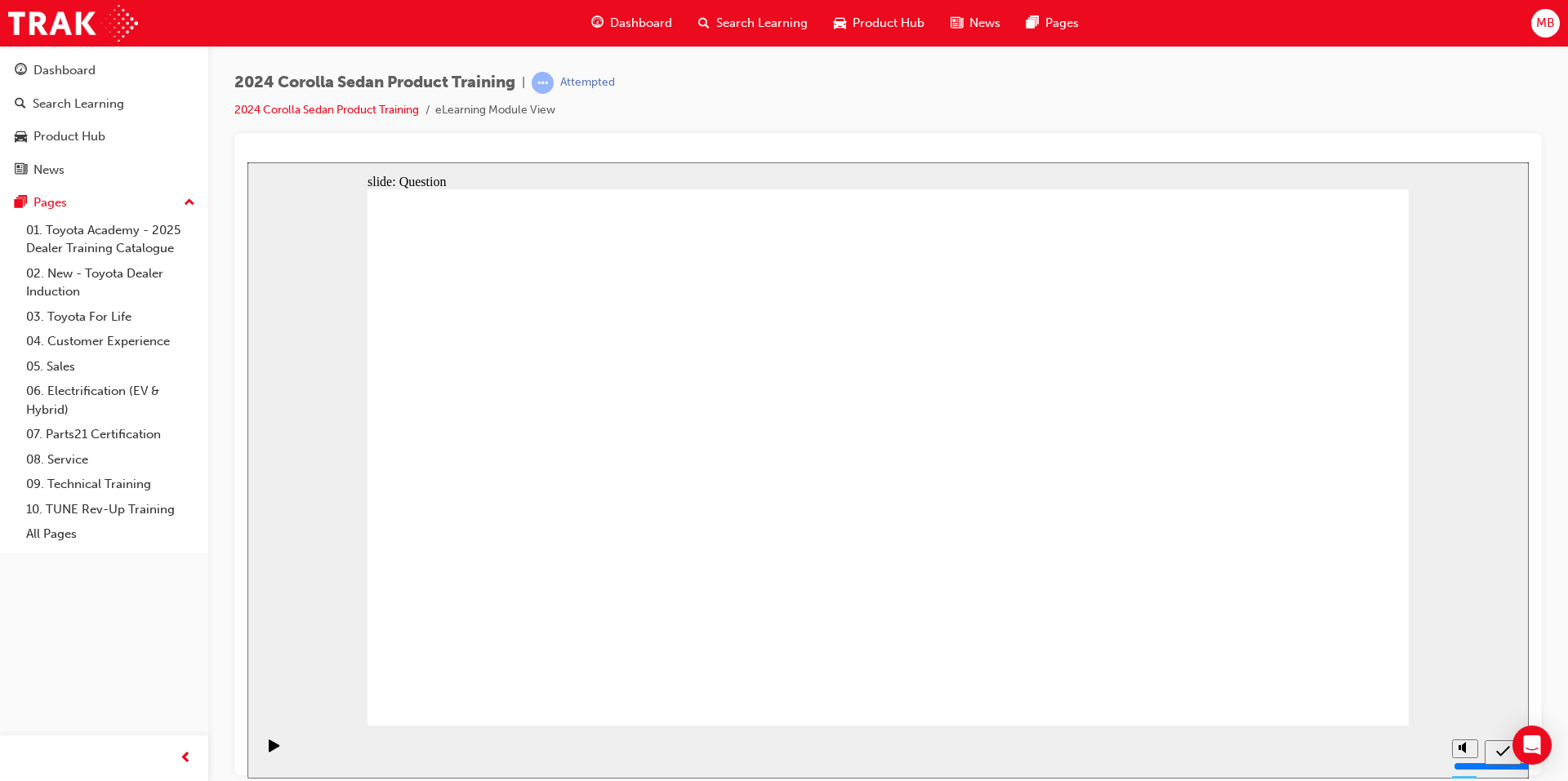
radio input "true"
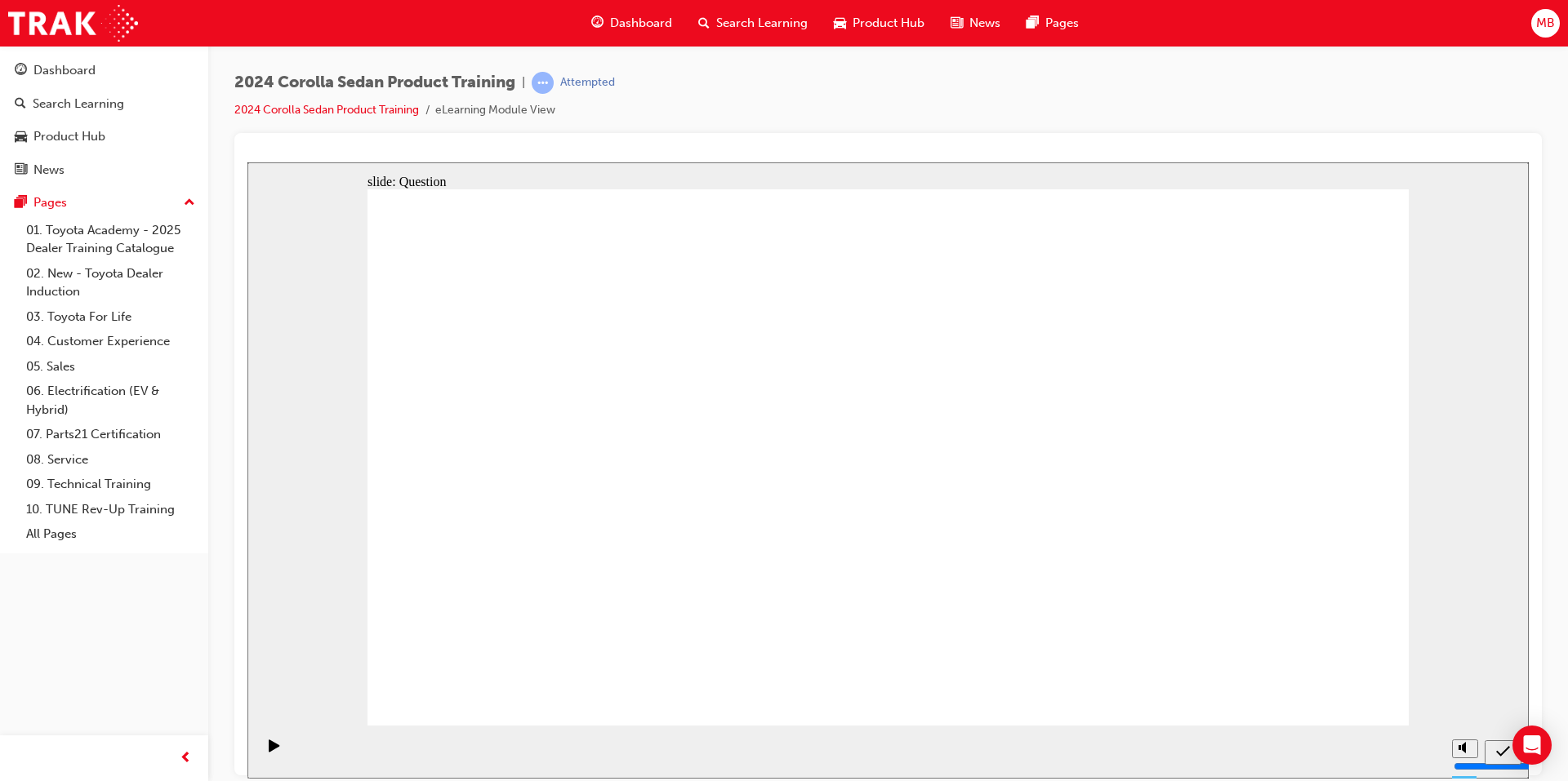
radio input "true"
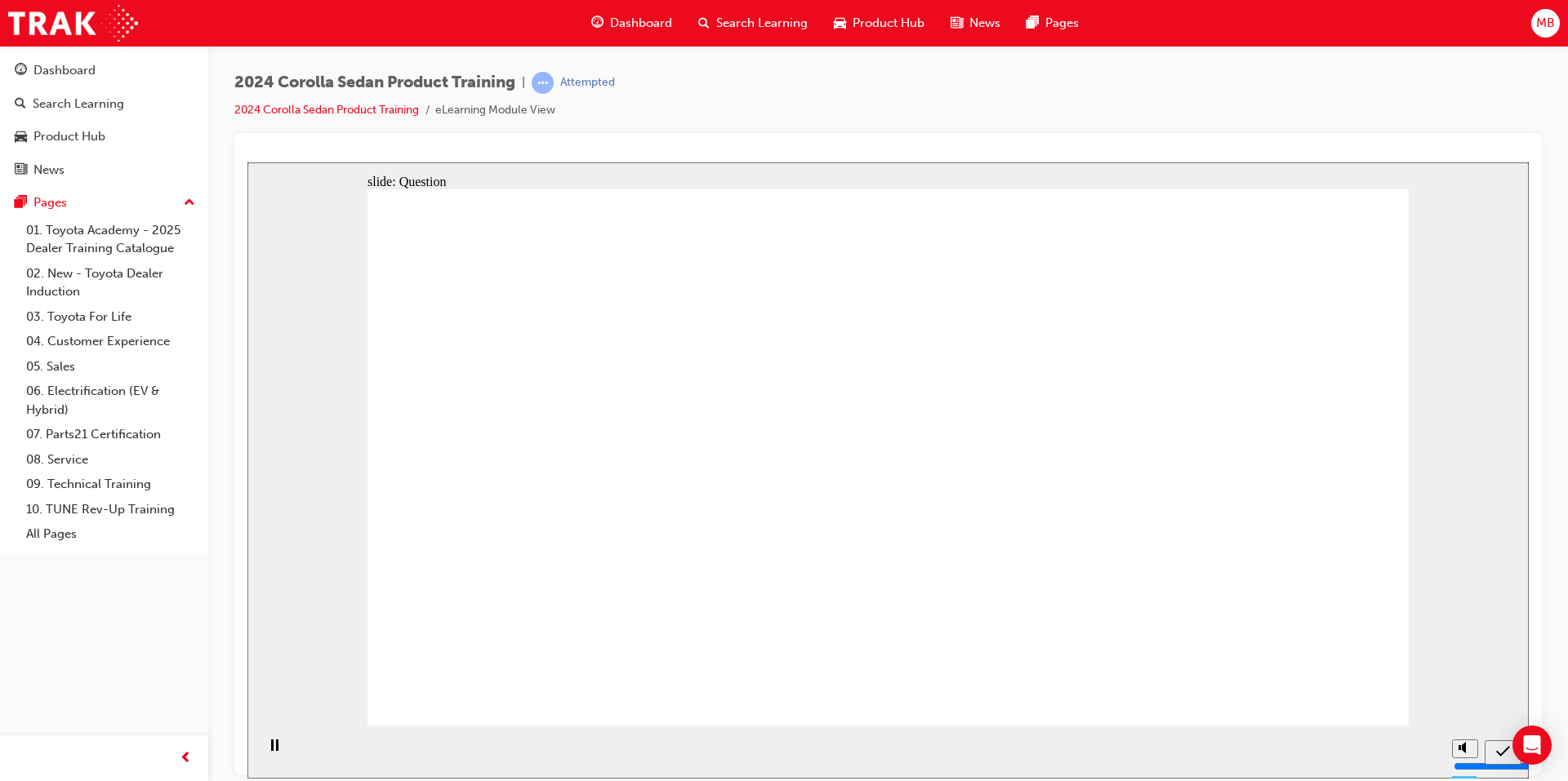
radio input "true"
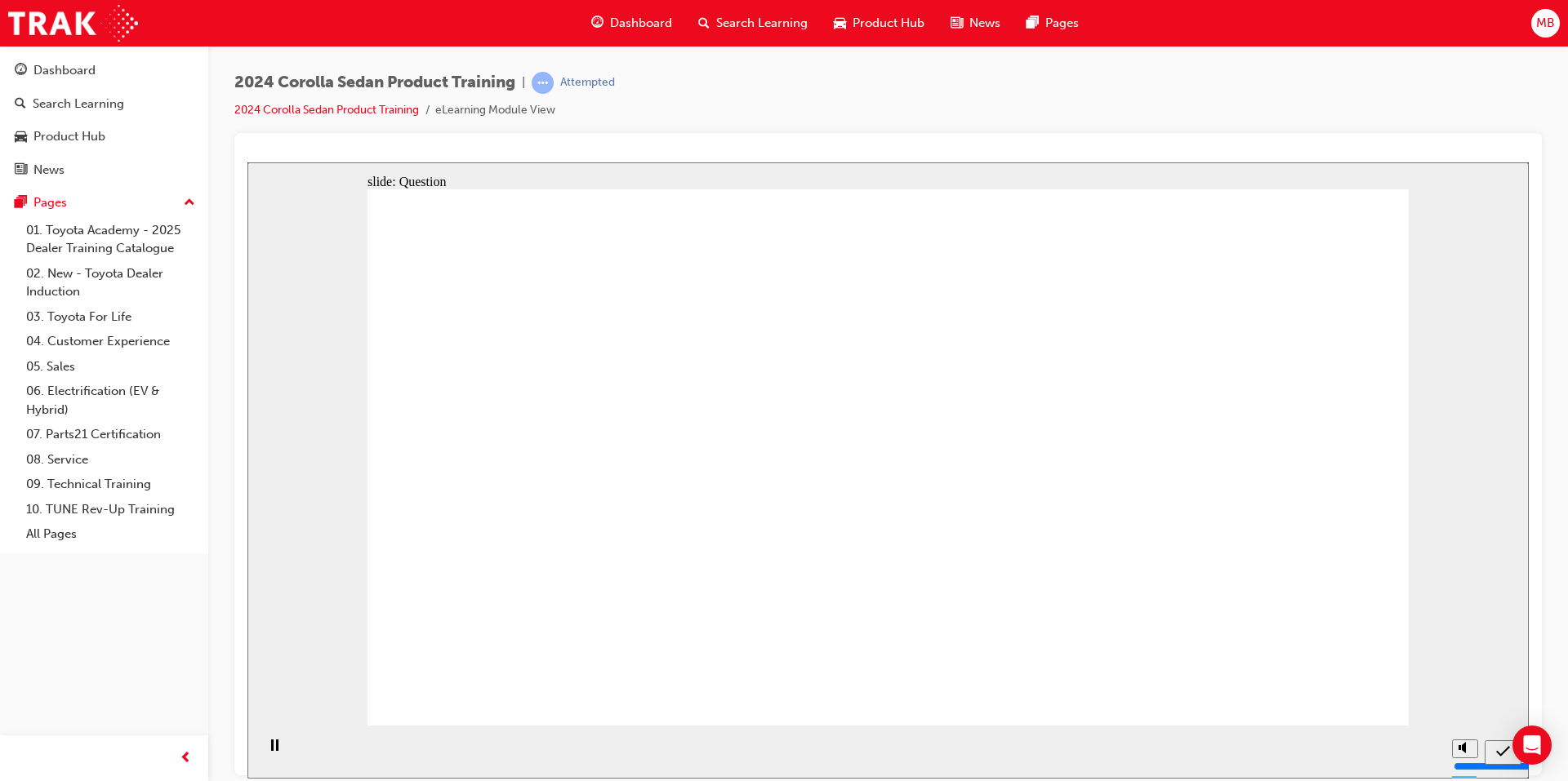
radio input "true"
drag, startPoint x: 1154, startPoint y: 406, endPoint x: 812, endPoint y: 567, distance: 378.0
drag, startPoint x: 984, startPoint y: 426, endPoint x: 639, endPoint y: 588, distance: 381.1
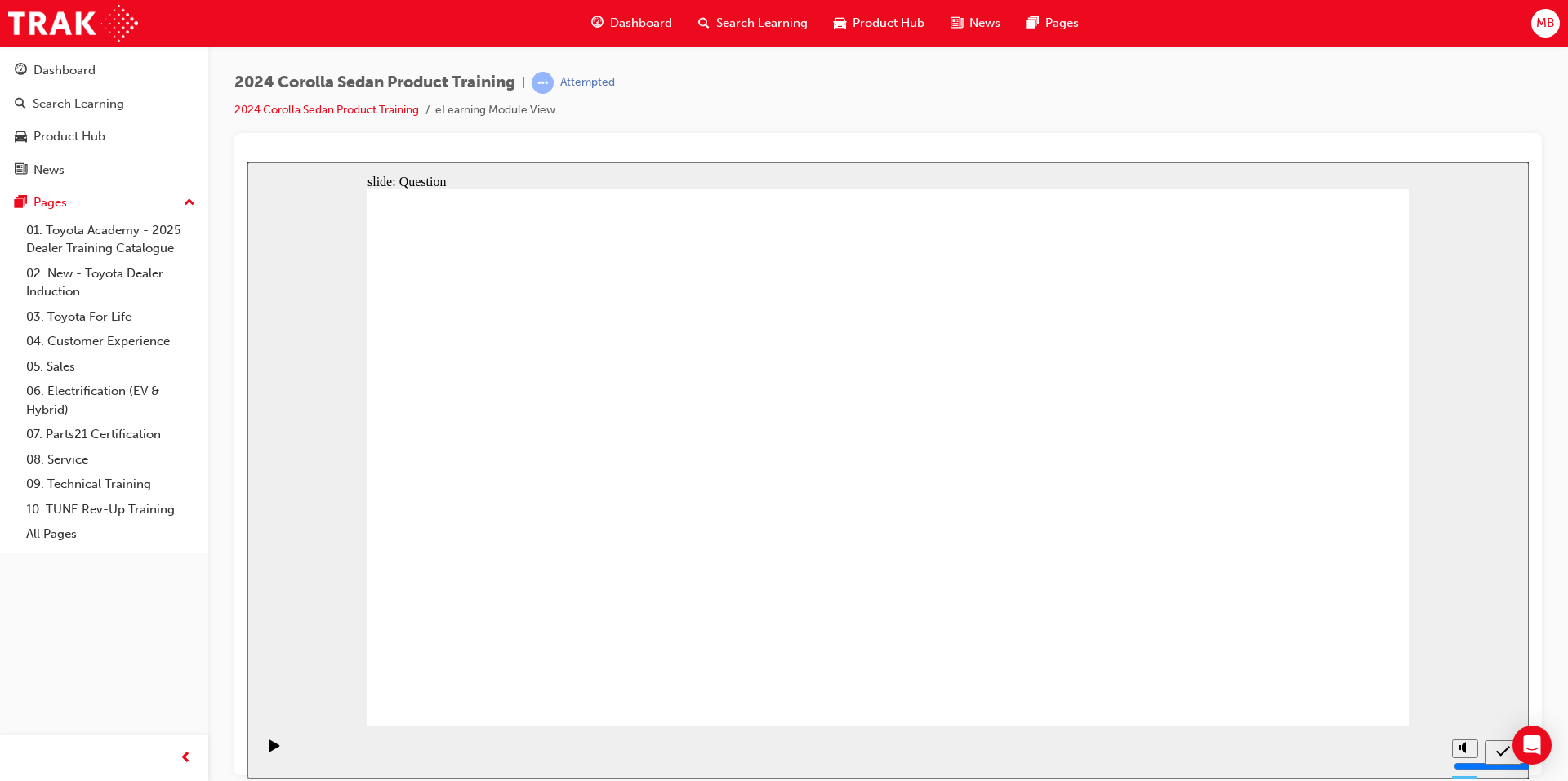
drag, startPoint x: 616, startPoint y: 429, endPoint x: 1155, endPoint y: 585, distance: 561.1
drag, startPoint x: 787, startPoint y: 433, endPoint x: 965, endPoint y: 592, distance: 238.7
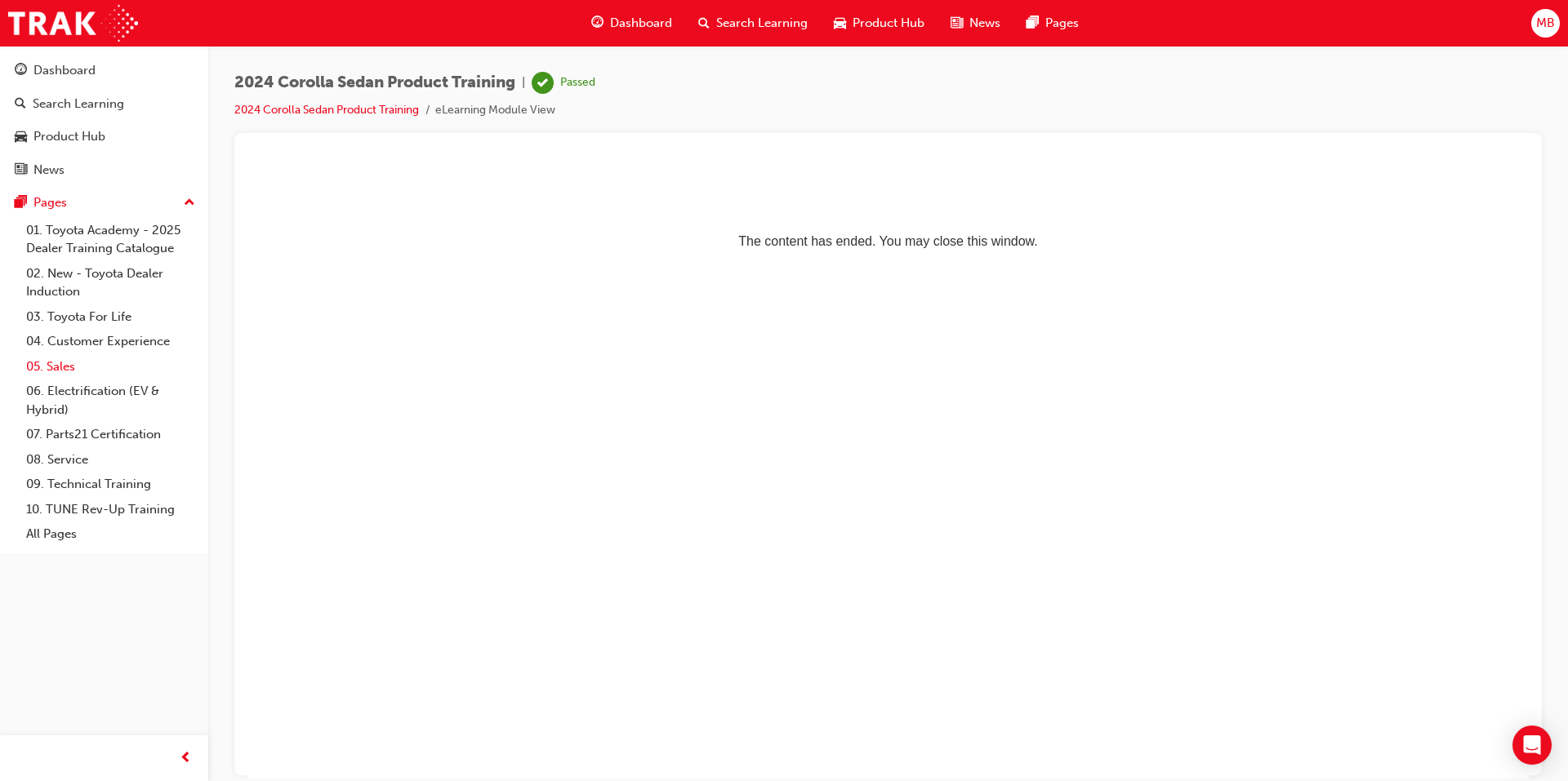
click at [67, 367] on link "05. Sales" at bounding box center [110, 367] width 182 height 25
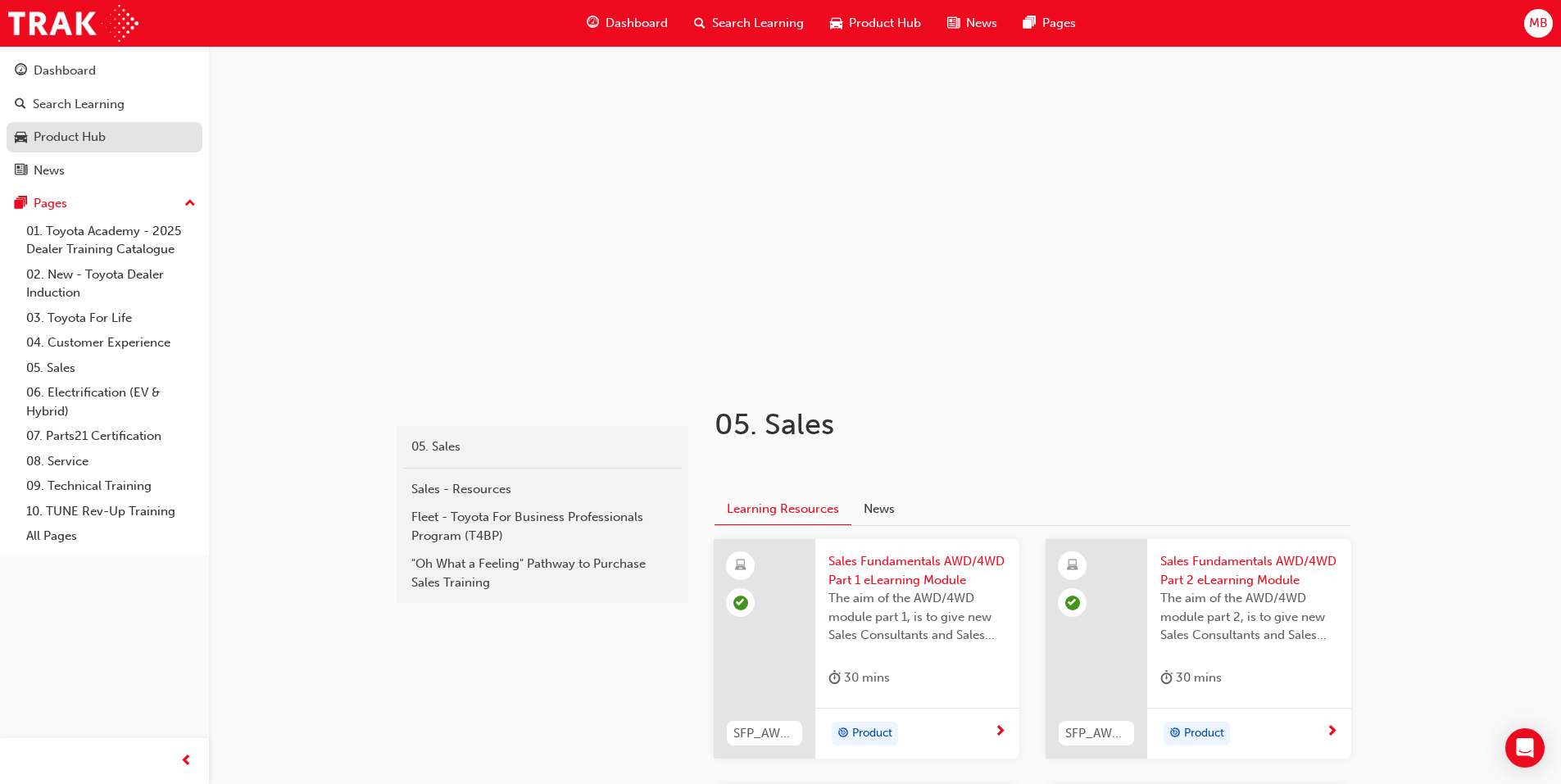
click at [86, 133] on div "Product Hub" at bounding box center [69, 137] width 72 height 19
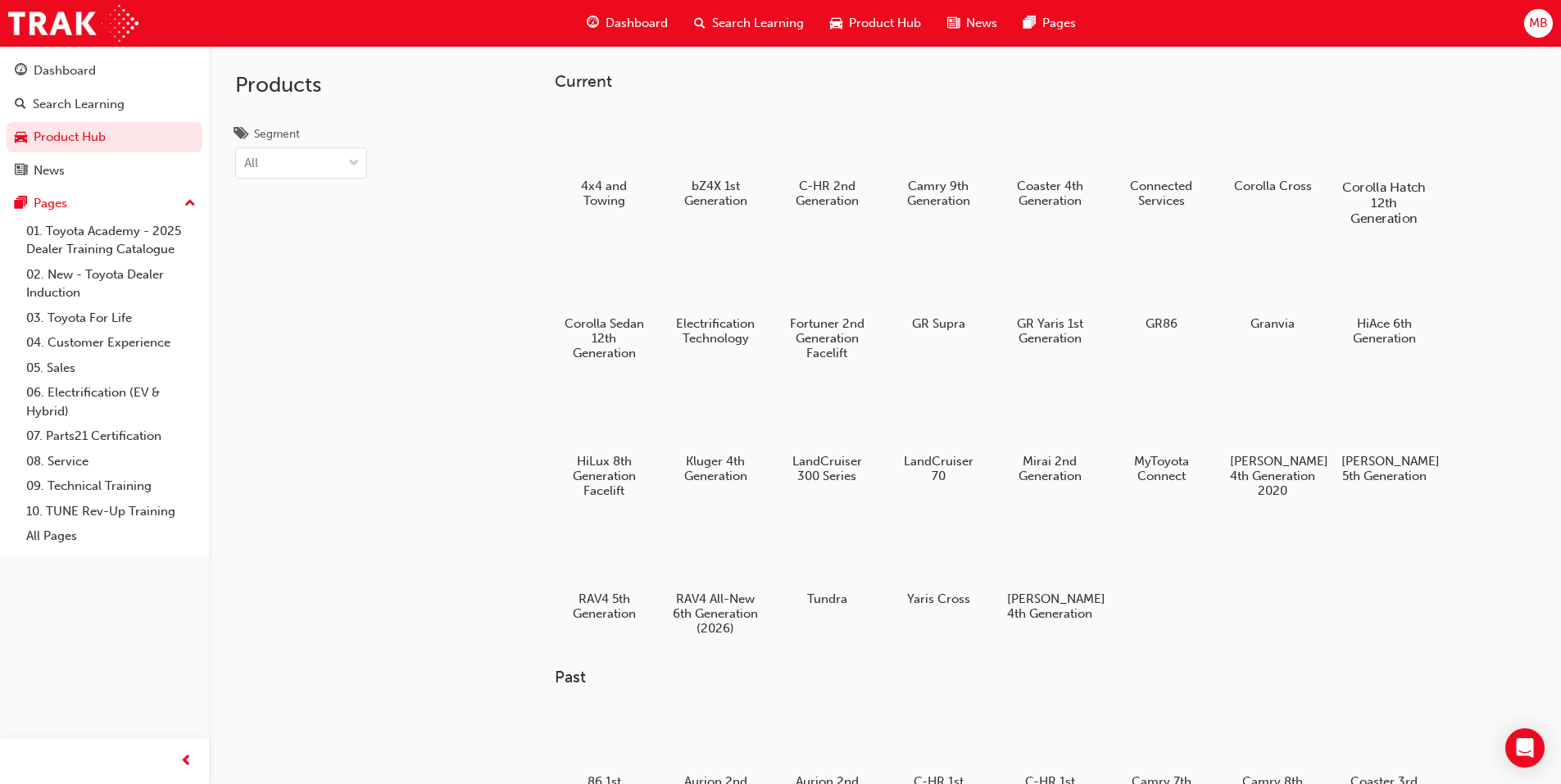
click at [1400, 192] on h5 "Corolla Hatch 12th Generation" at bounding box center [1384, 203] width 91 height 46
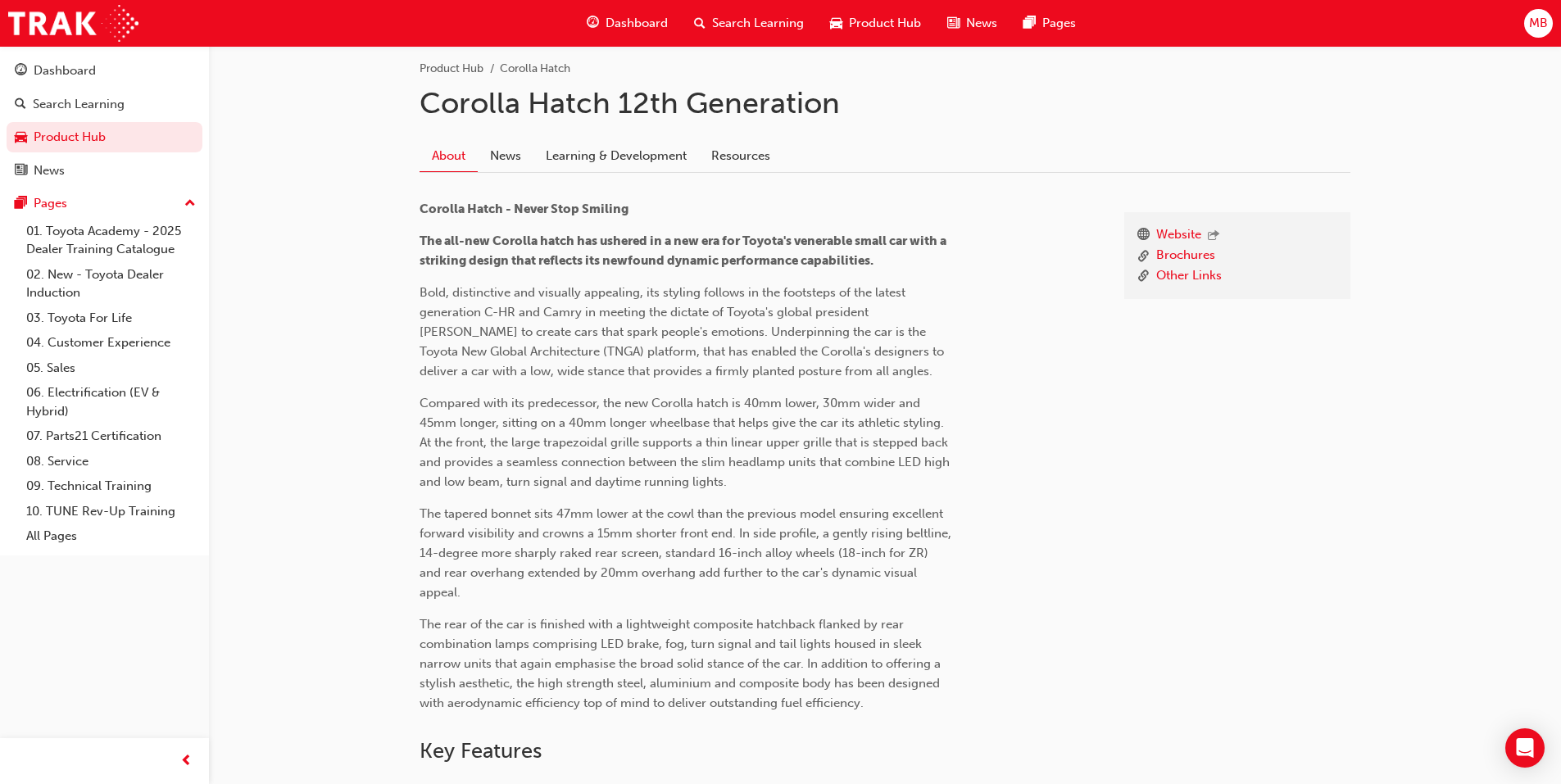
scroll to position [327, 0]
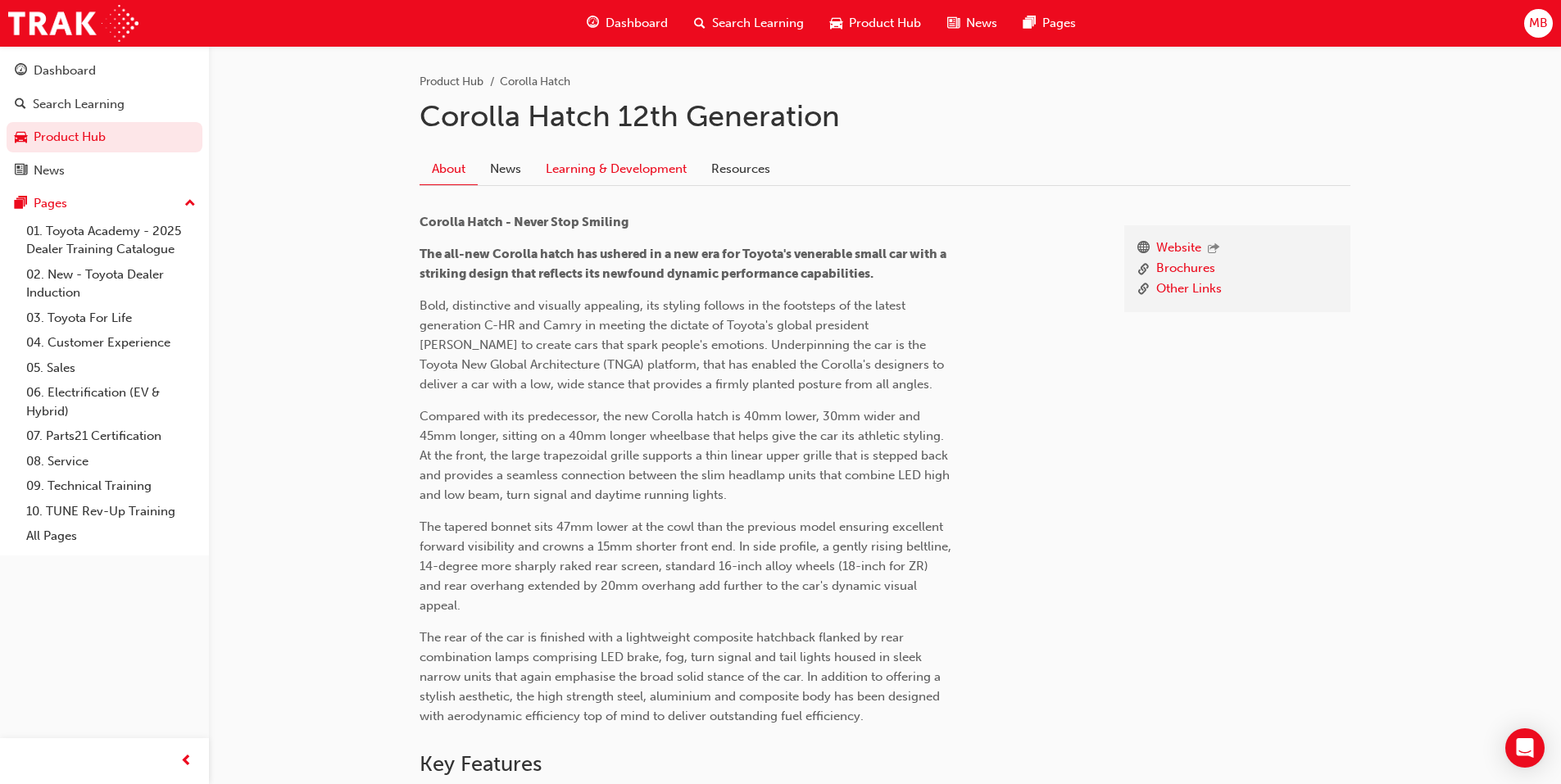
click at [602, 167] on link "Learning & Development" at bounding box center [616, 169] width 165 height 31
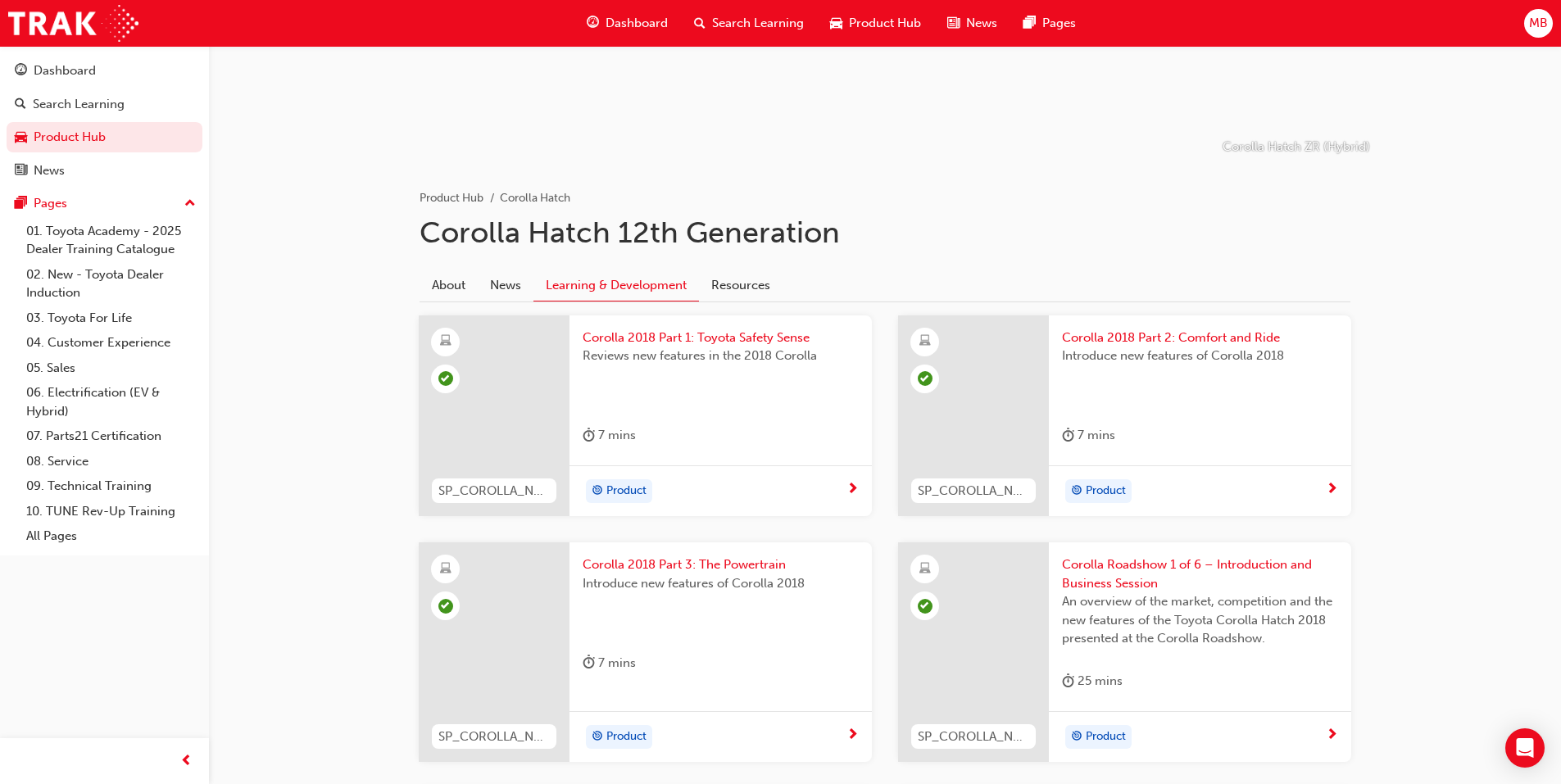
scroll to position [45, 0]
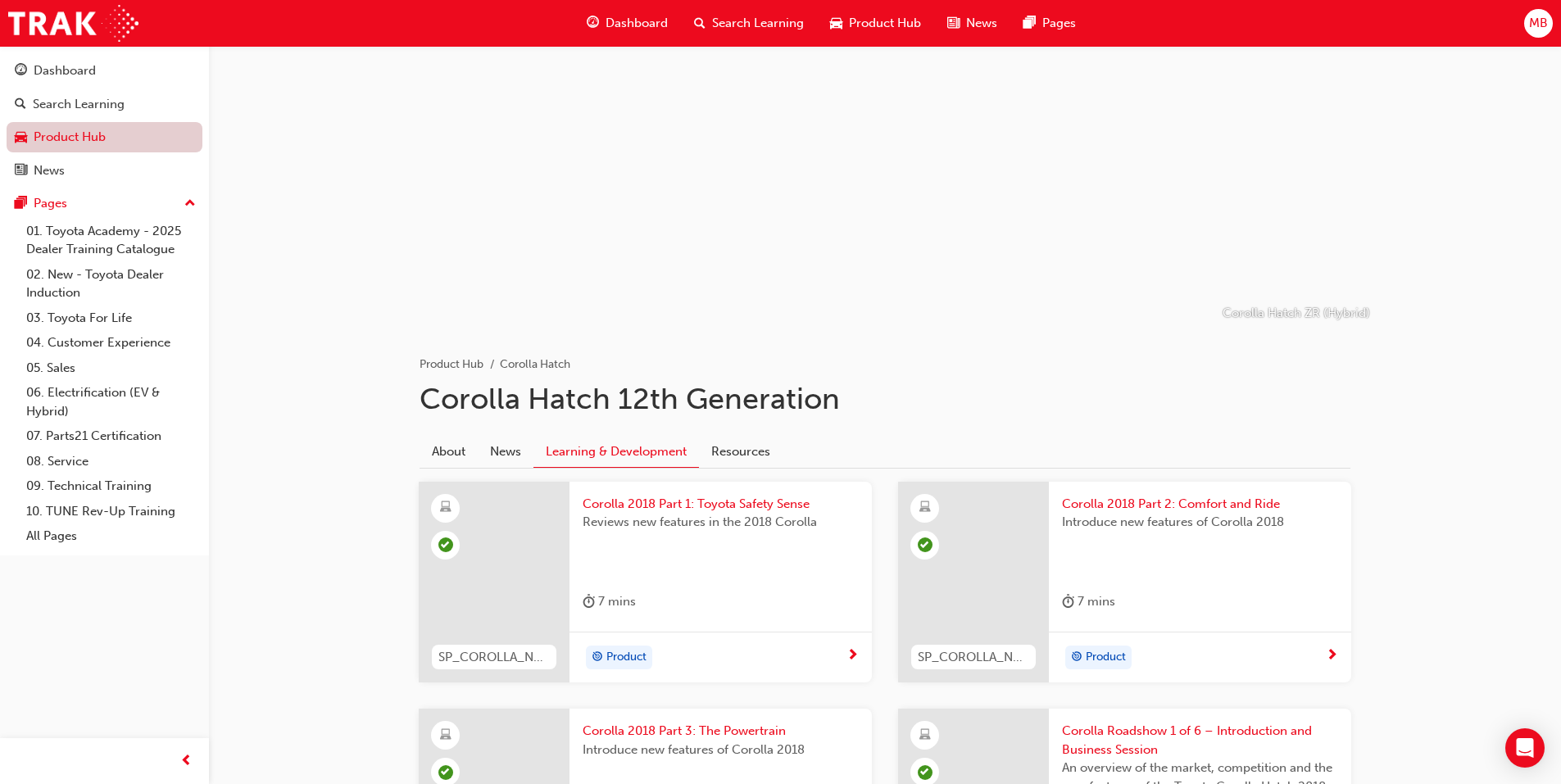
click at [65, 137] on link "Product Hub" at bounding box center [105, 138] width 196 height 30
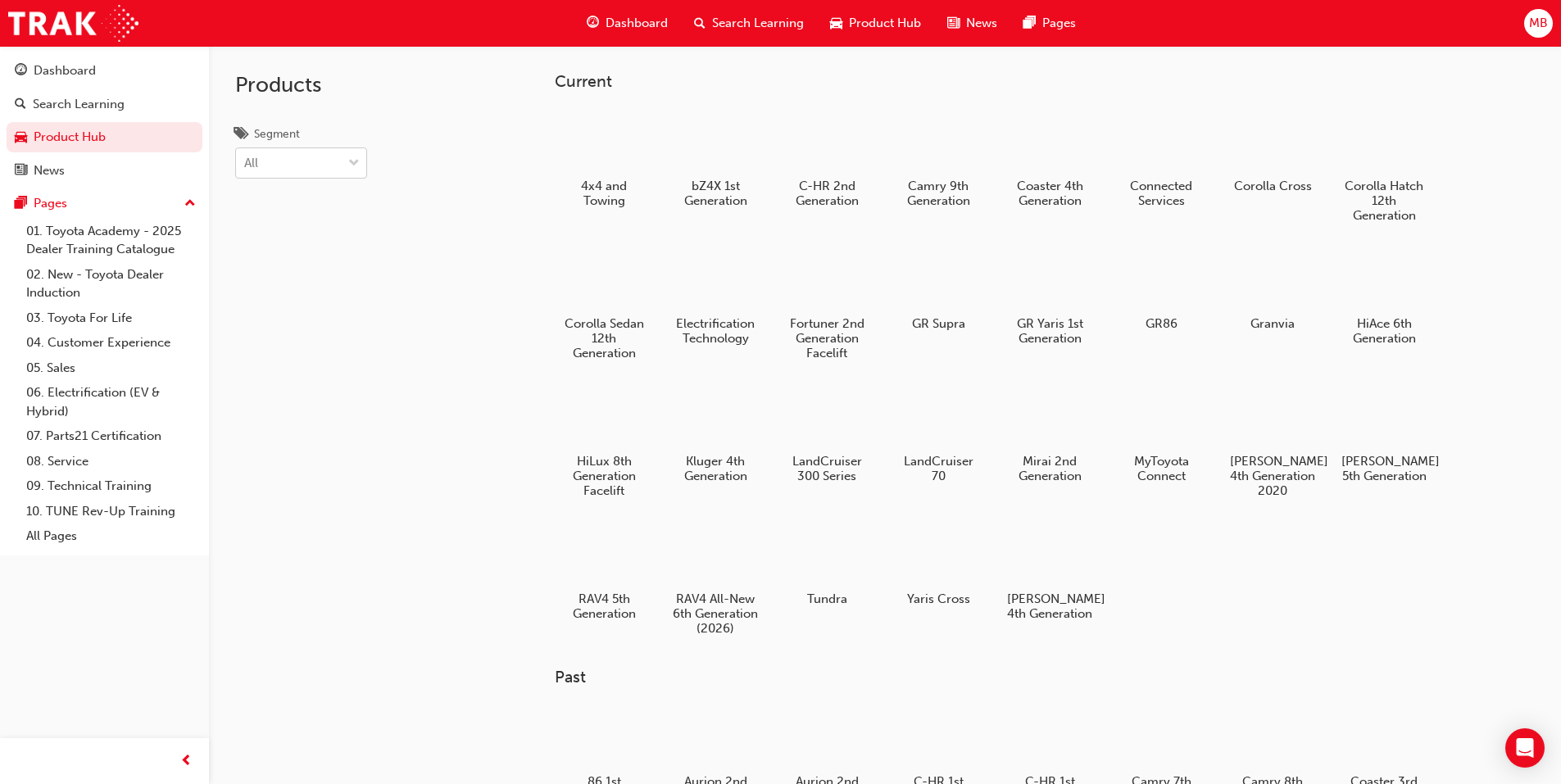
click at [352, 160] on span "down-icon" at bounding box center [355, 164] width 12 height 21
click at [246, 160] on input "Segment All" at bounding box center [245, 162] width 2 height 14
click at [292, 234] on div "Cars" at bounding box center [301, 236] width 132 height 32
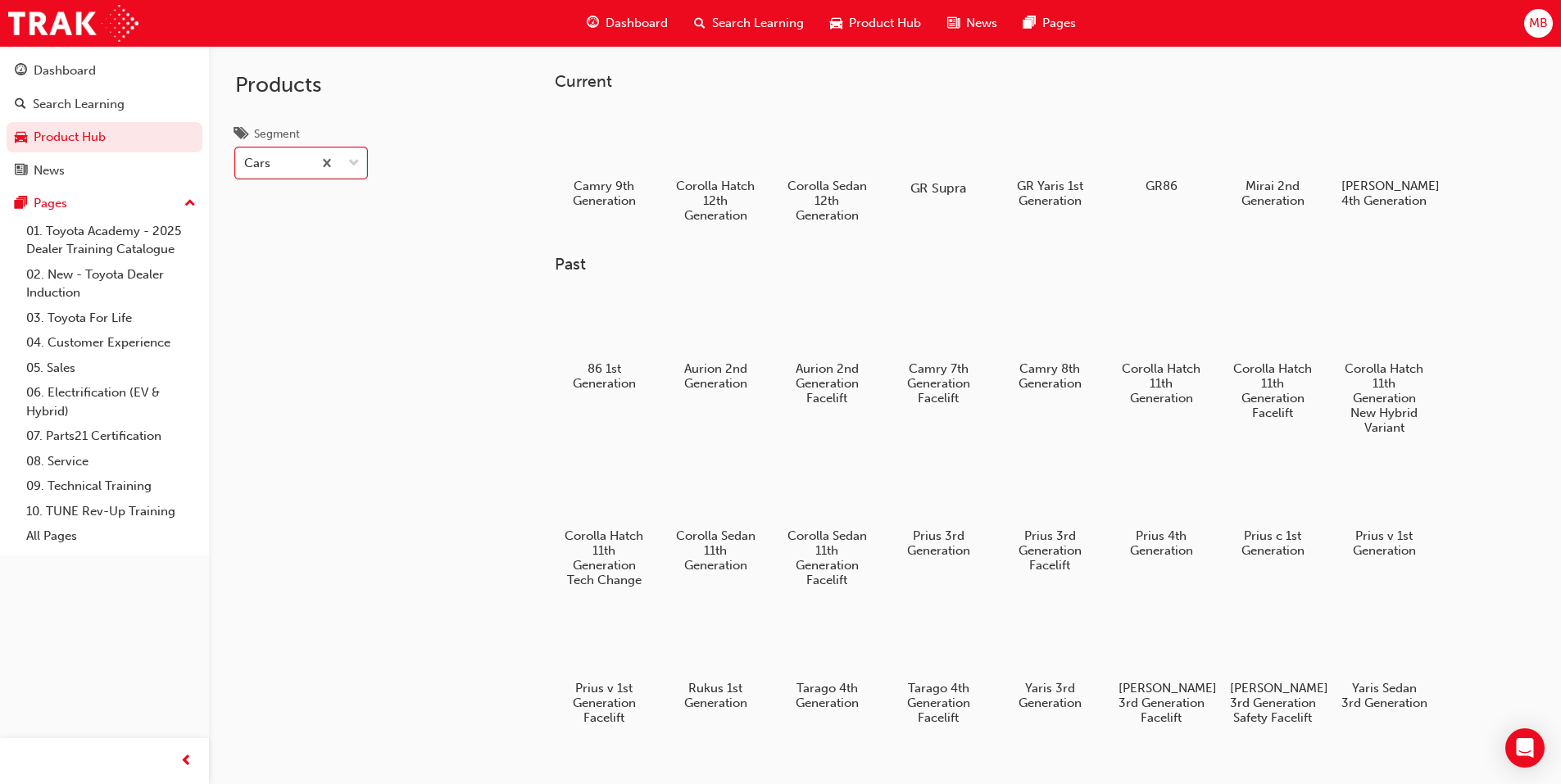
click at [939, 175] on div "GR Supra" at bounding box center [937, 151] width 104 height 100
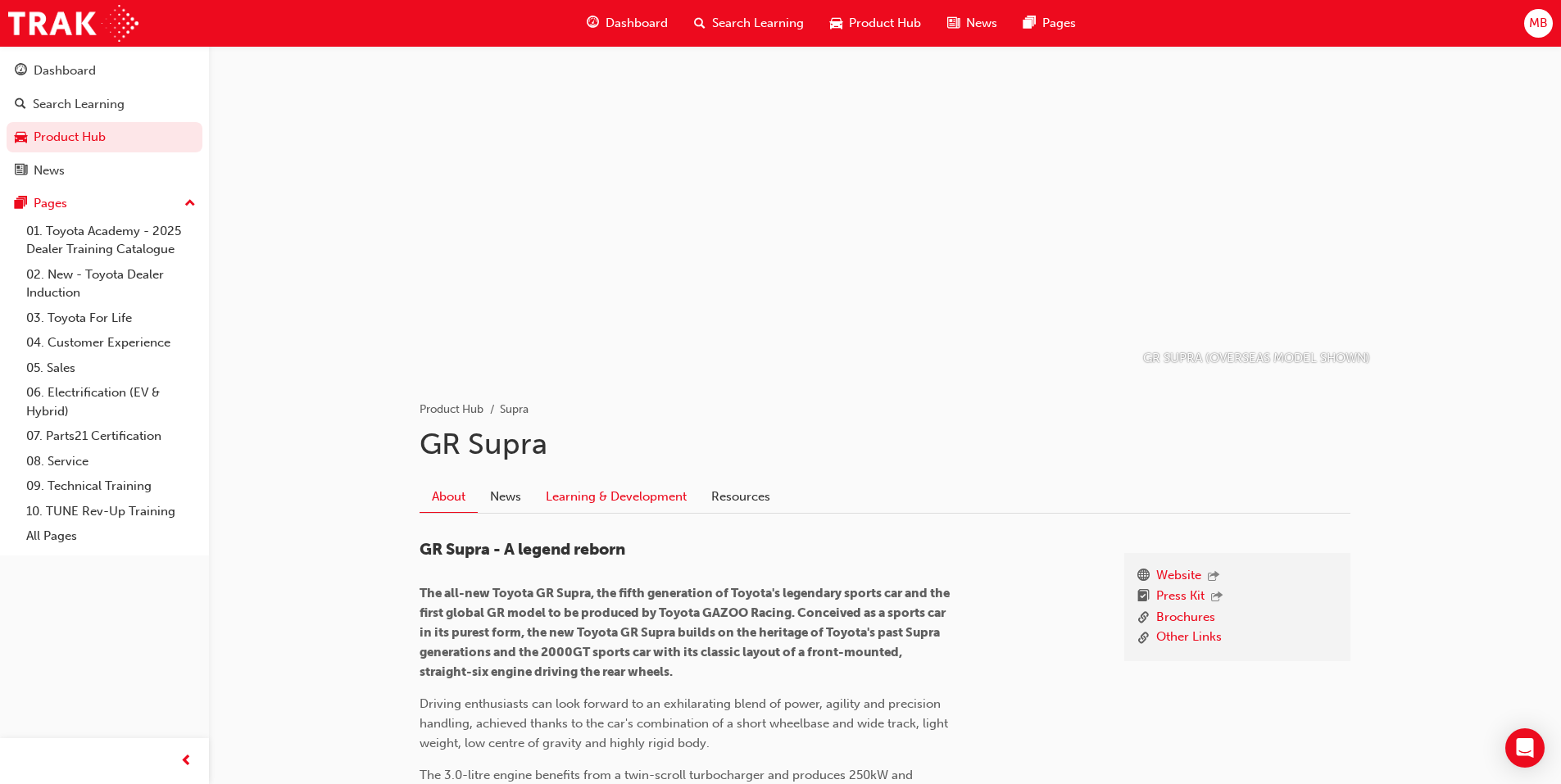
click at [614, 492] on link "Learning & Development" at bounding box center [616, 496] width 165 height 31
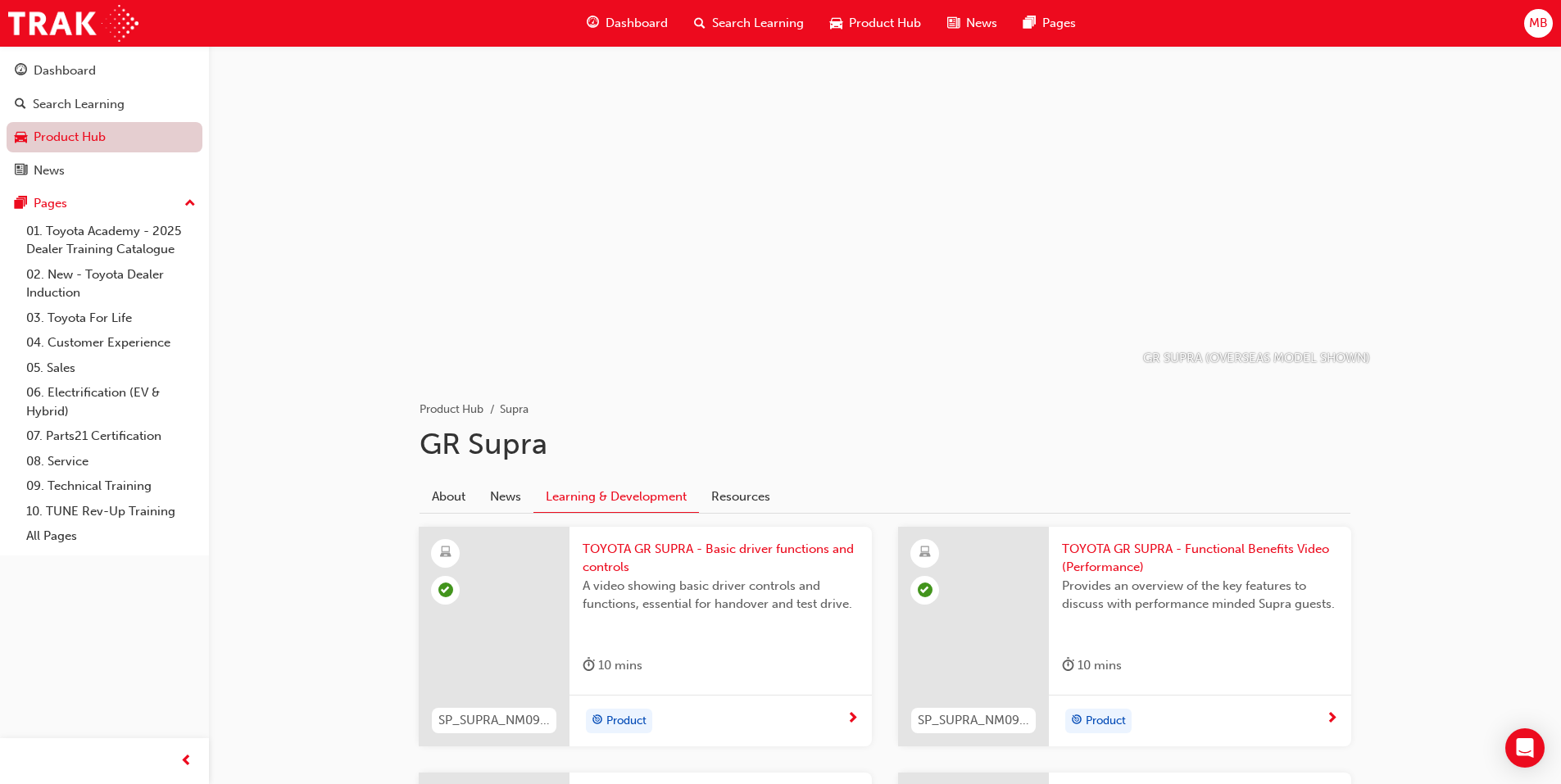
click at [66, 131] on link "Product Hub" at bounding box center [105, 138] width 196 height 30
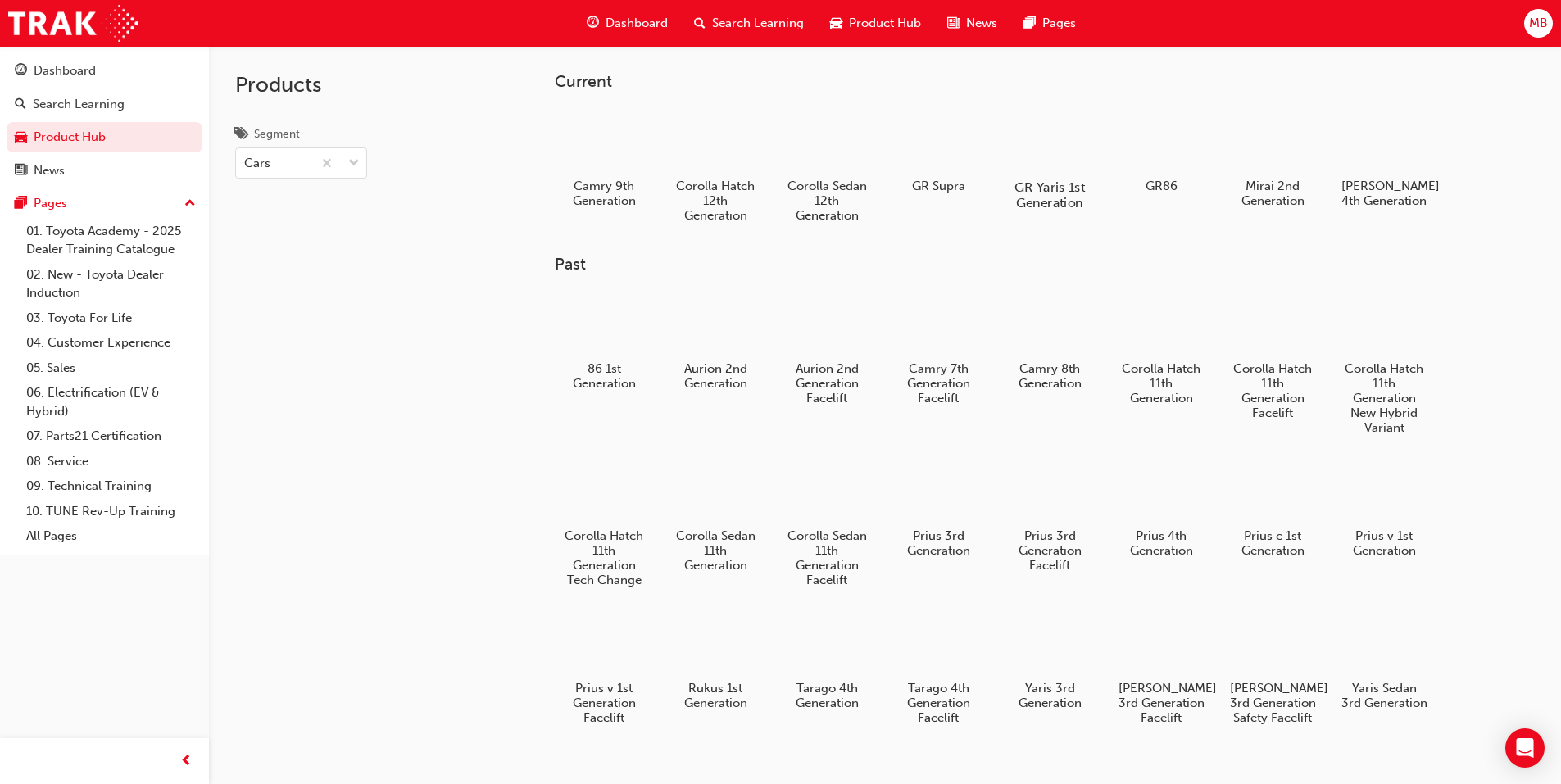
click at [1036, 188] on h5 "GR Yaris 1st Generation" at bounding box center [1049, 195] width 91 height 31
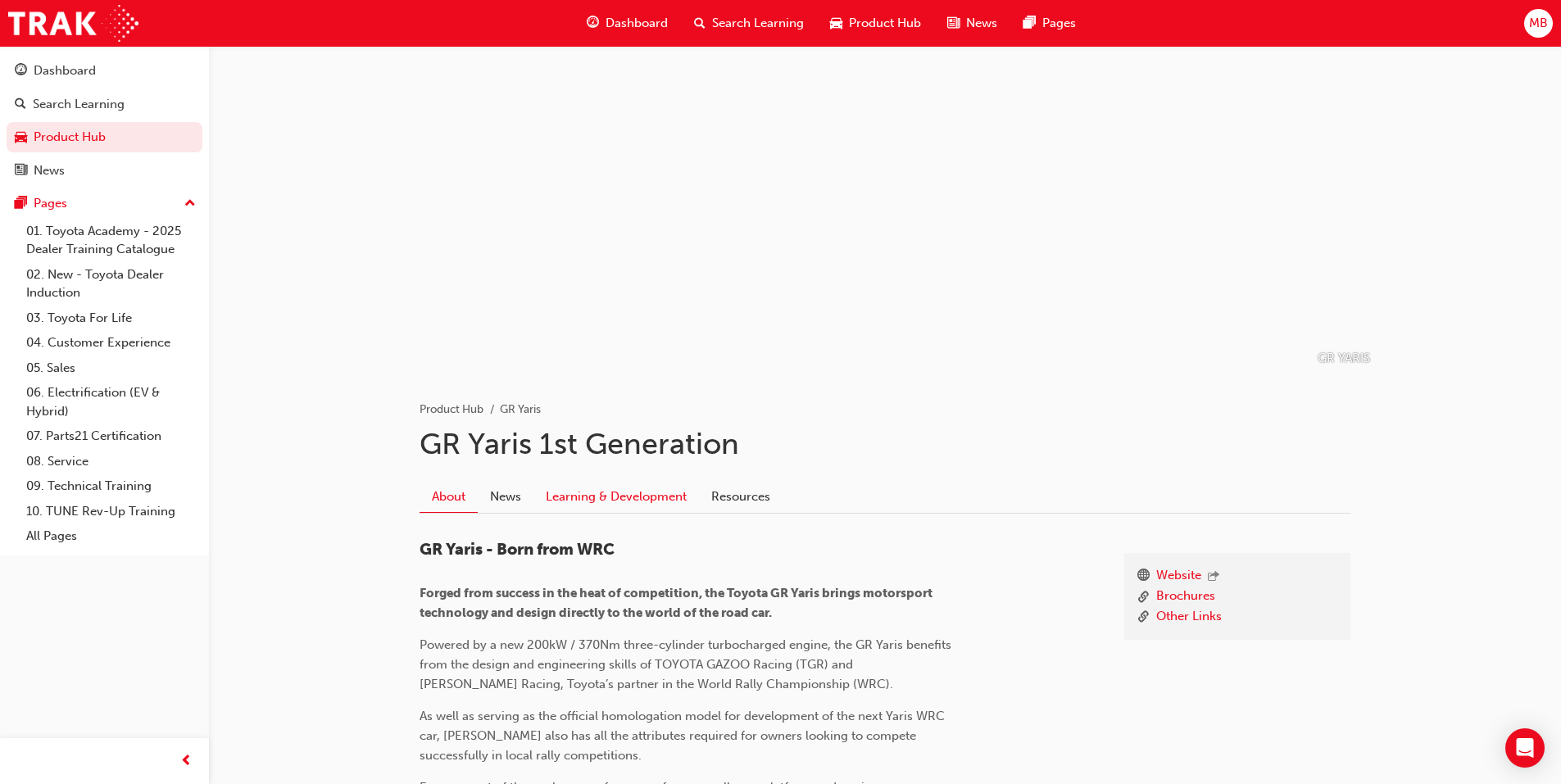
click at [609, 502] on link "Learning & Development" at bounding box center [616, 496] width 165 height 31
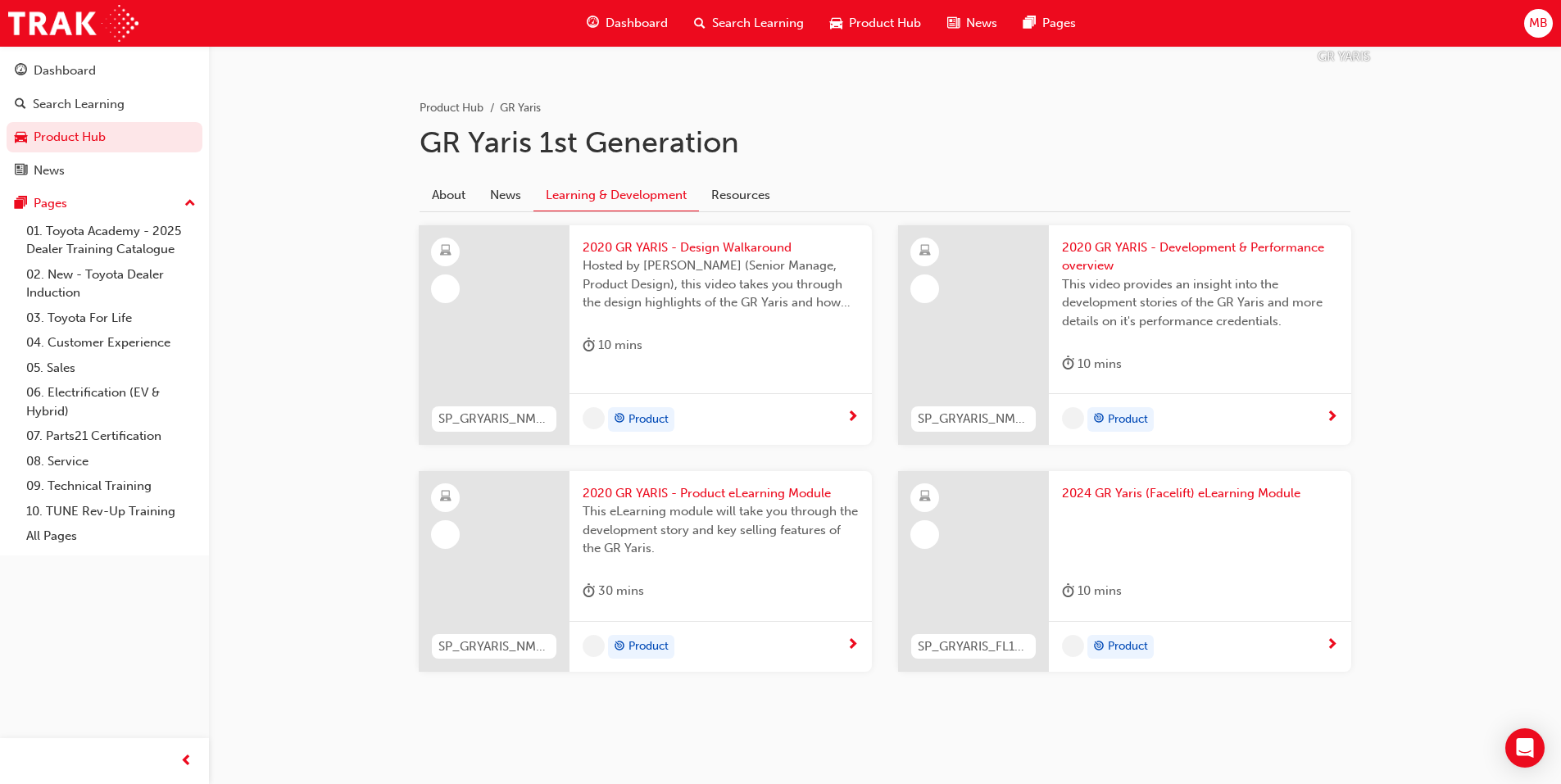
scroll to position [309, 0]
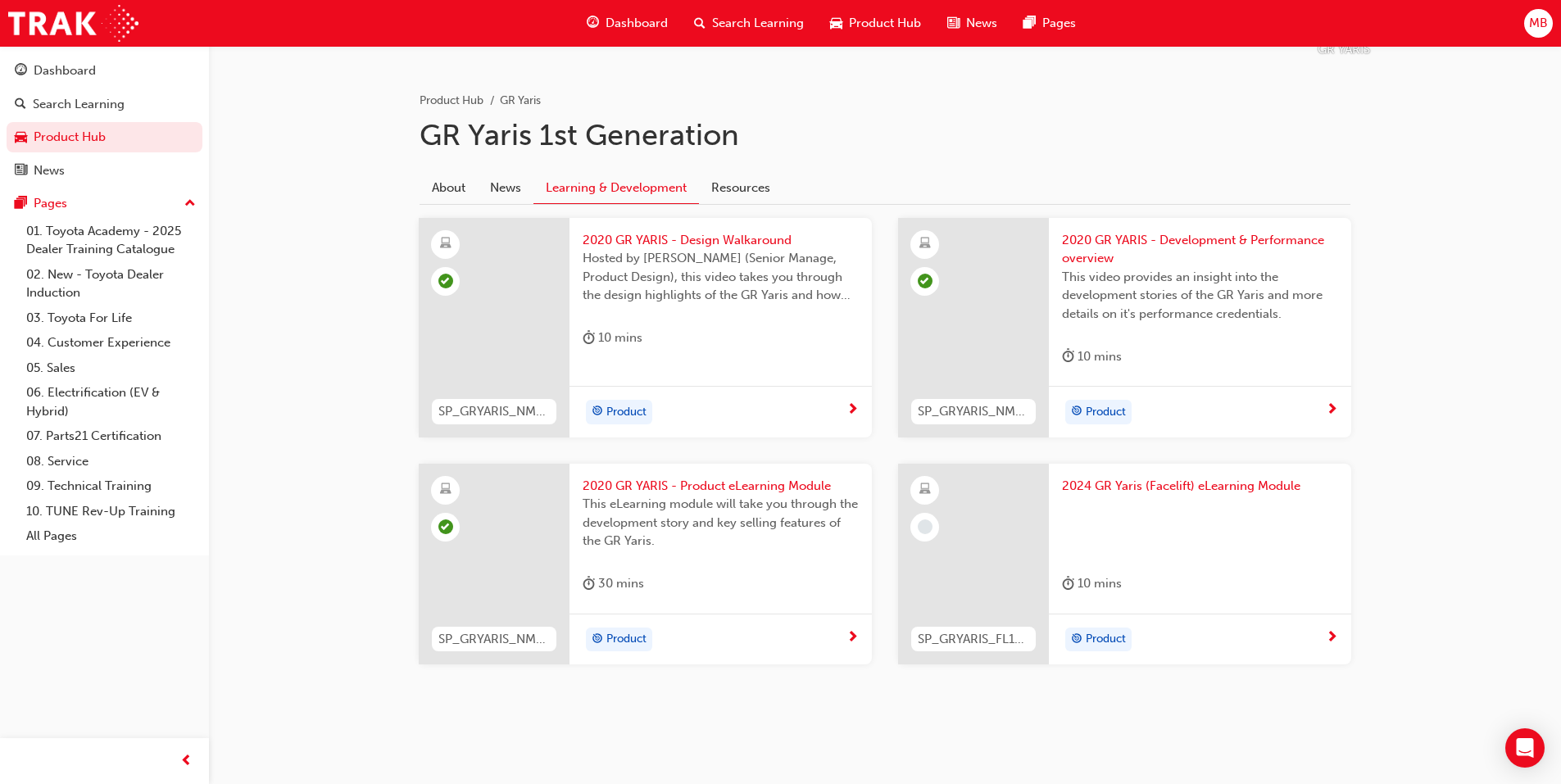
click at [1111, 482] on span "2024 GR Yaris (Facelift) eLearning Module" at bounding box center [1200, 486] width 276 height 19
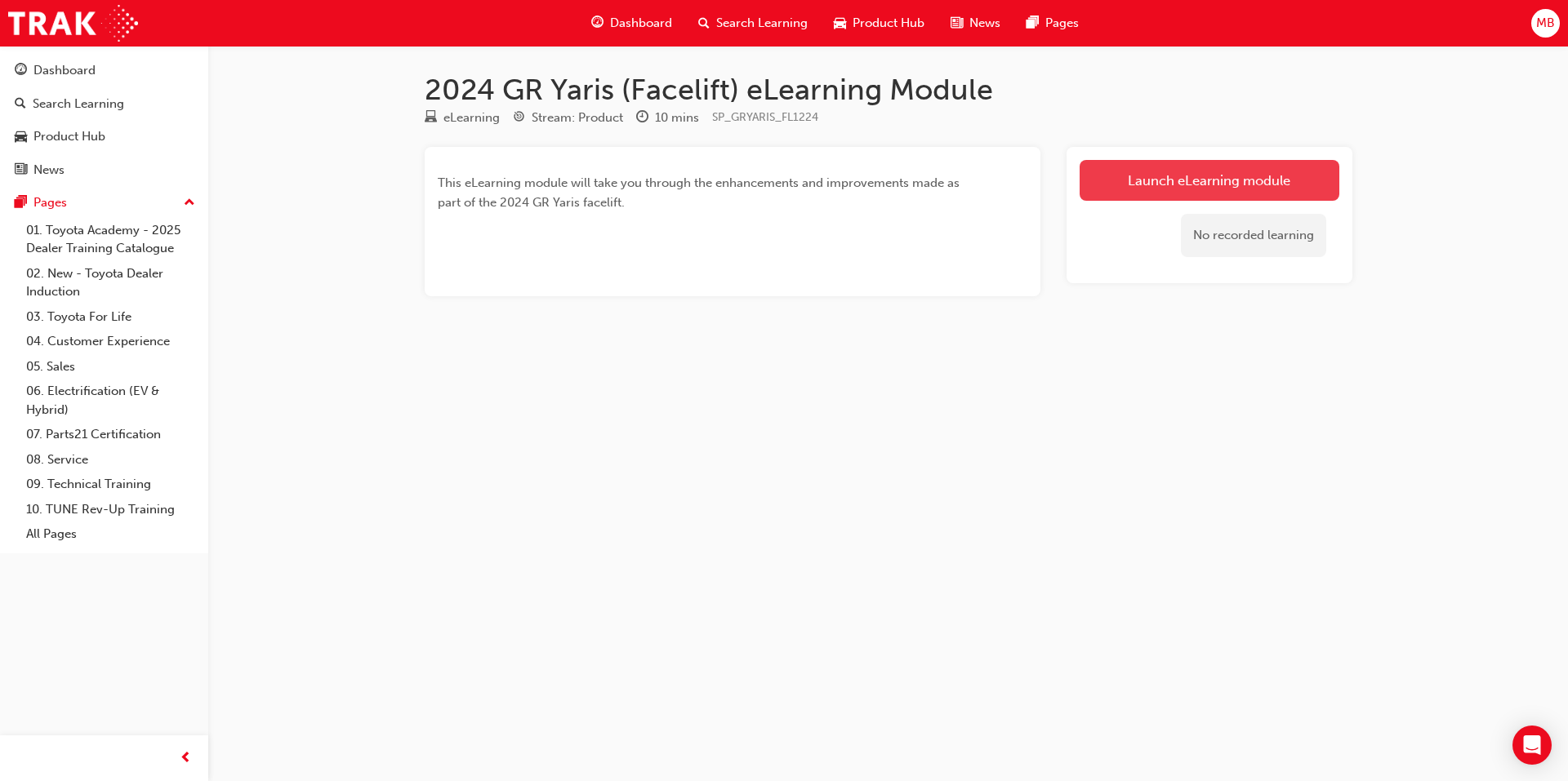
click at [1252, 182] on link "Launch eLearning module" at bounding box center [1209, 180] width 260 height 41
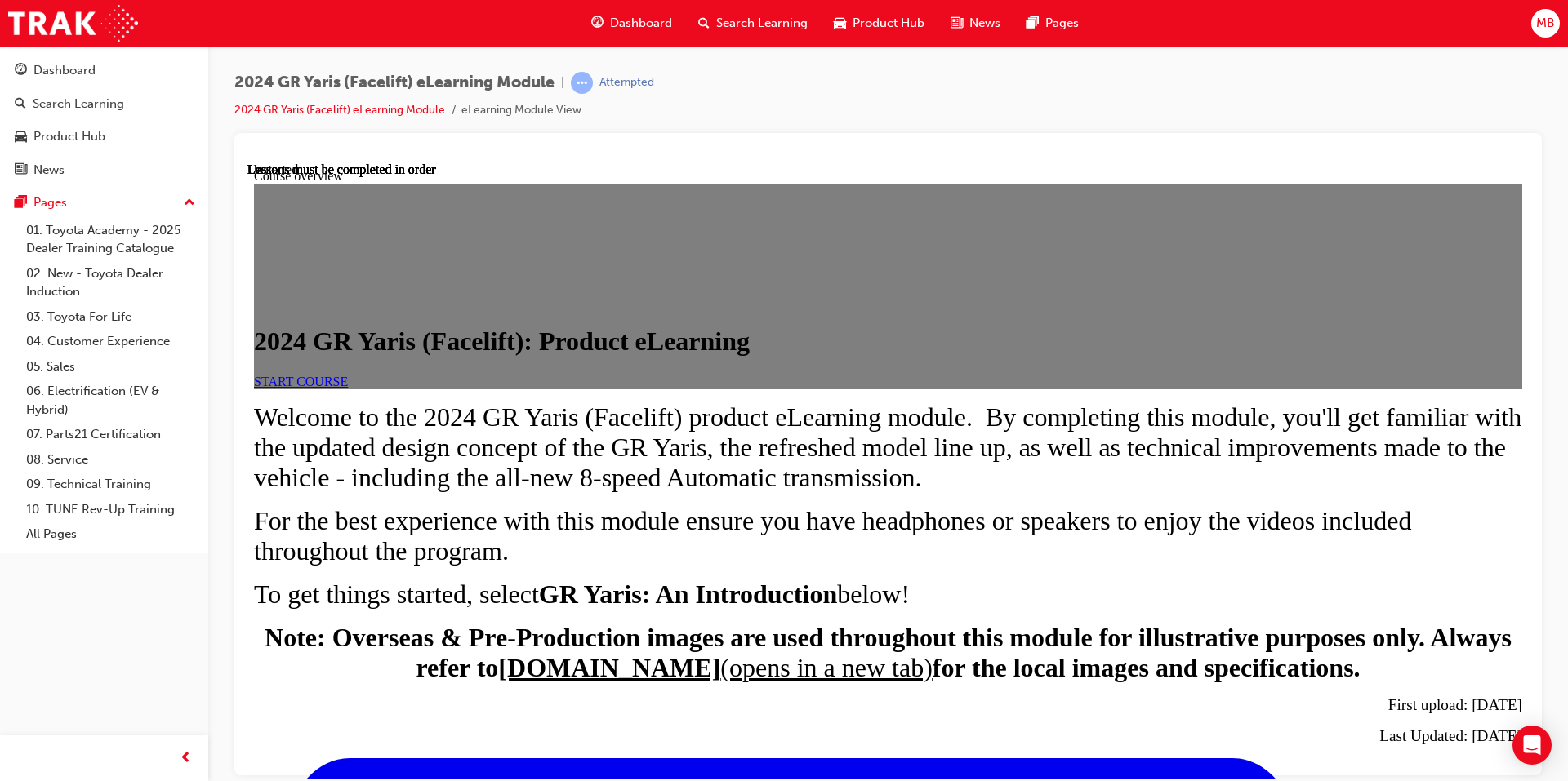
click at [348, 388] on span "START COURSE" at bounding box center [301, 381] width 94 height 14
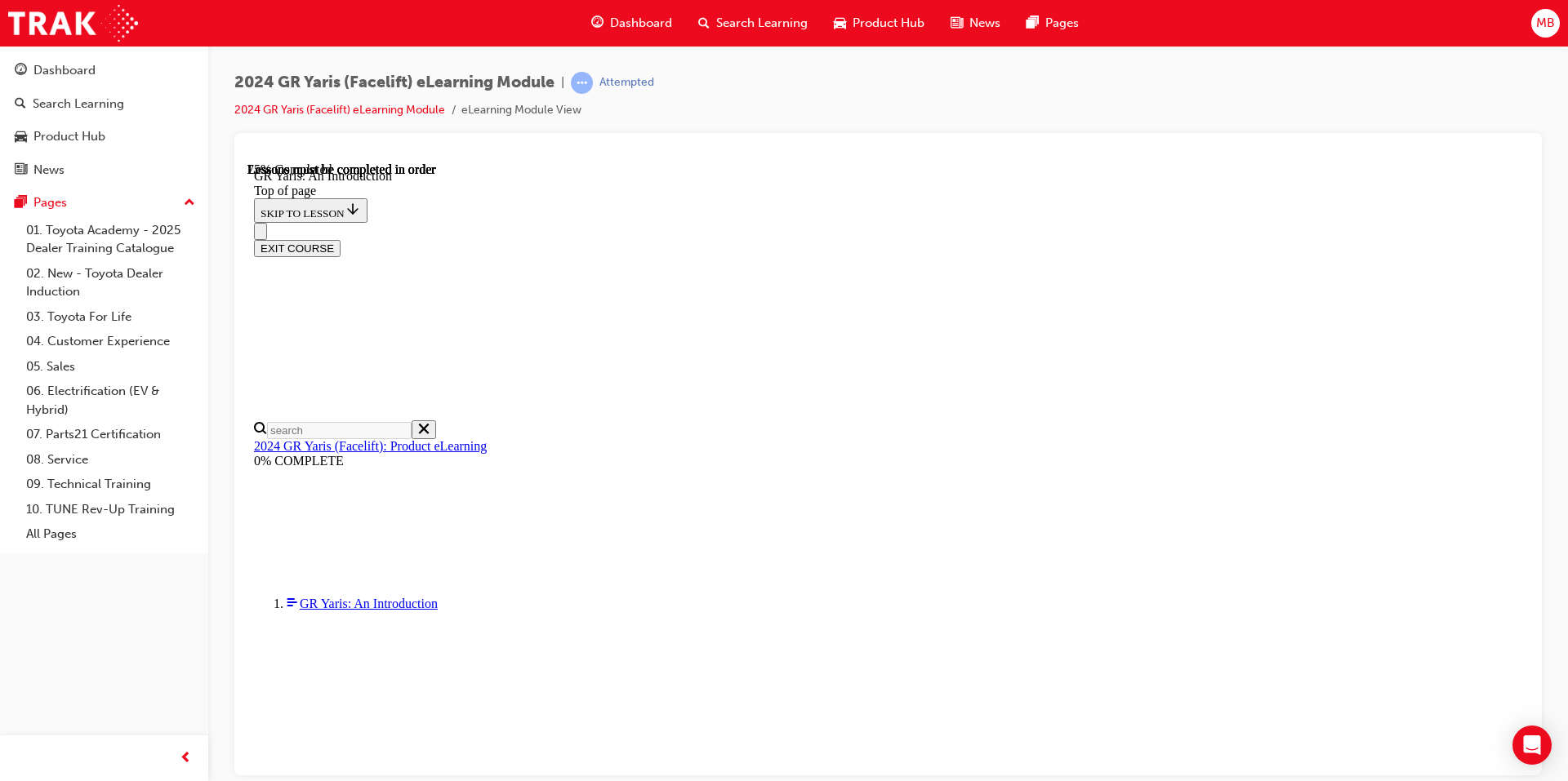
scroll to position [2261, 0]
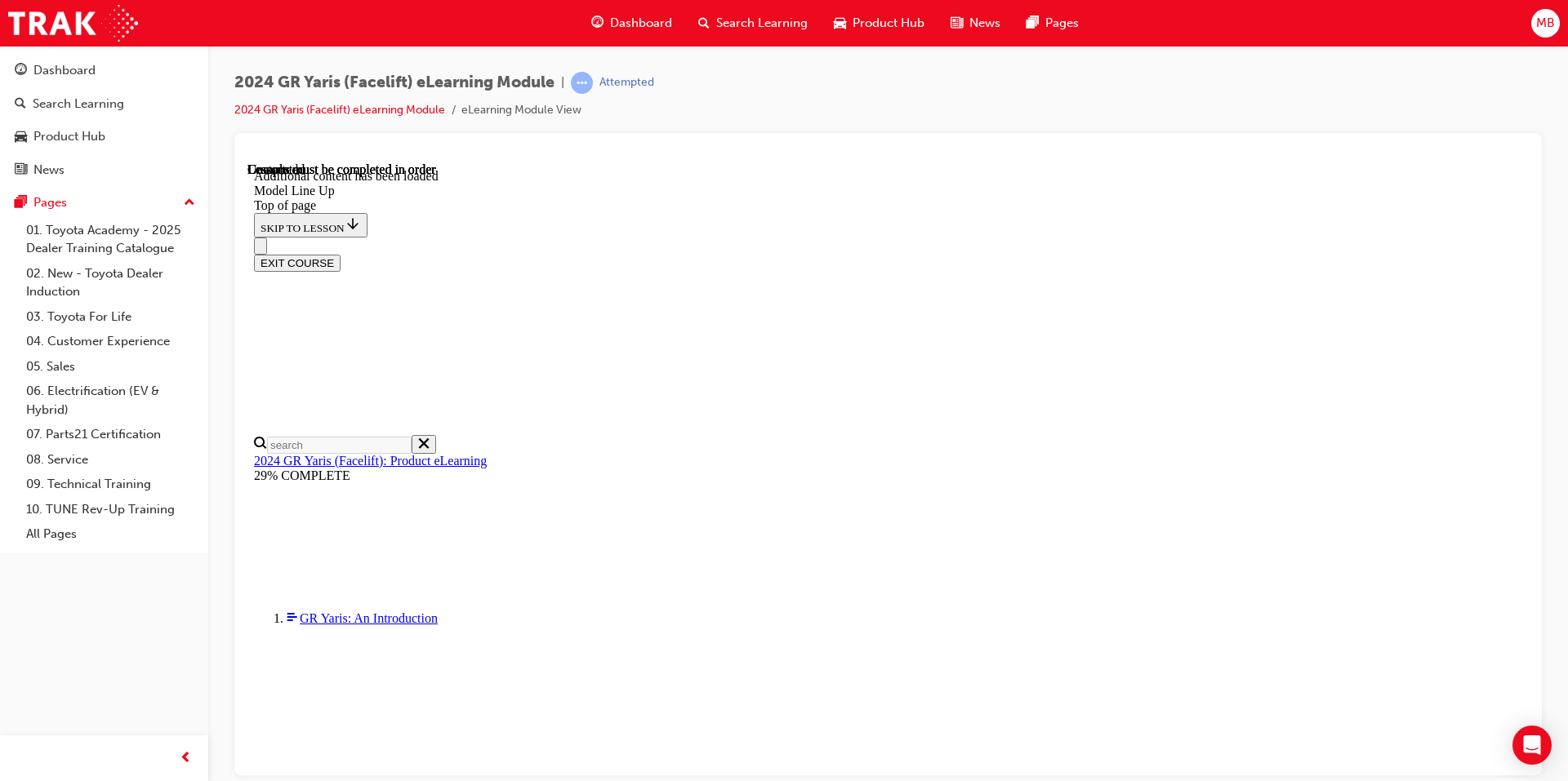
scroll to position [2559, 0]
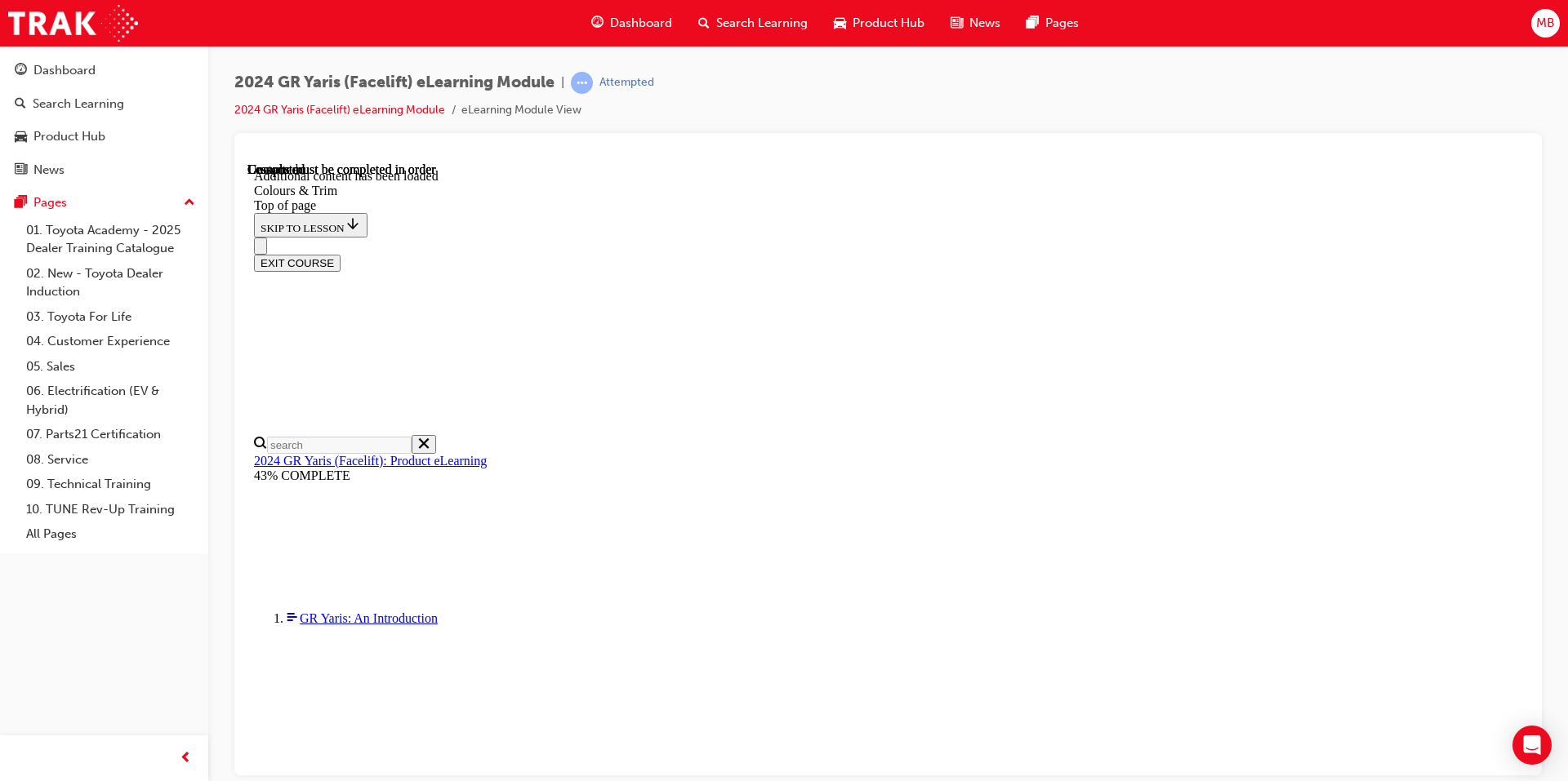
click at [1022, 237] on div "EXIT COURSE" at bounding box center [882, 254] width 1256 height 34
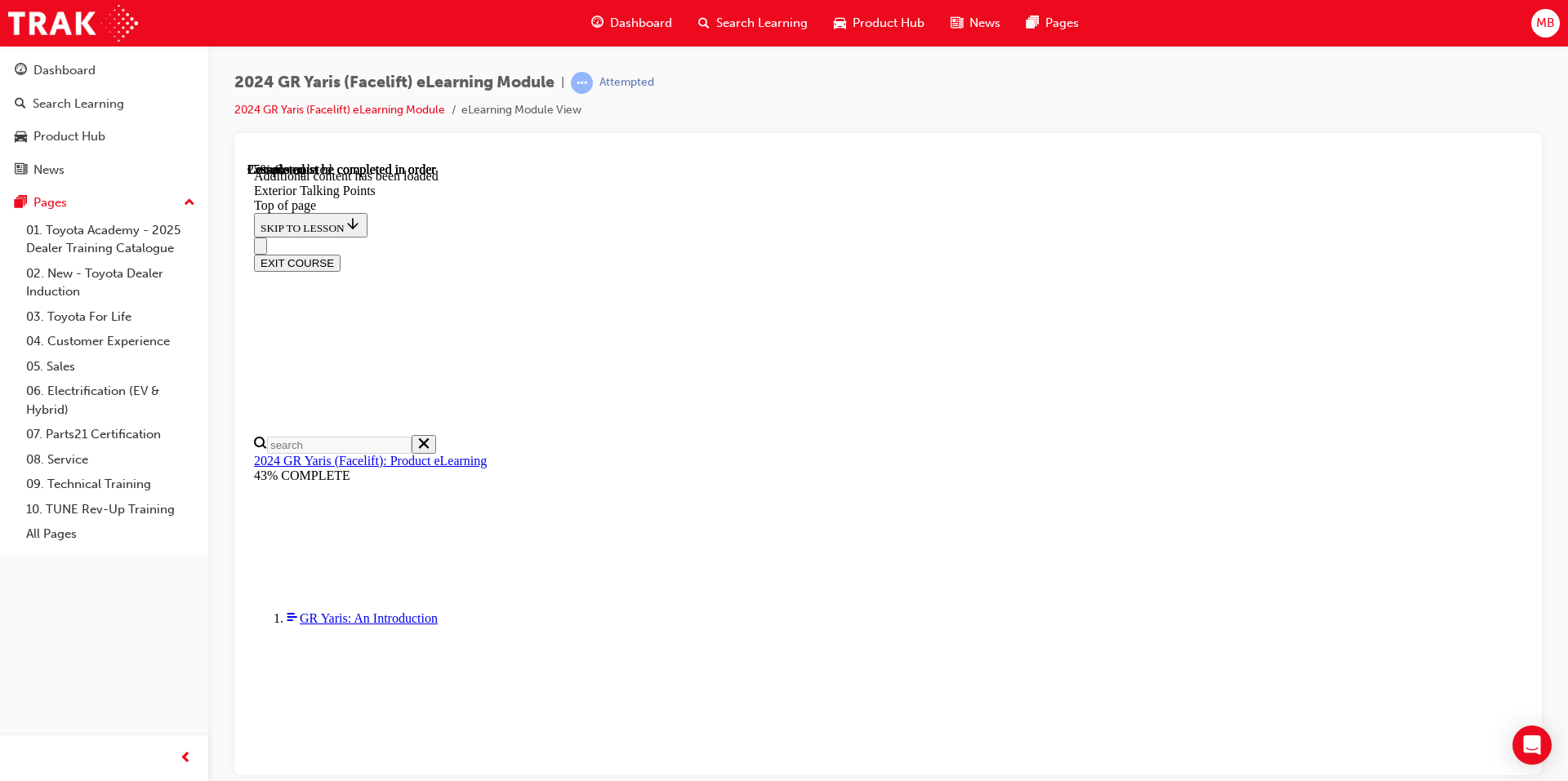
scroll to position [433, 0]
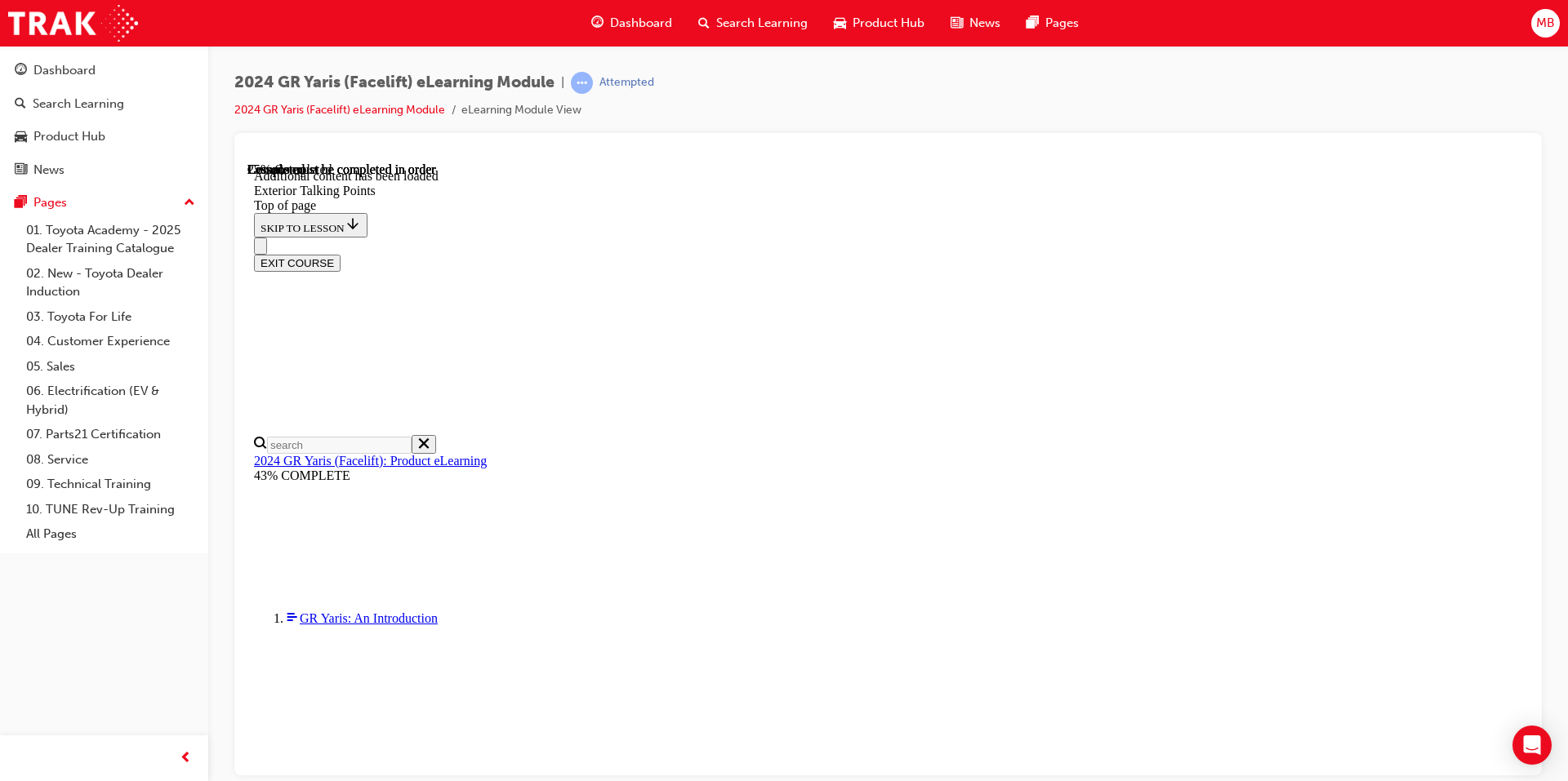
drag, startPoint x: 1045, startPoint y: 358, endPoint x: 1054, endPoint y: 351, distance: 11.4
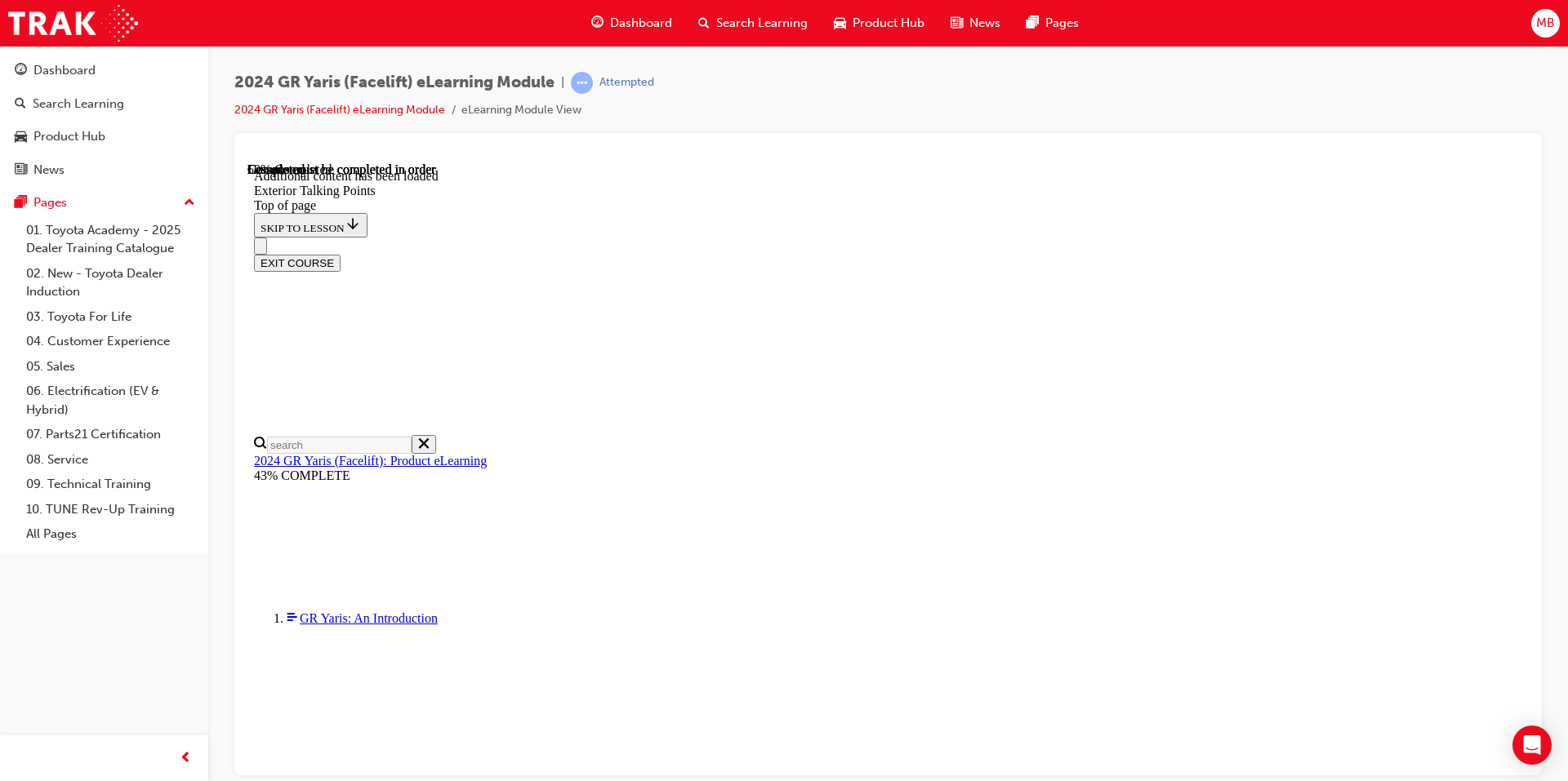
scroll to position [40, 0]
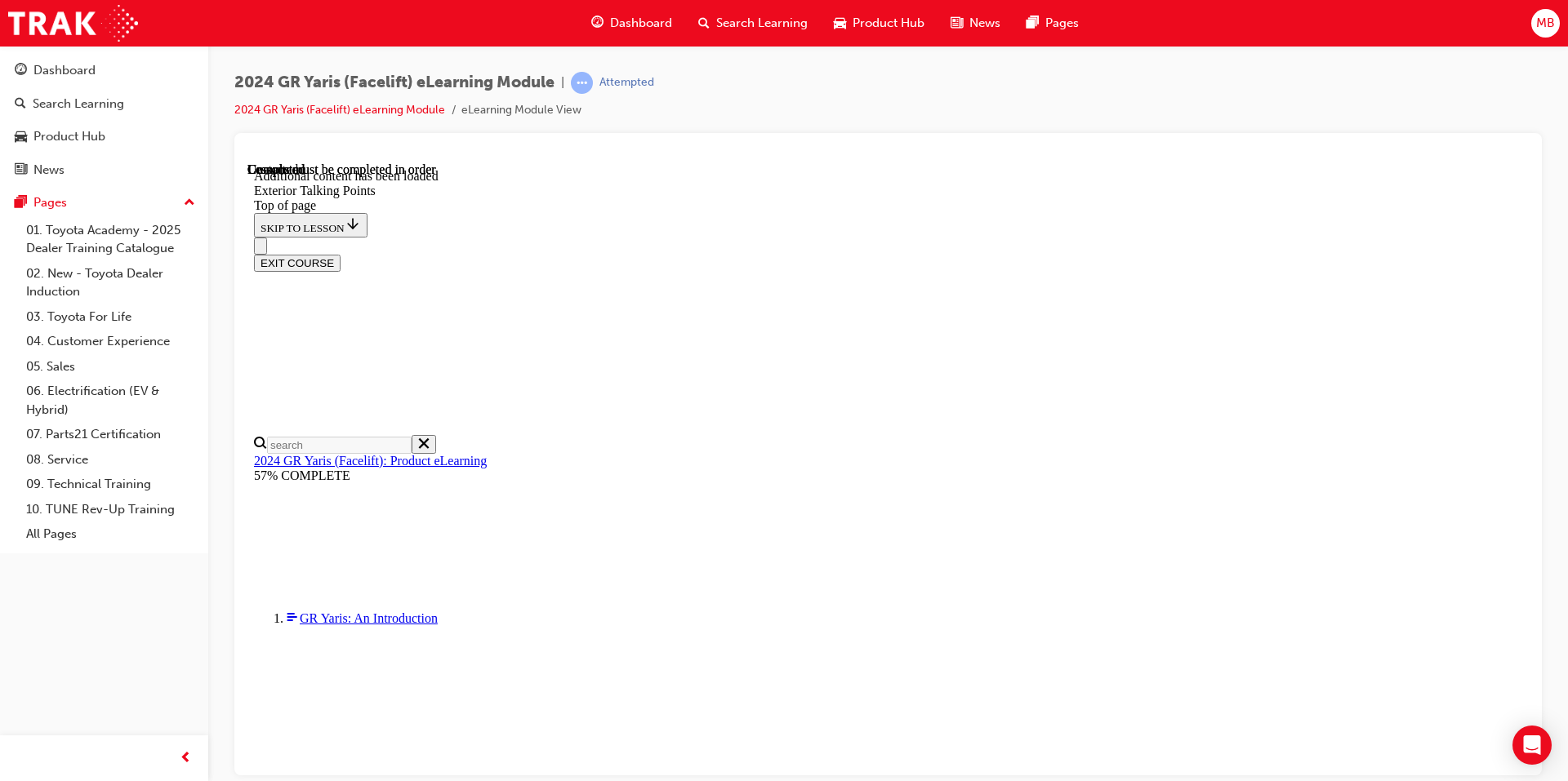
scroll to position [3692, 0]
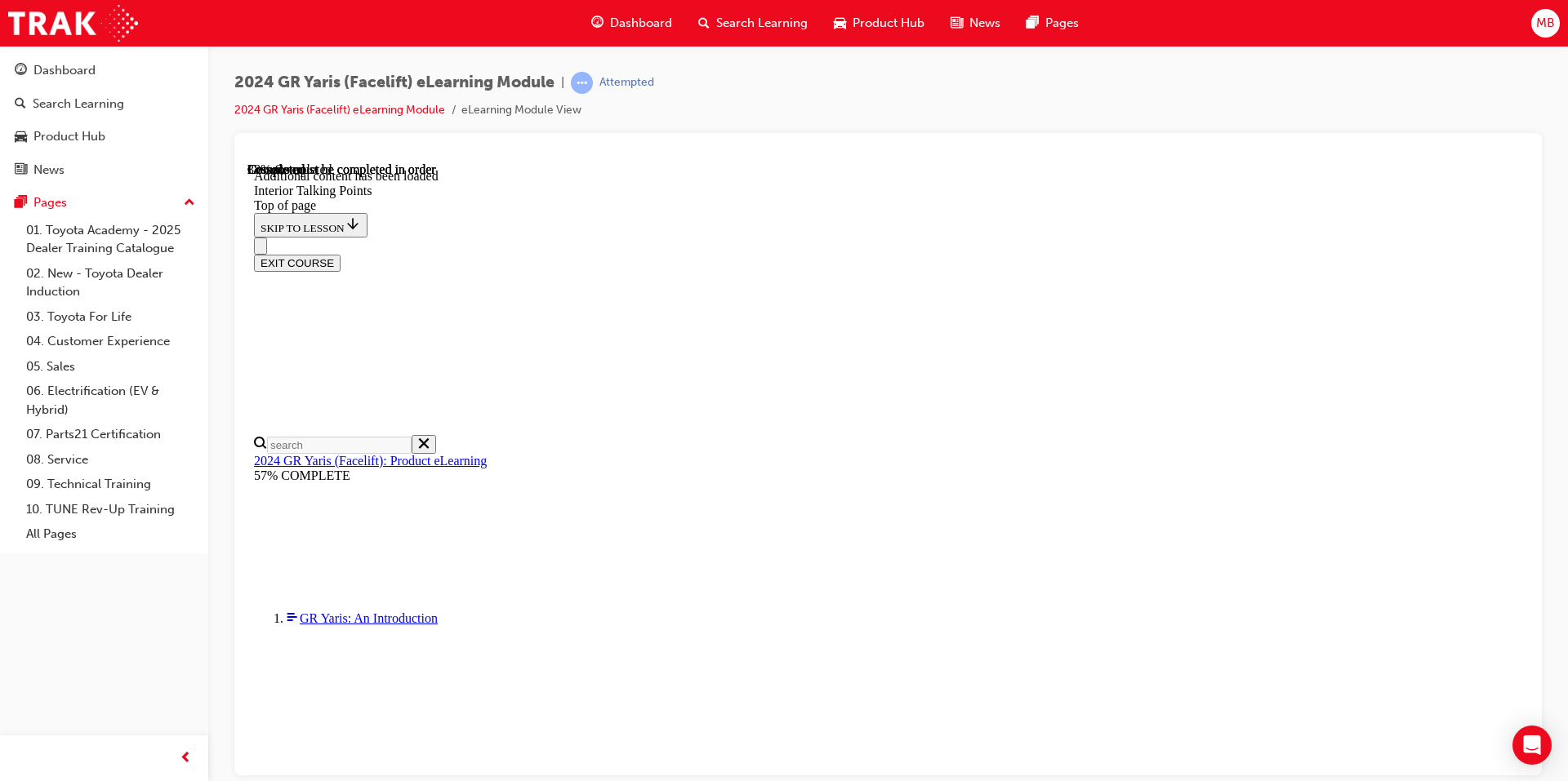
scroll to position [794, 0]
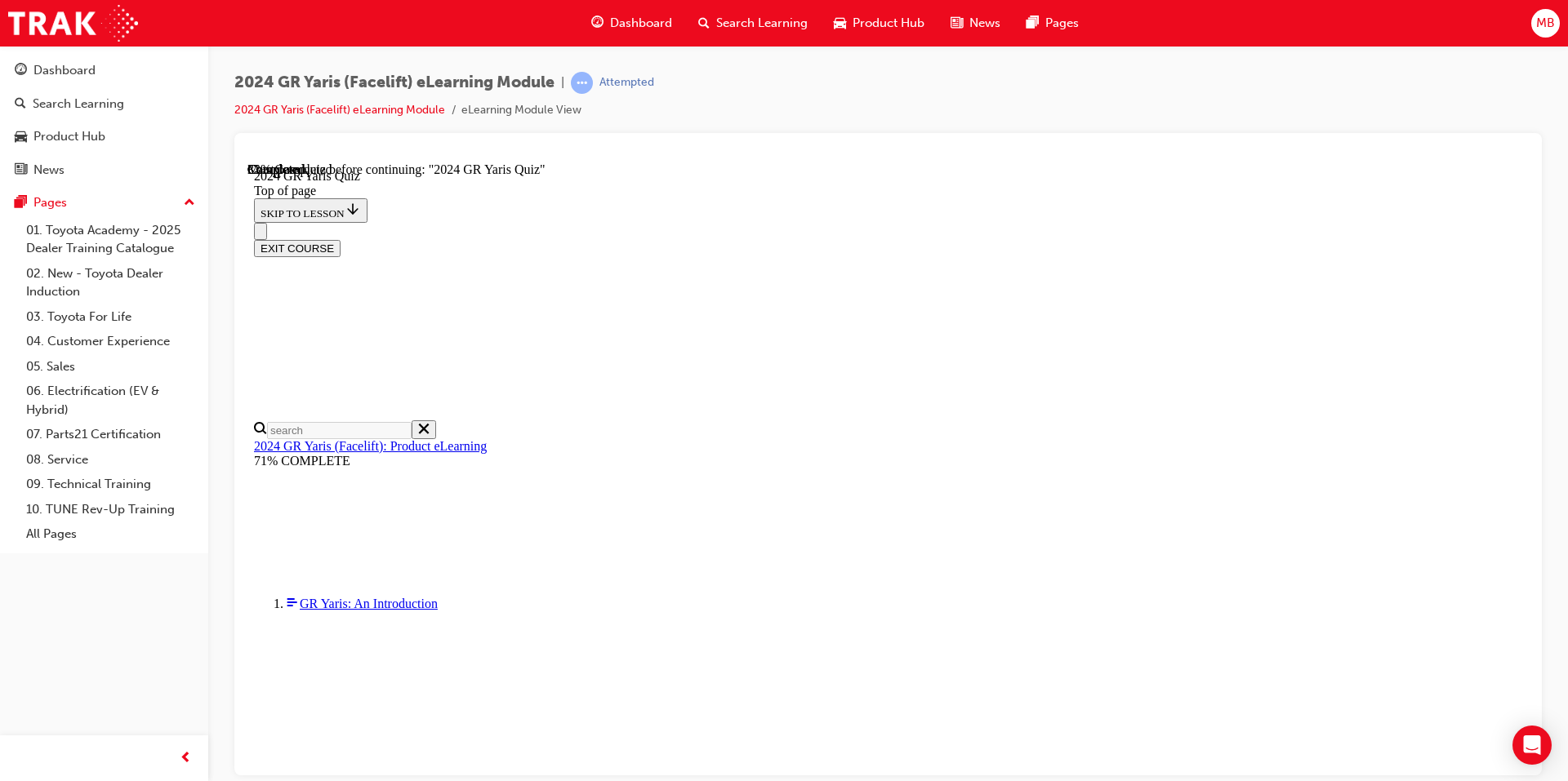
scroll to position [486, 0]
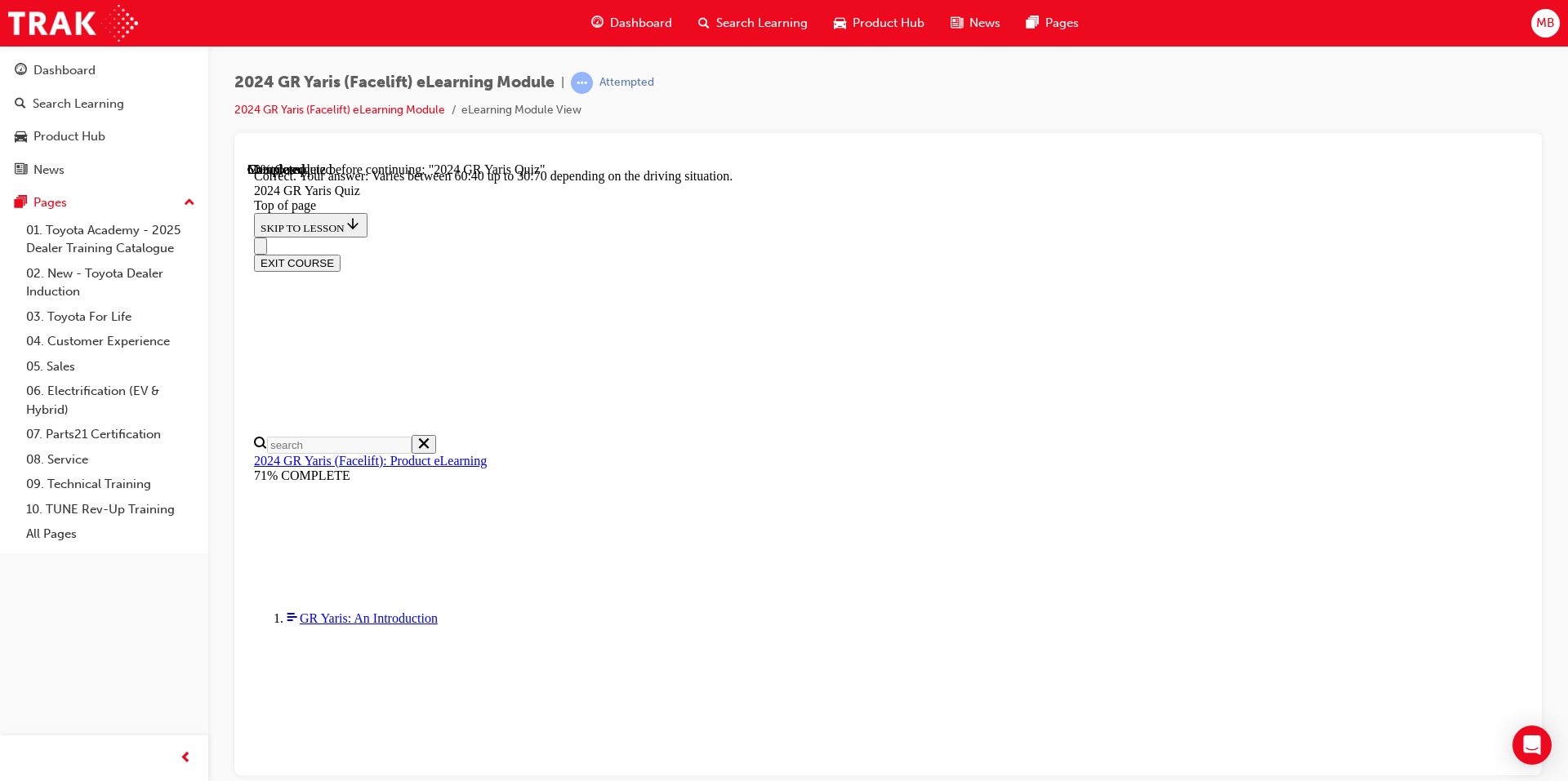
scroll to position [619, 0]
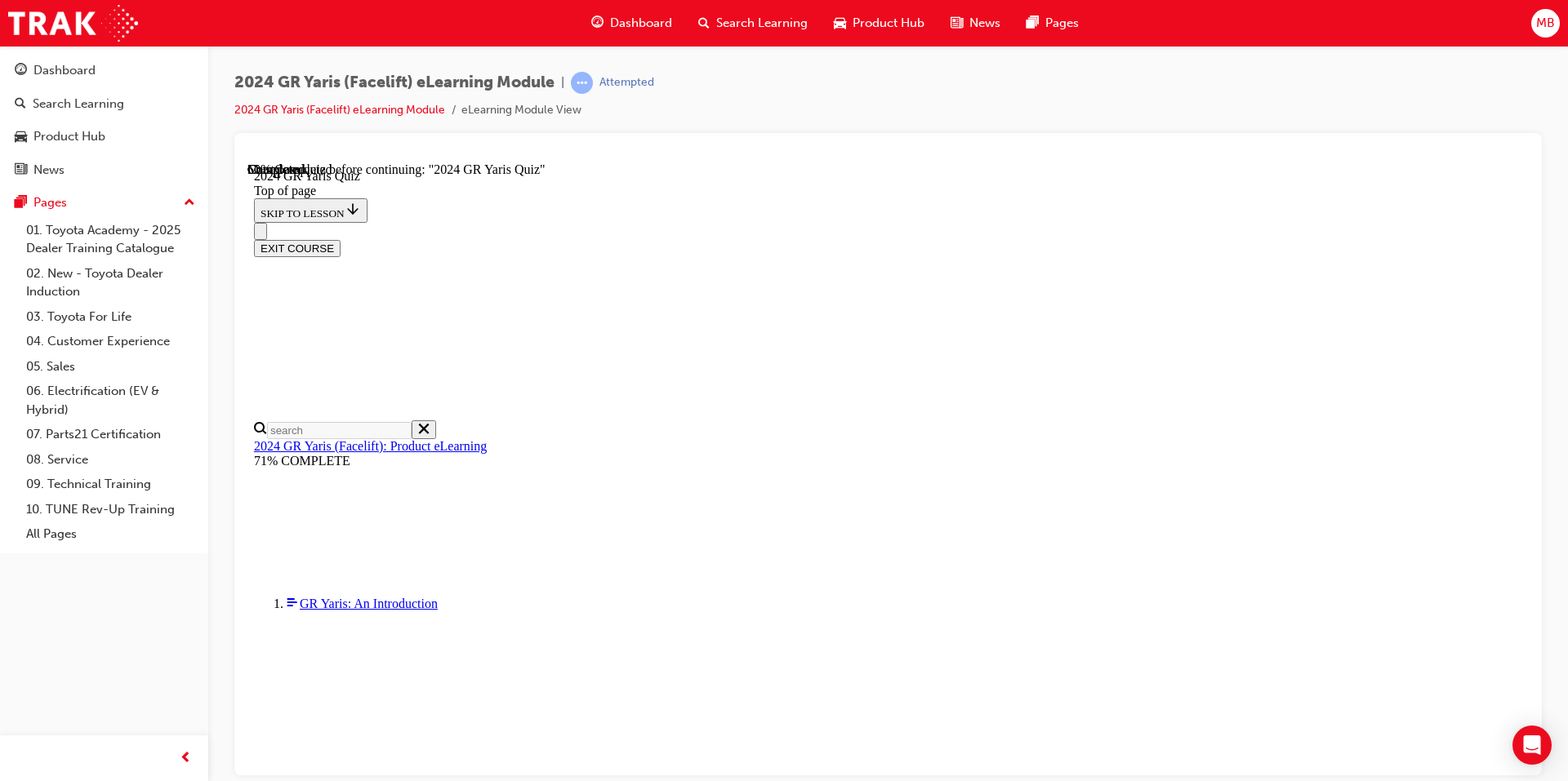
scroll to position [489, 0]
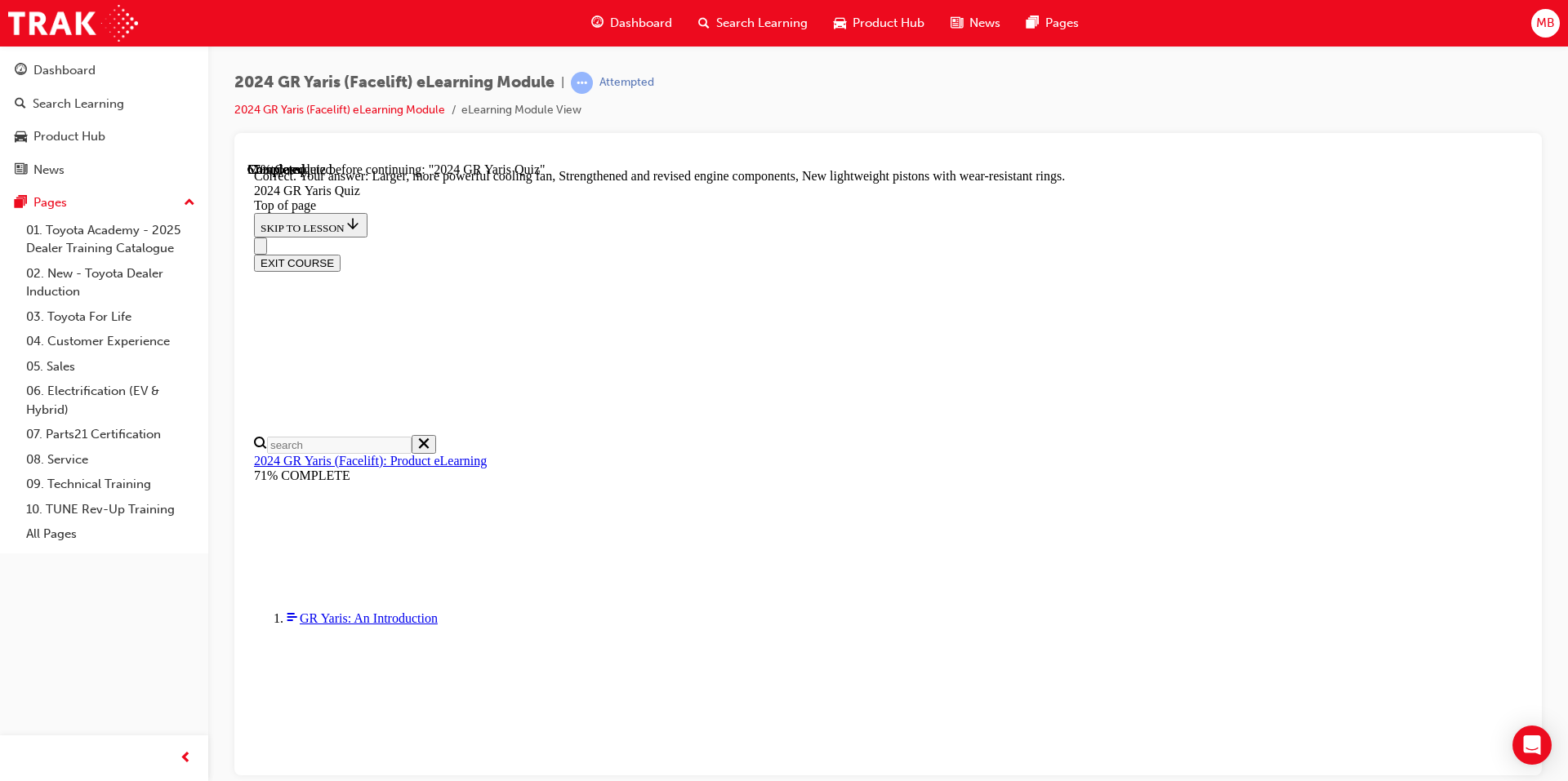
scroll to position [620, 0]
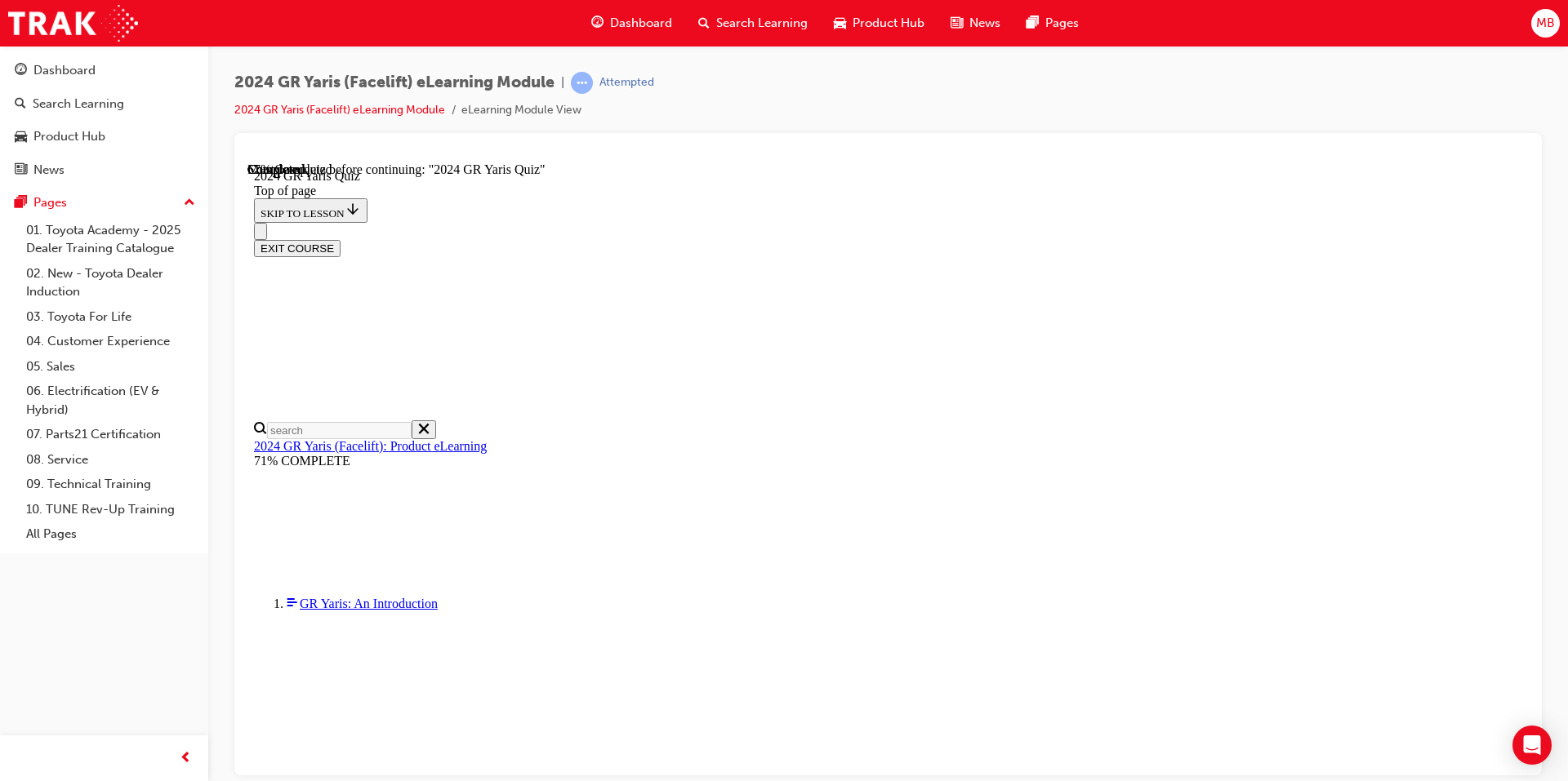
scroll to position [595, 0]
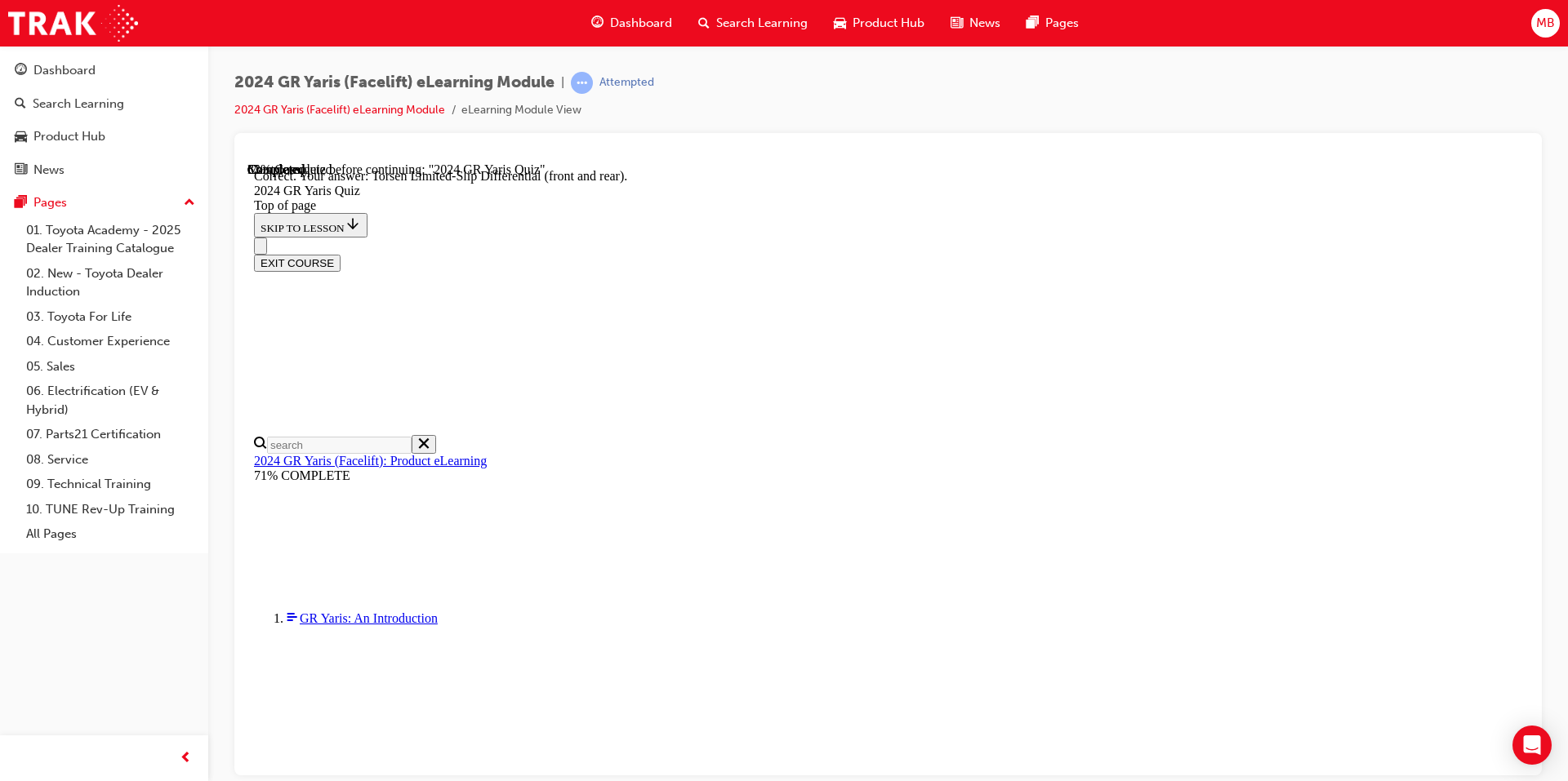
scroll to position [646, 0]
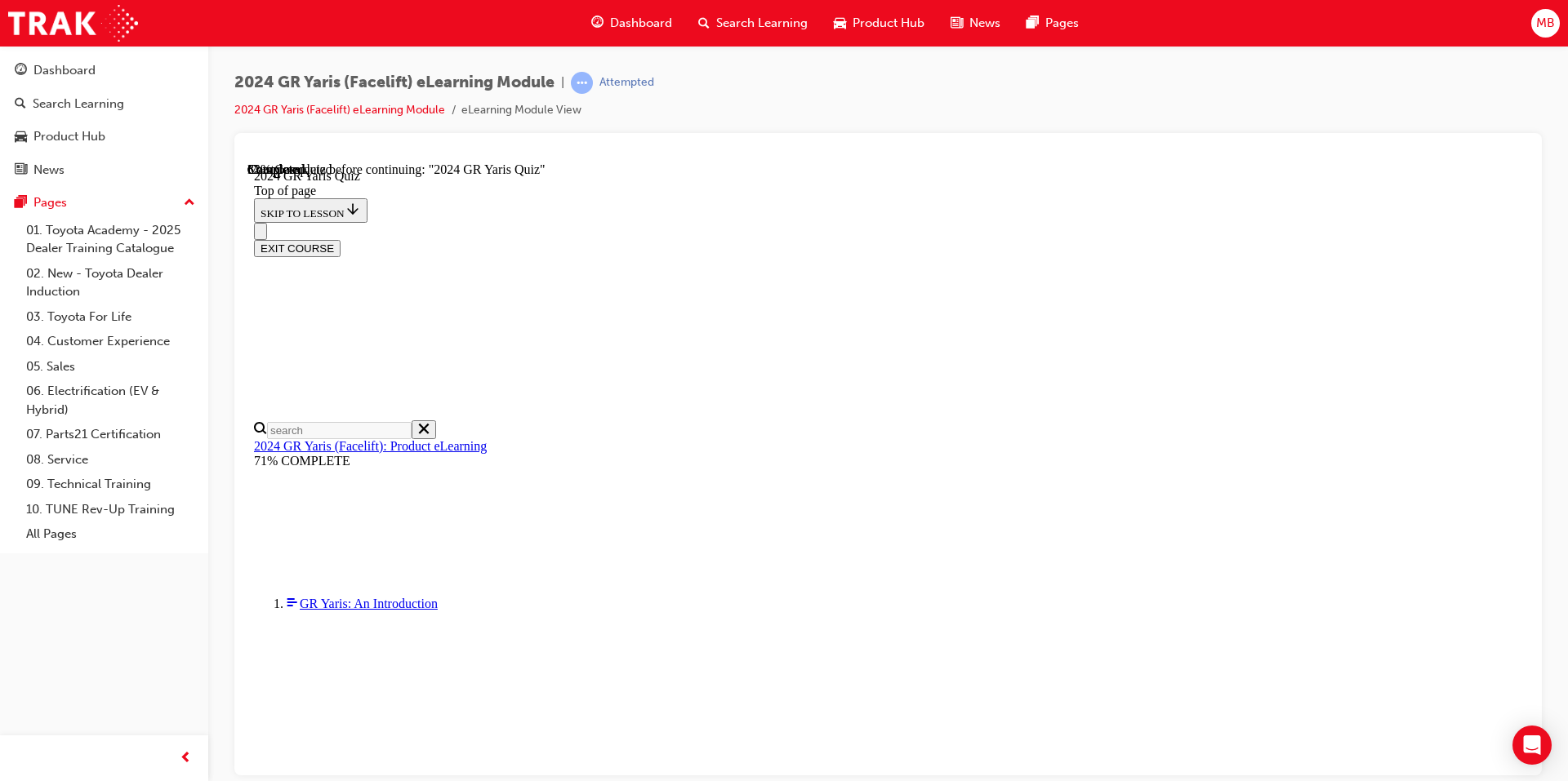
scroll to position [245, 0]
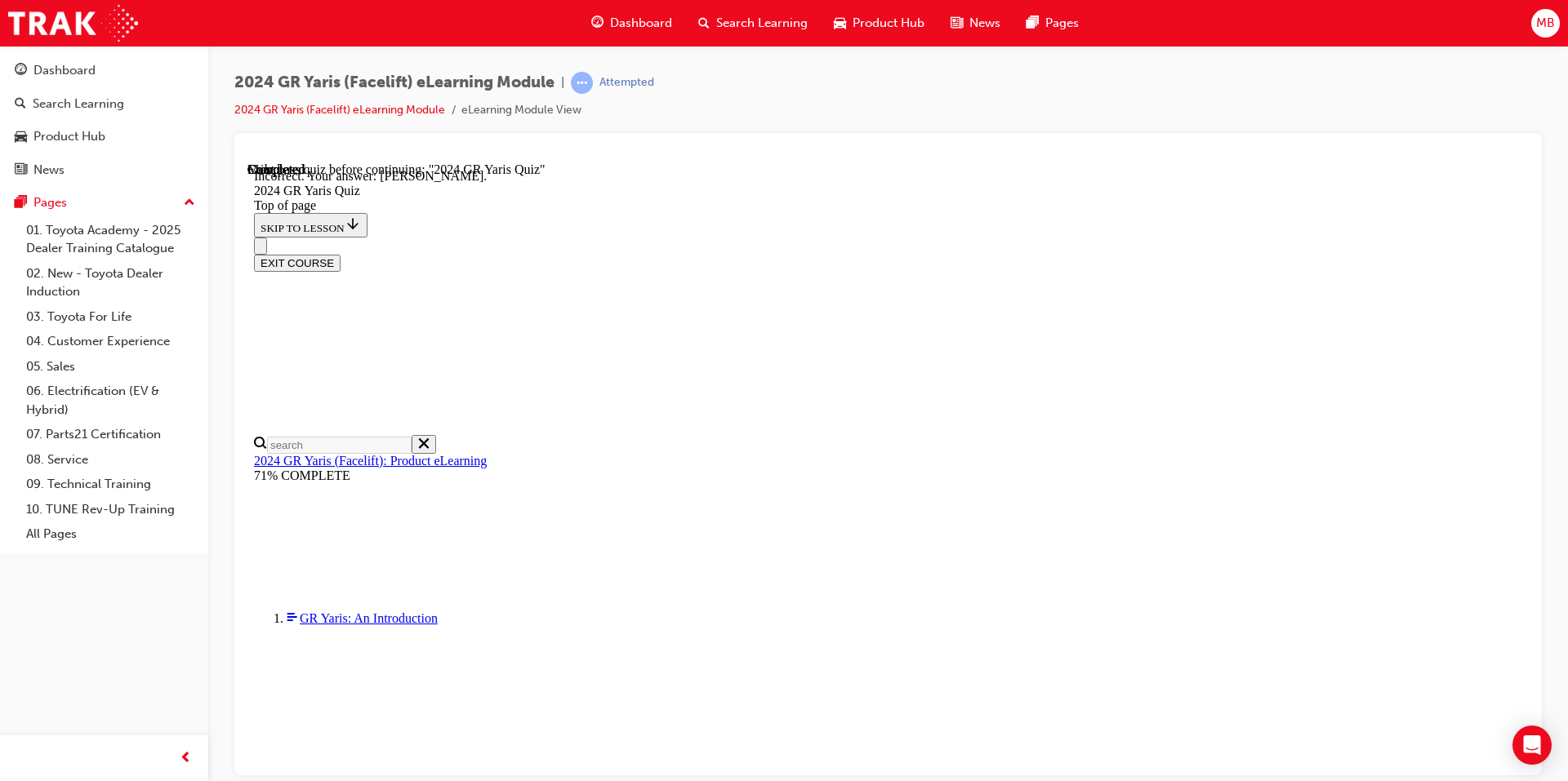
scroll to position [334, 0]
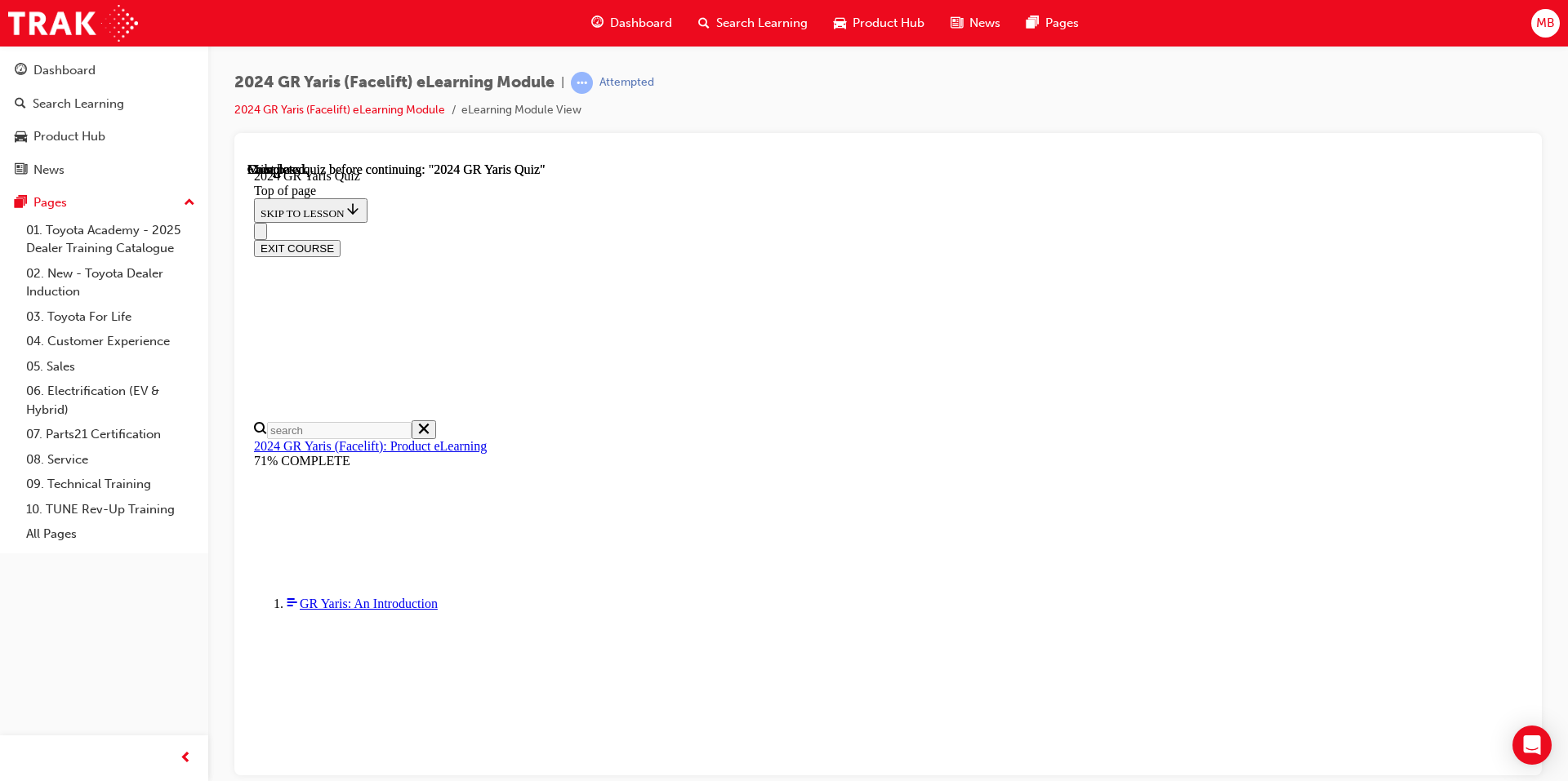
scroll to position [282, 0]
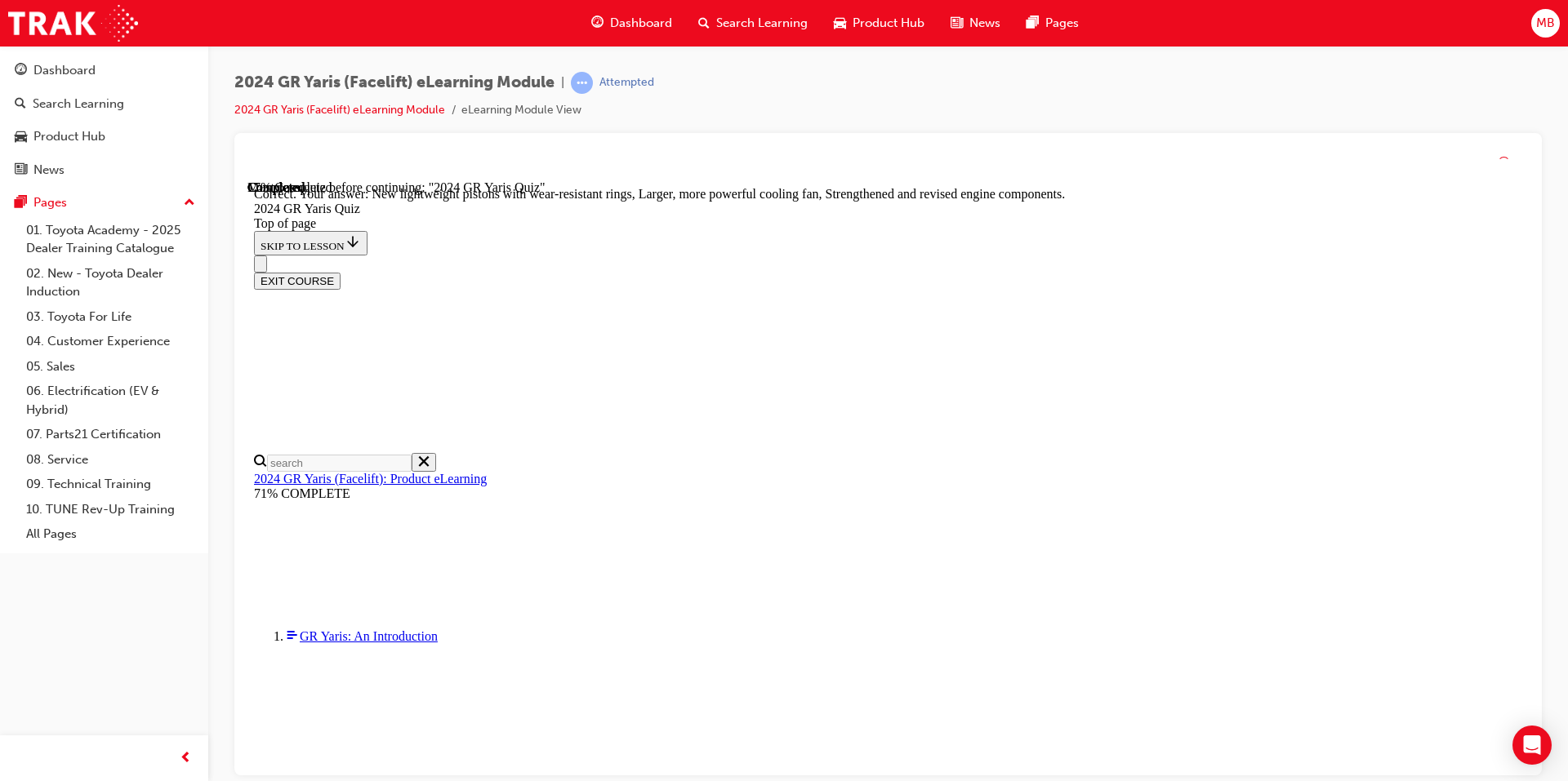
scroll to position [620, 0]
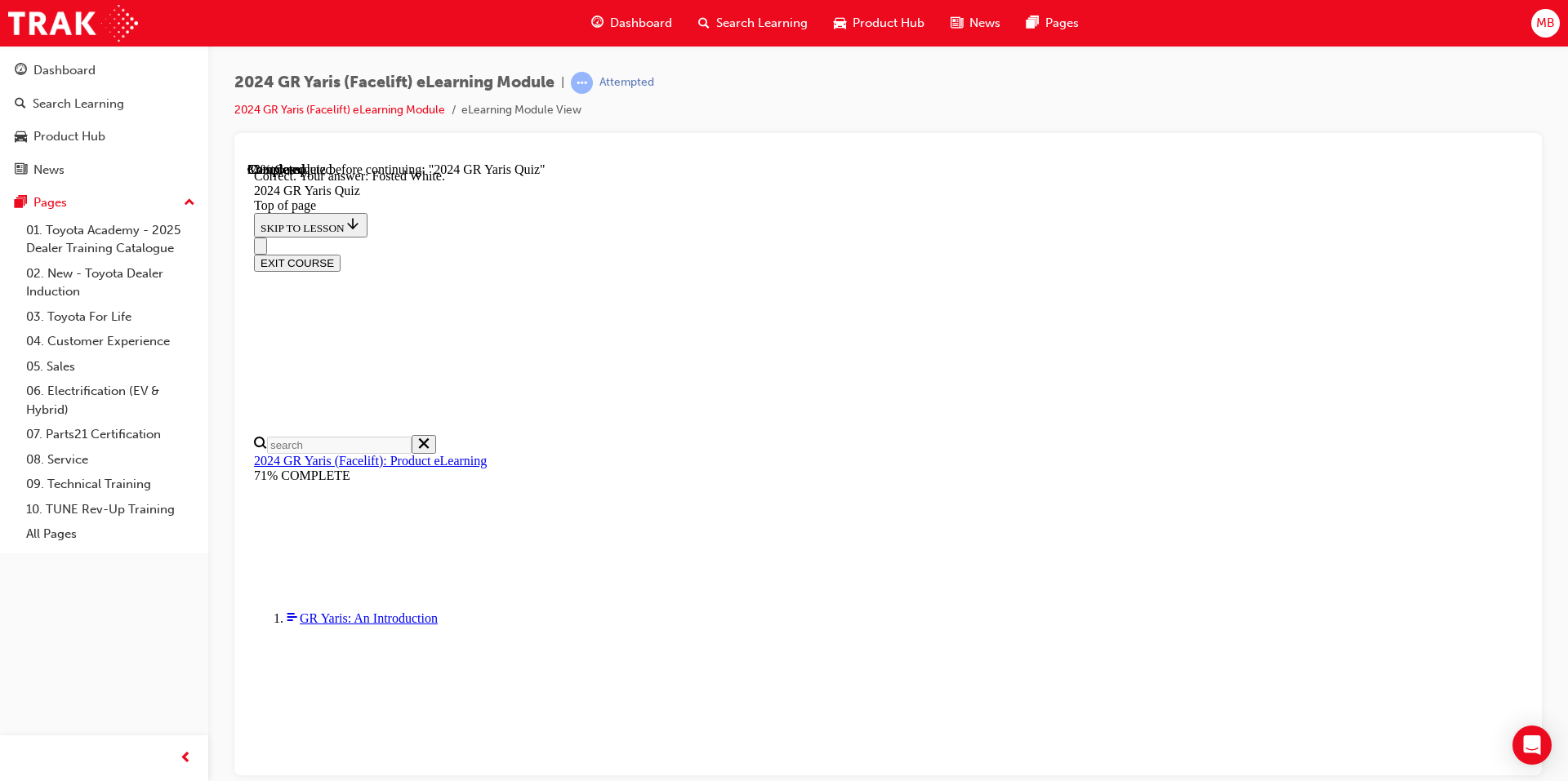
scroll to position [334, 0]
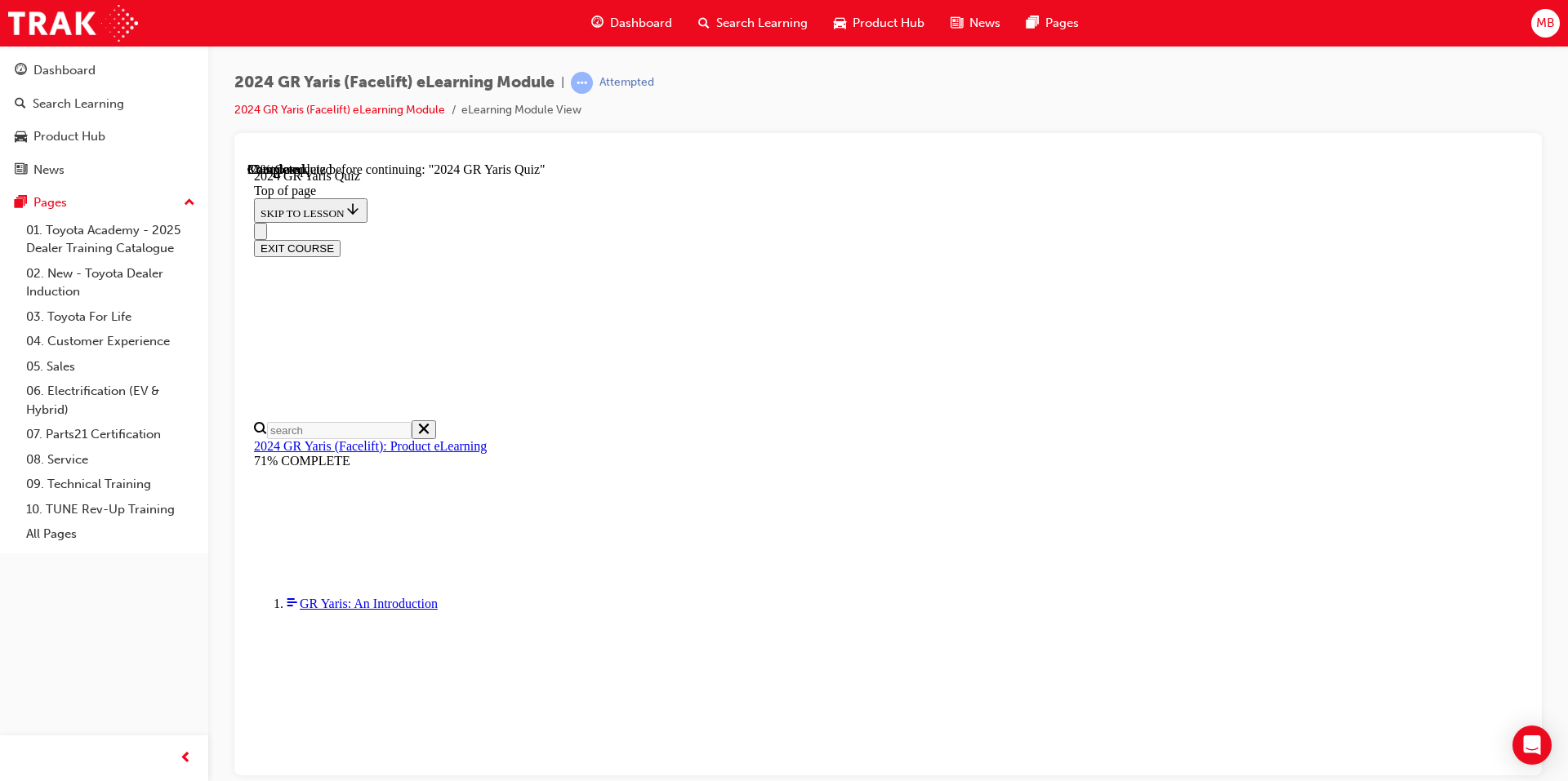
scroll to position [408, 0]
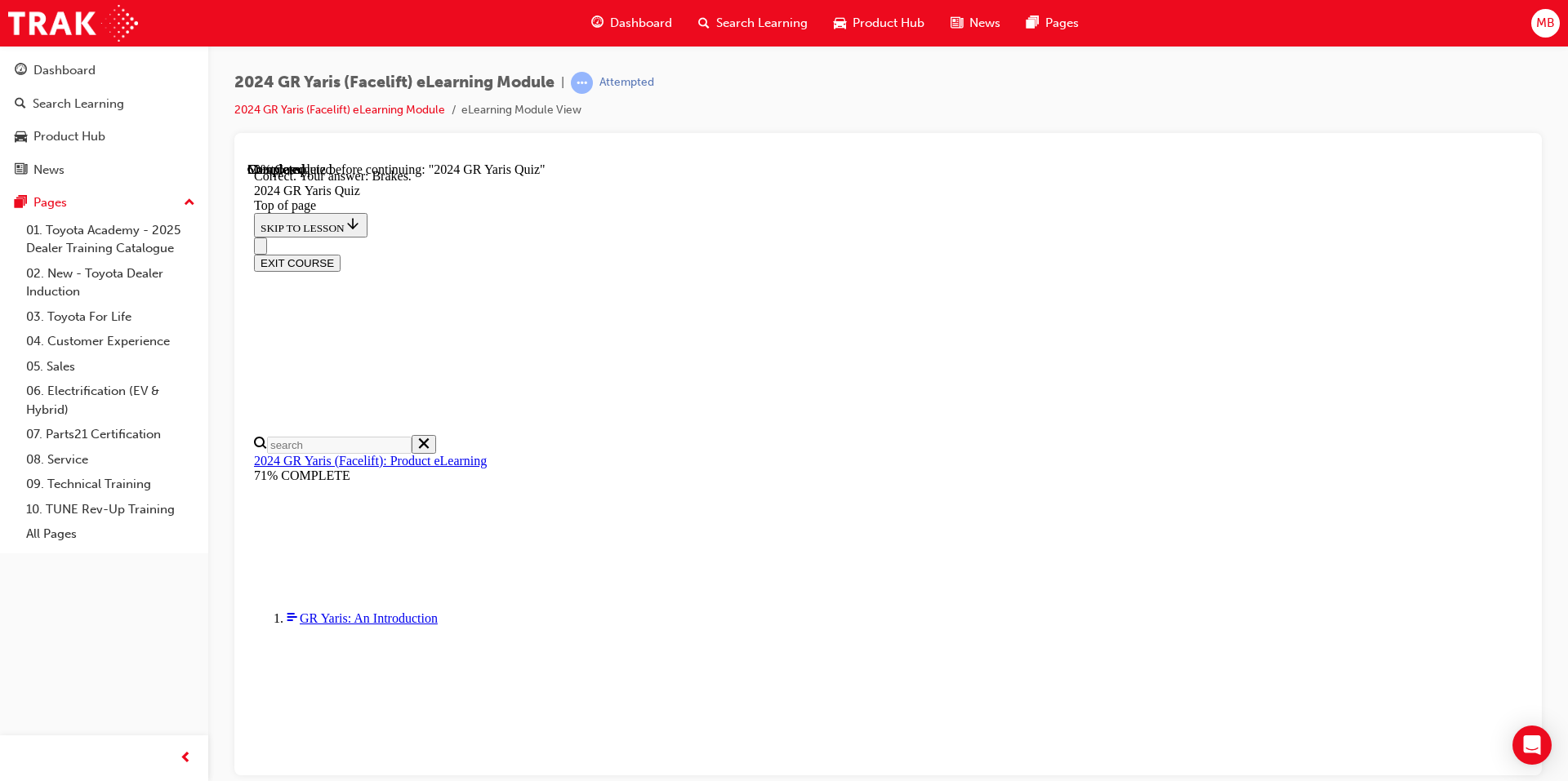
scroll to position [581, 0]
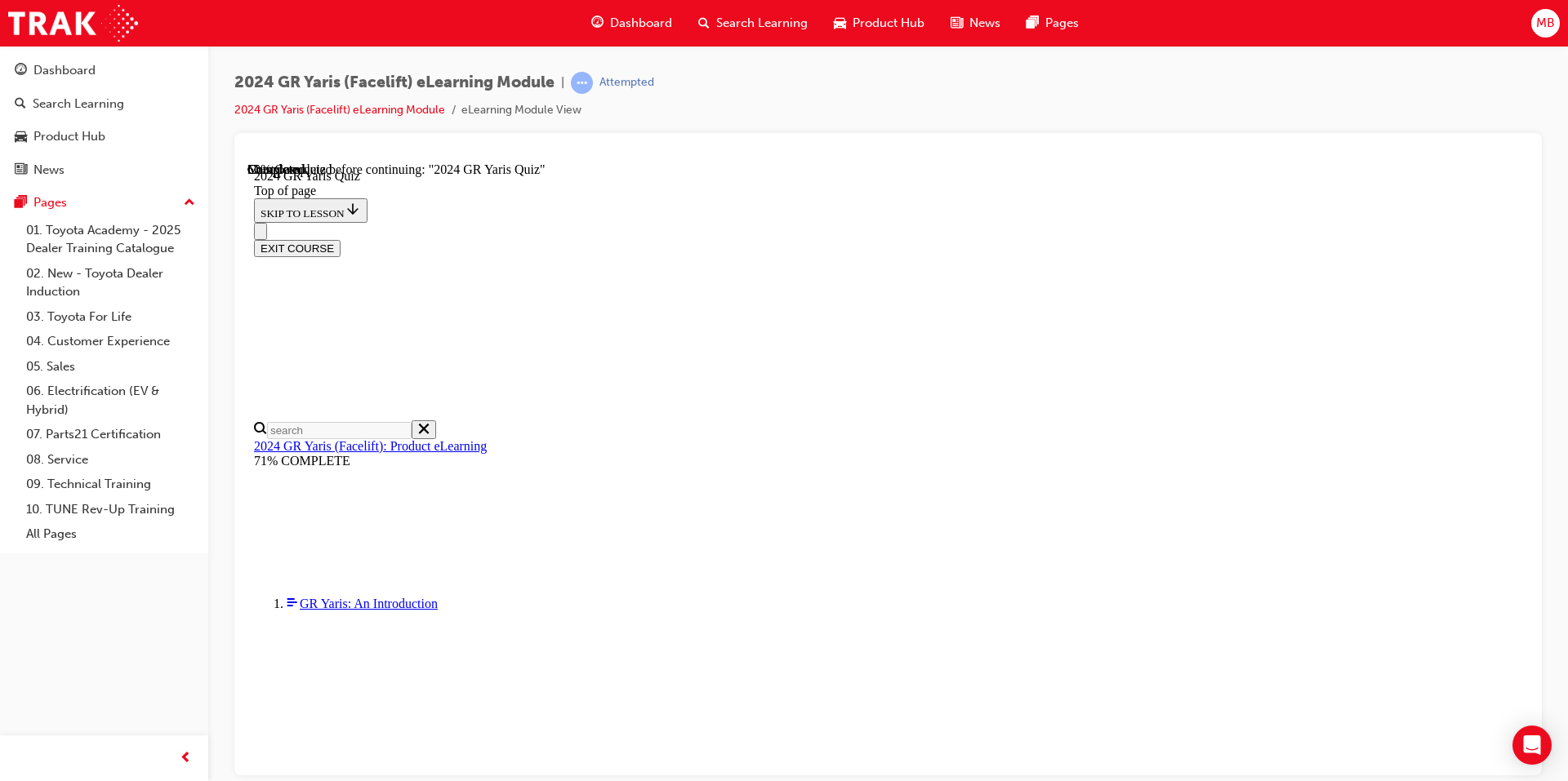
scroll to position [408, 0]
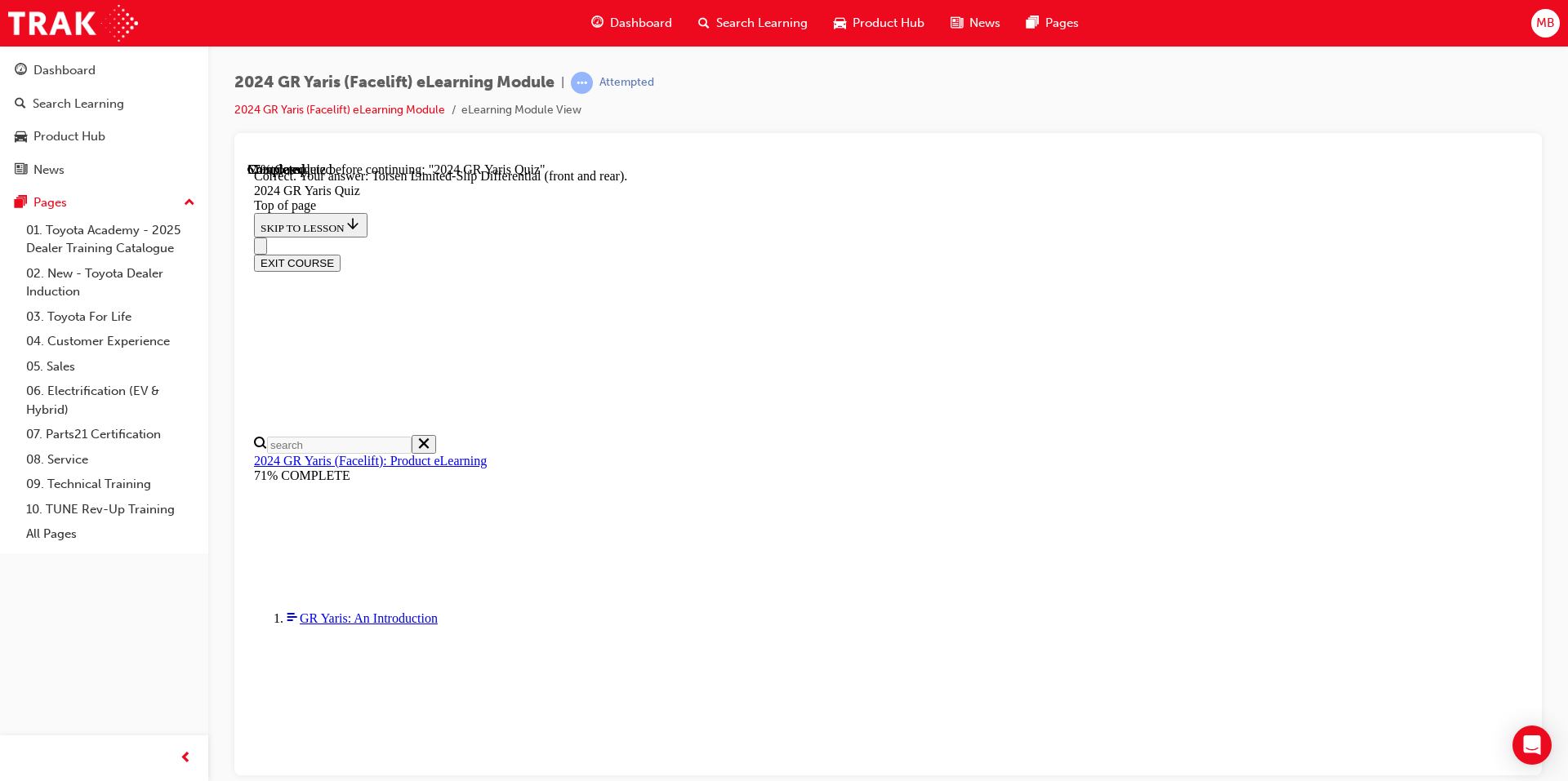
scroll to position [646, 0]
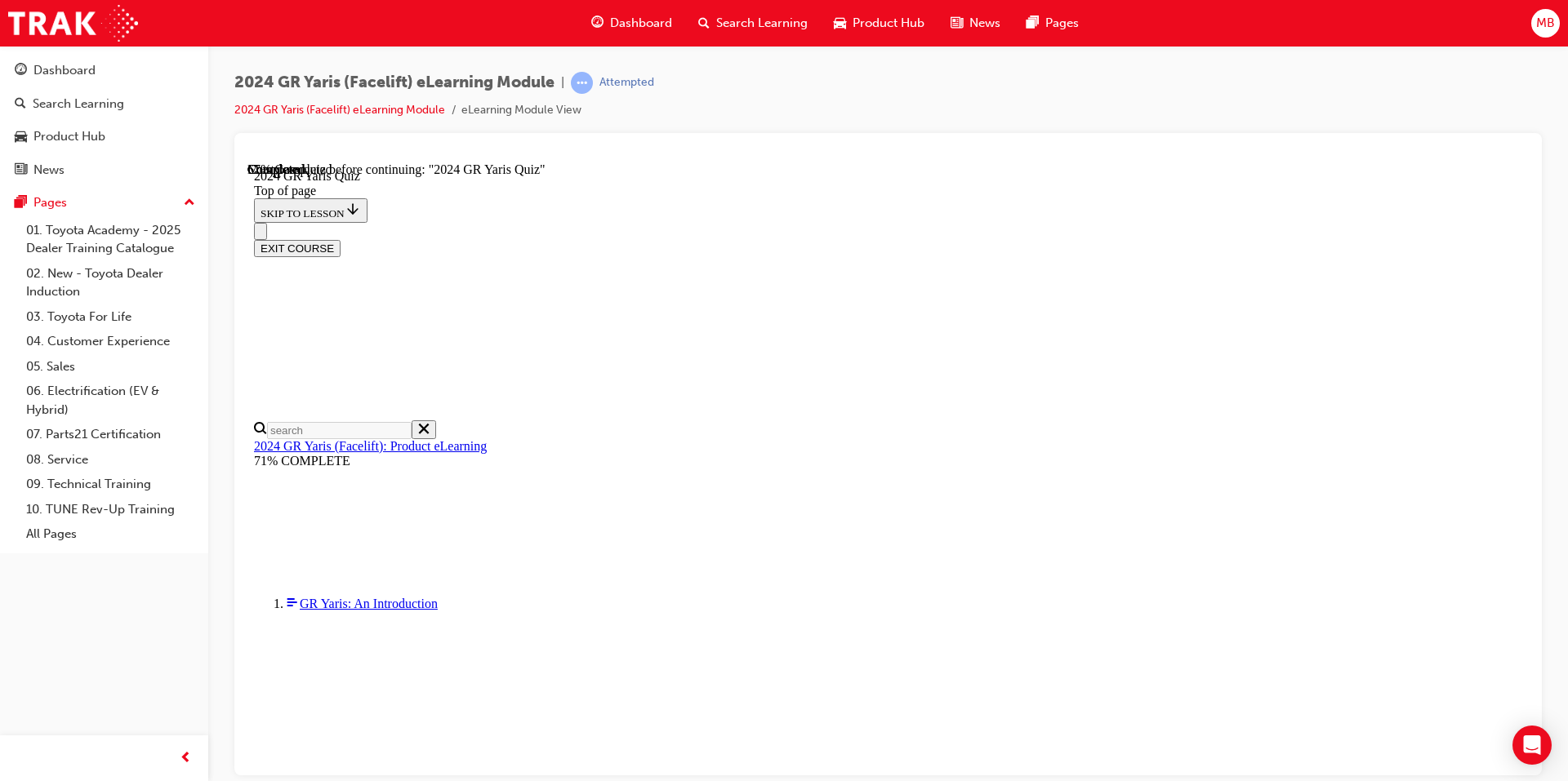
scroll to position [420, 0]
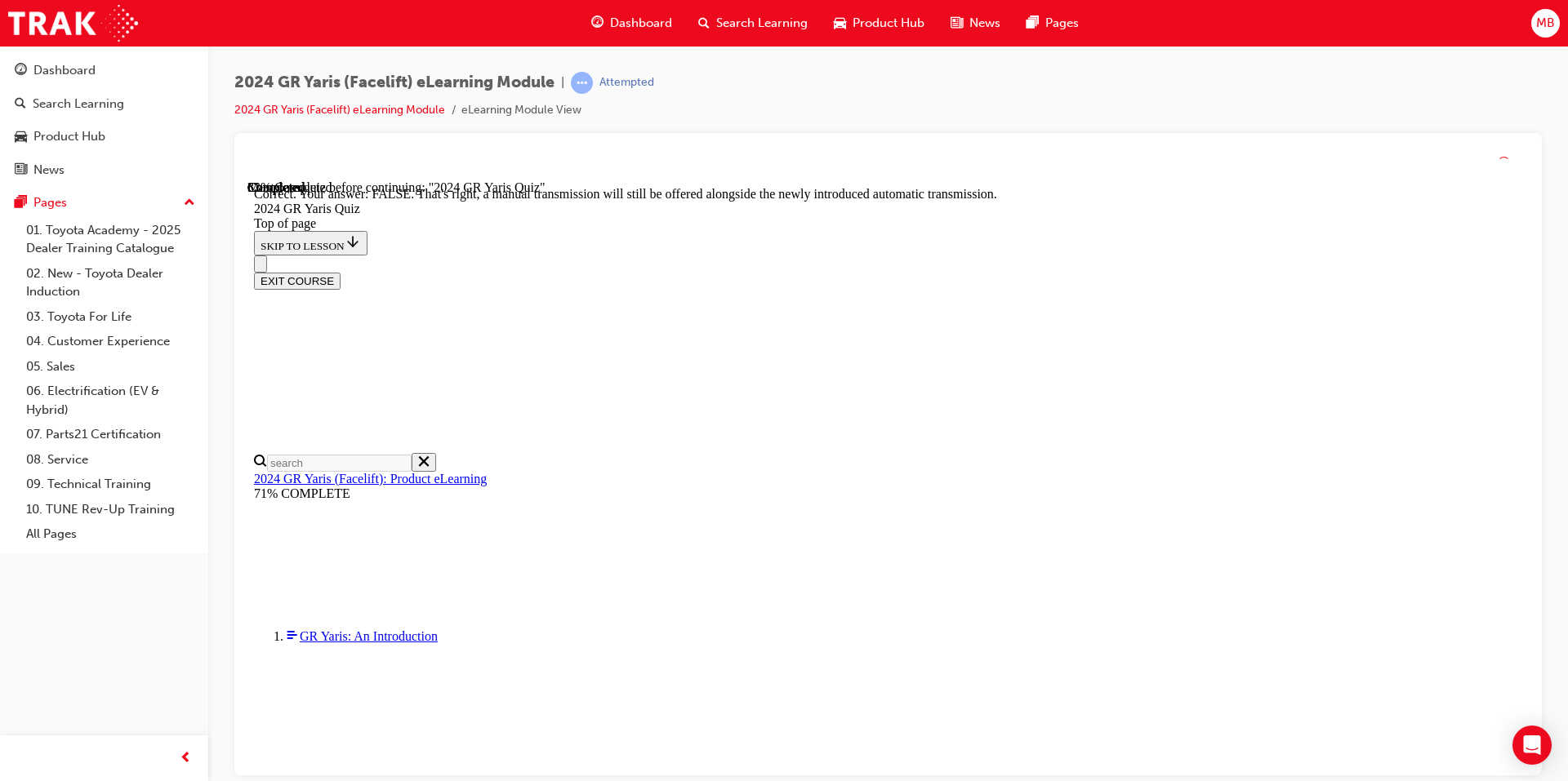
scroll to position [572, 0]
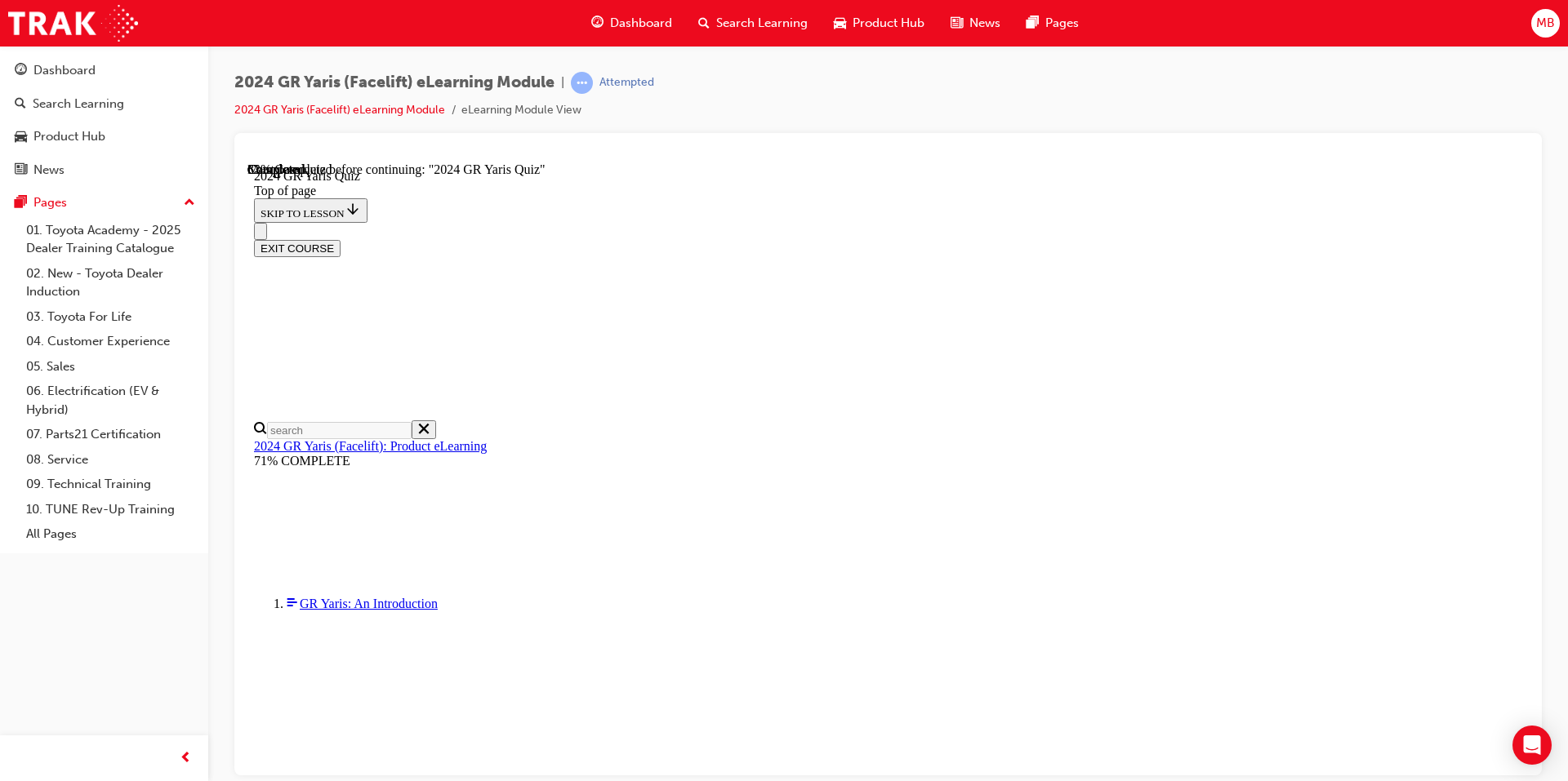
scroll to position [567, 0]
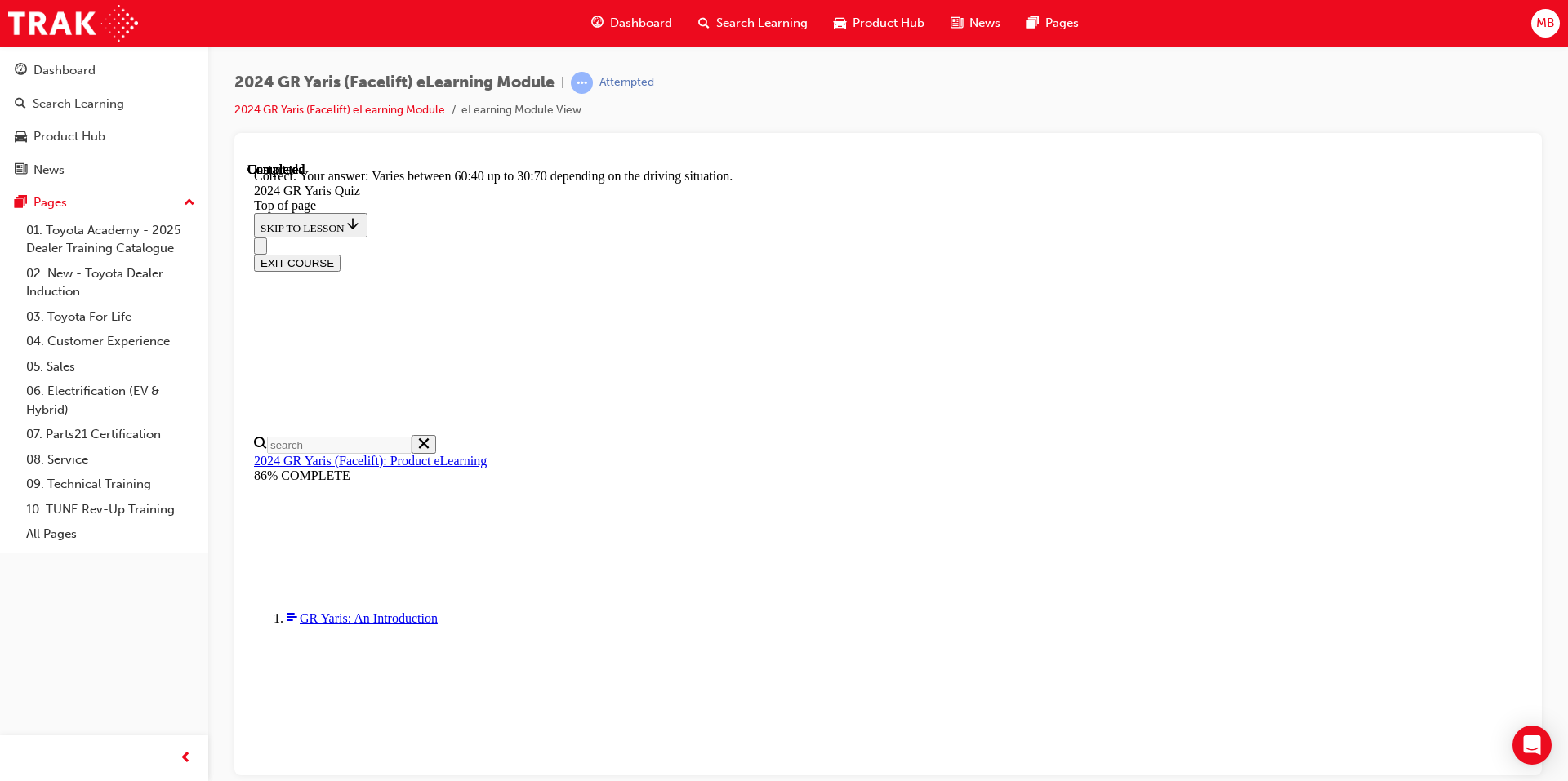
scroll to position [619, 0]
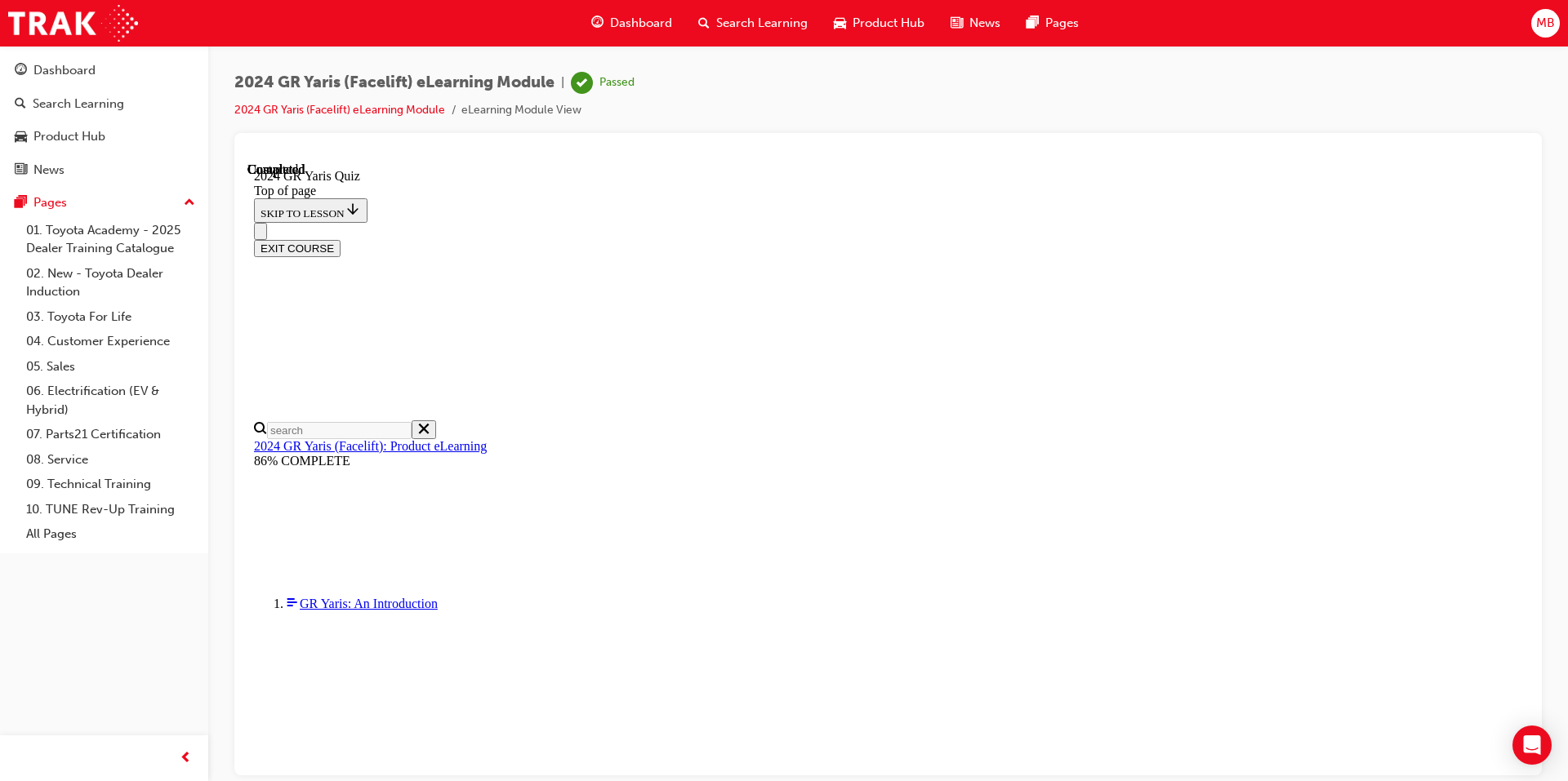
scroll to position [282, 0]
click at [341, 239] on button "EXIT COURSE" at bounding box center [297, 247] width 87 height 17
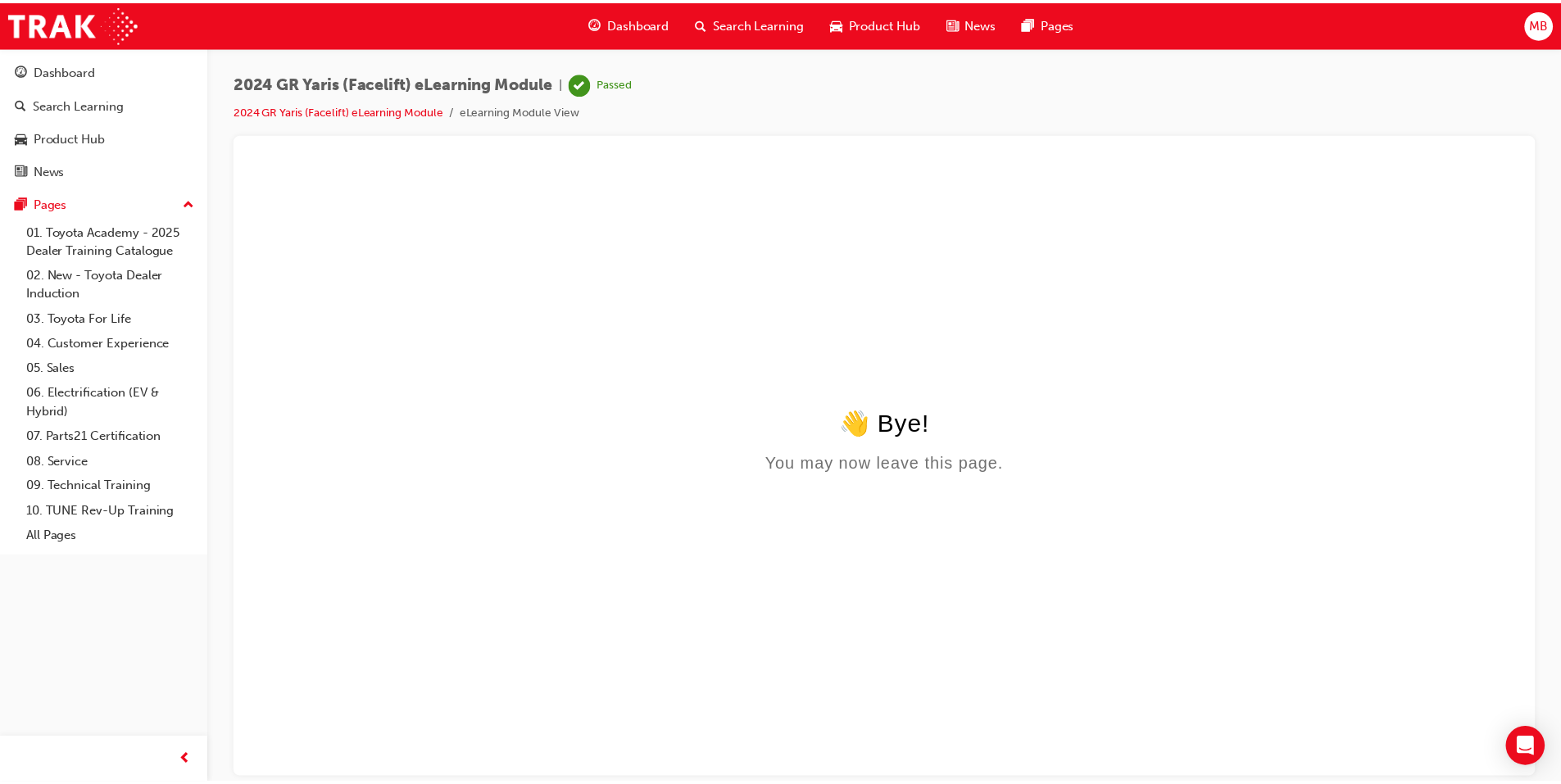
scroll to position [0, 0]
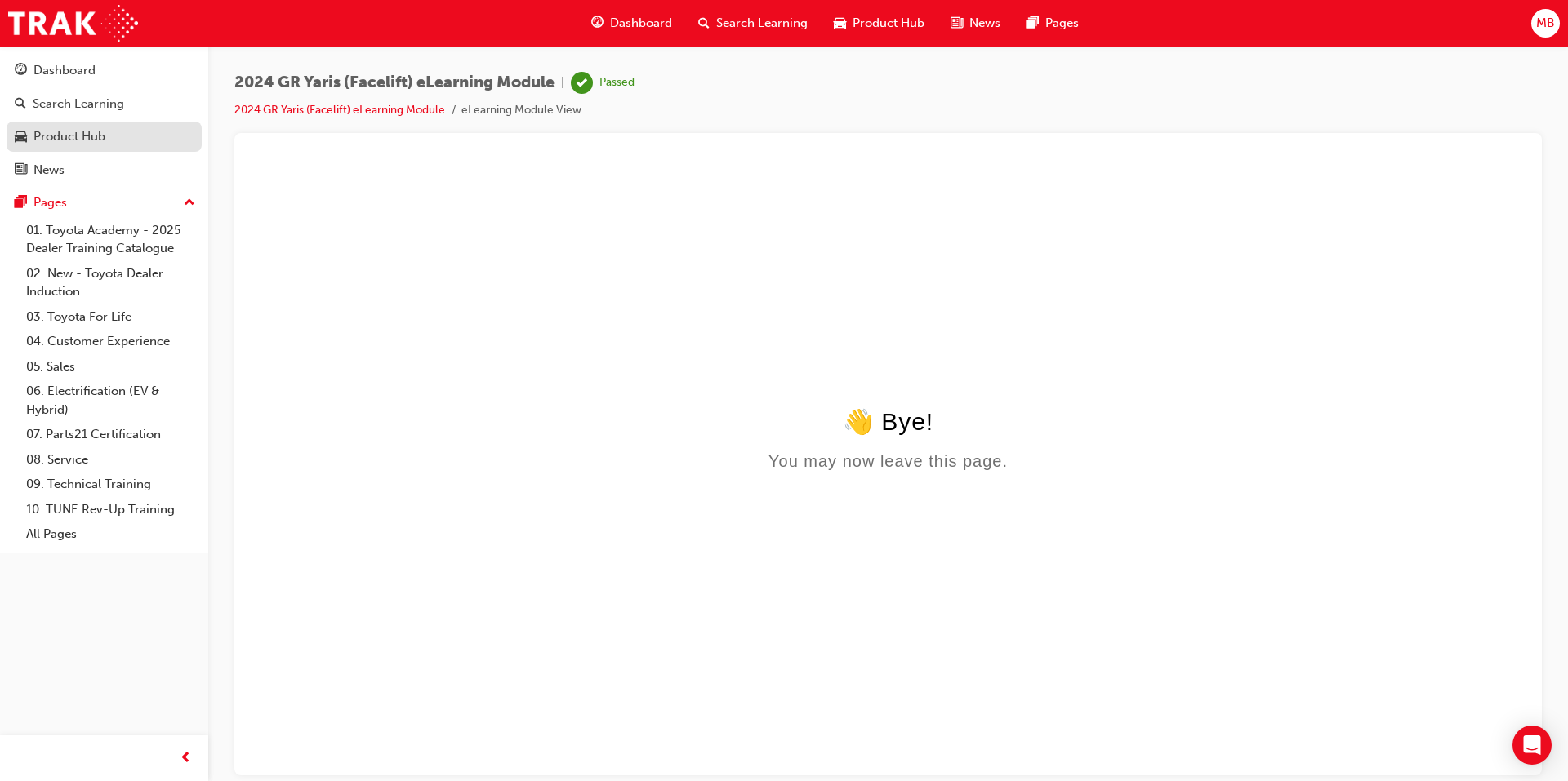
click at [93, 139] on div "Product Hub" at bounding box center [69, 136] width 72 height 18
